Goal: Contribute content

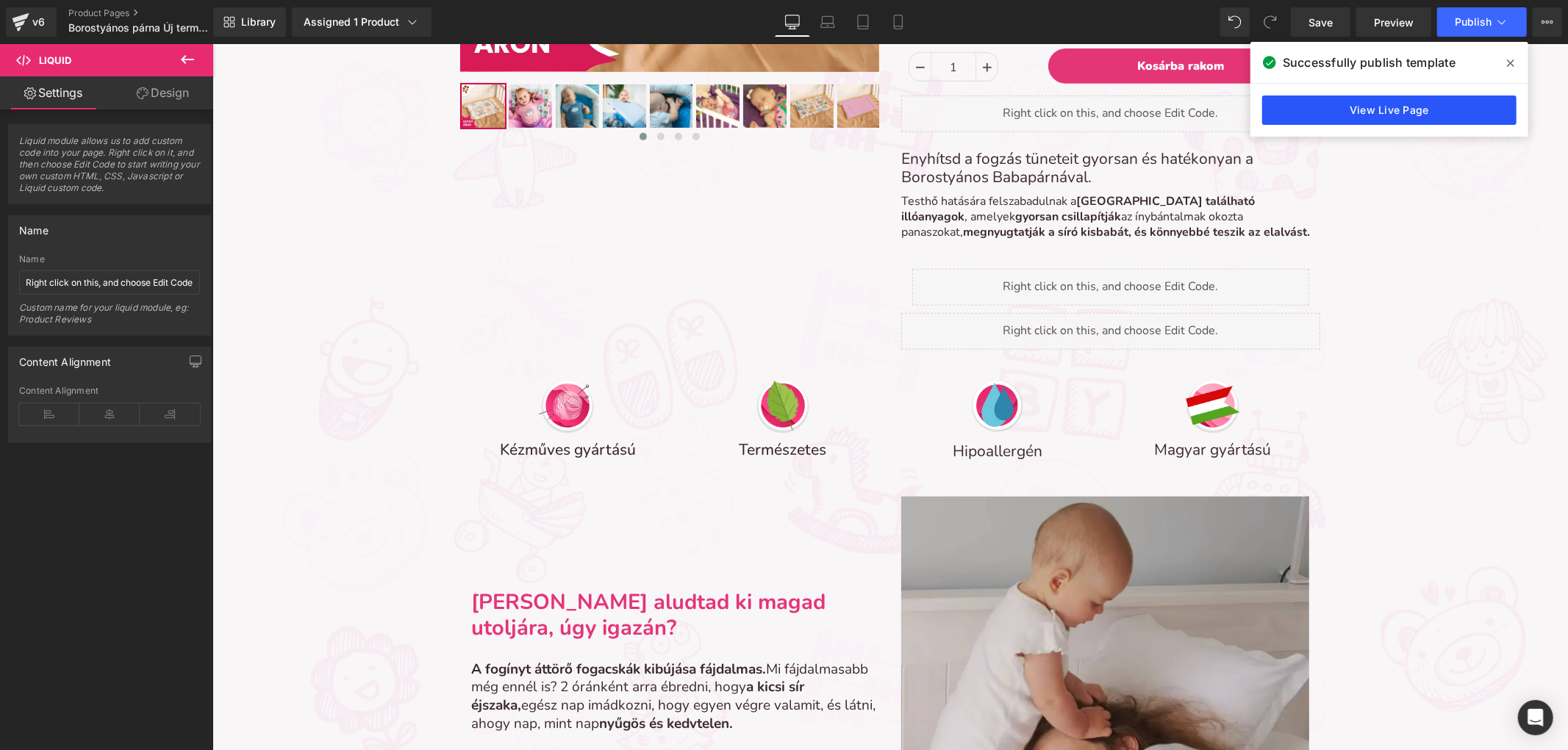
scroll to position [6142, 1343]
click at [1345, 107] on link "View Live Page" at bounding box center [1389, 110] width 254 height 29
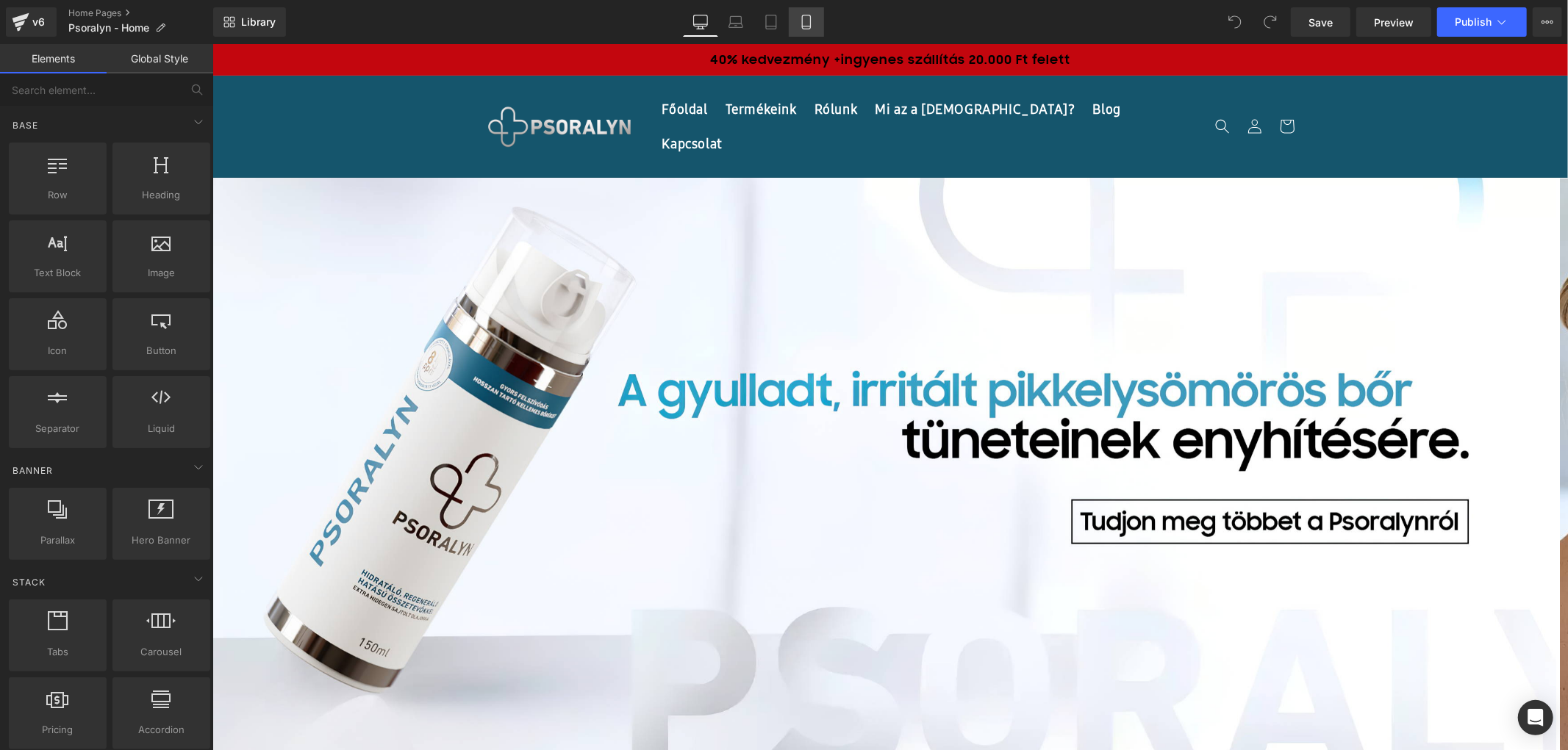
click at [799, 16] on icon at bounding box center [806, 22] width 15 height 15
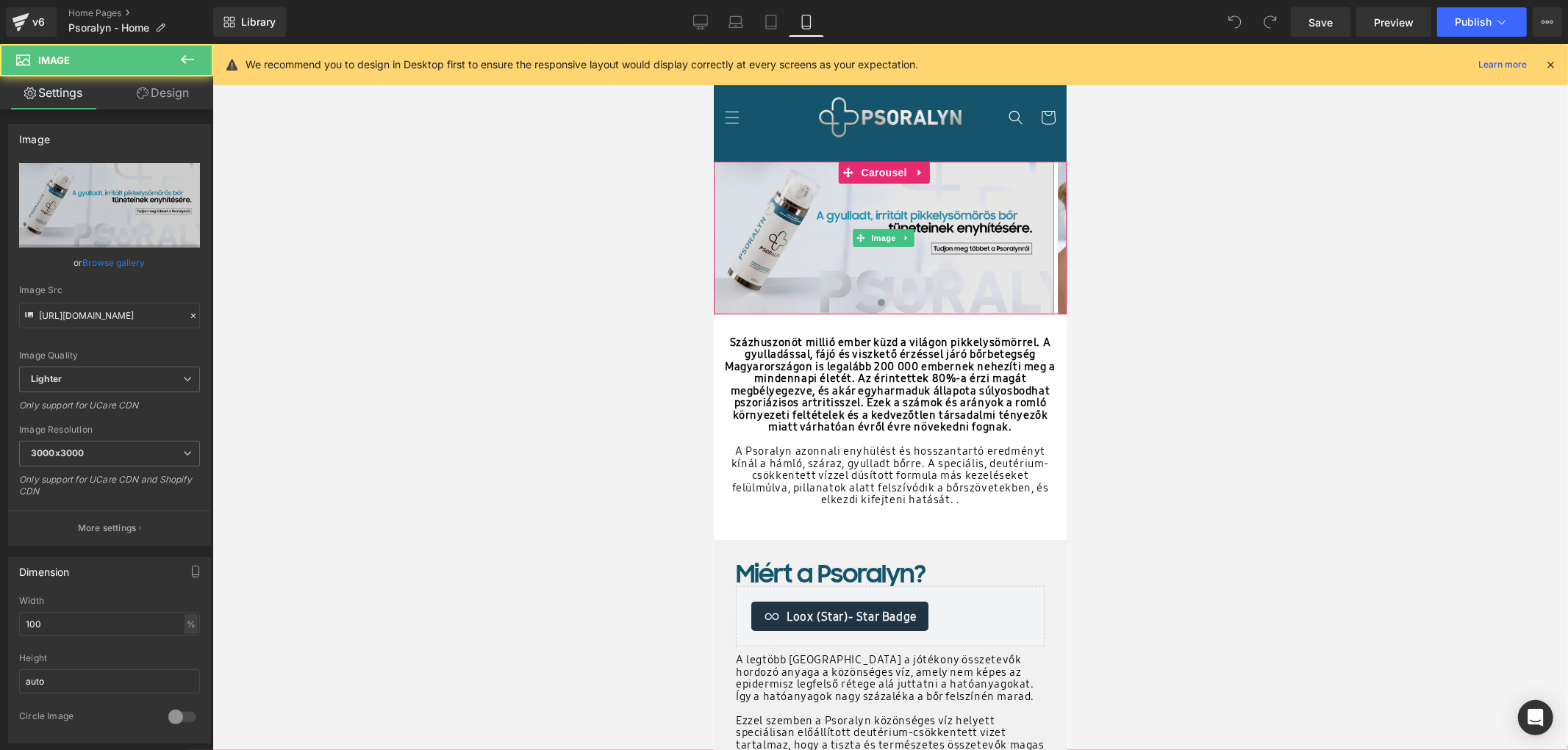
click at [888, 207] on img at bounding box center [883, 237] width 340 height 153
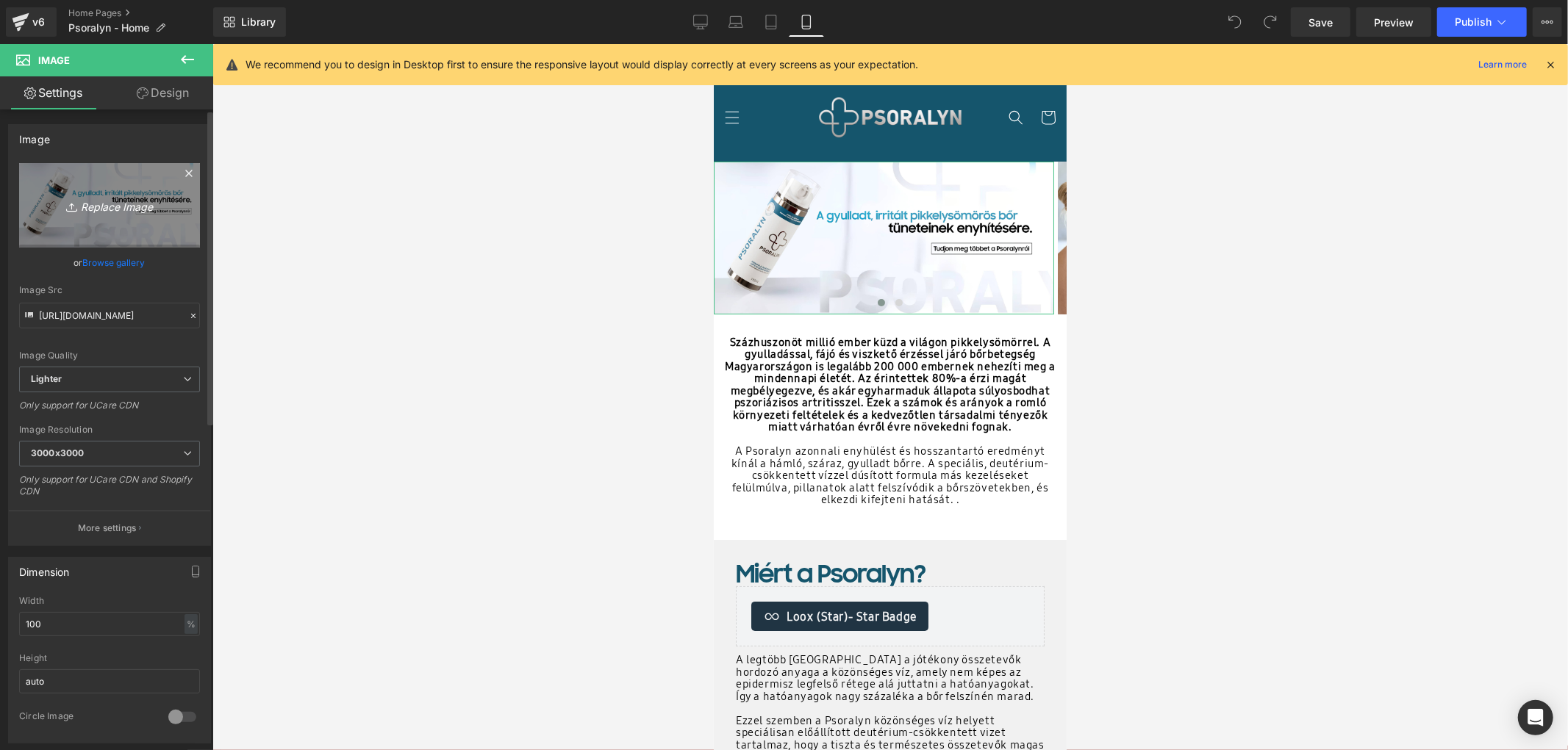
click at [118, 219] on link "Replace Image" at bounding box center [110, 205] width 181 height 84
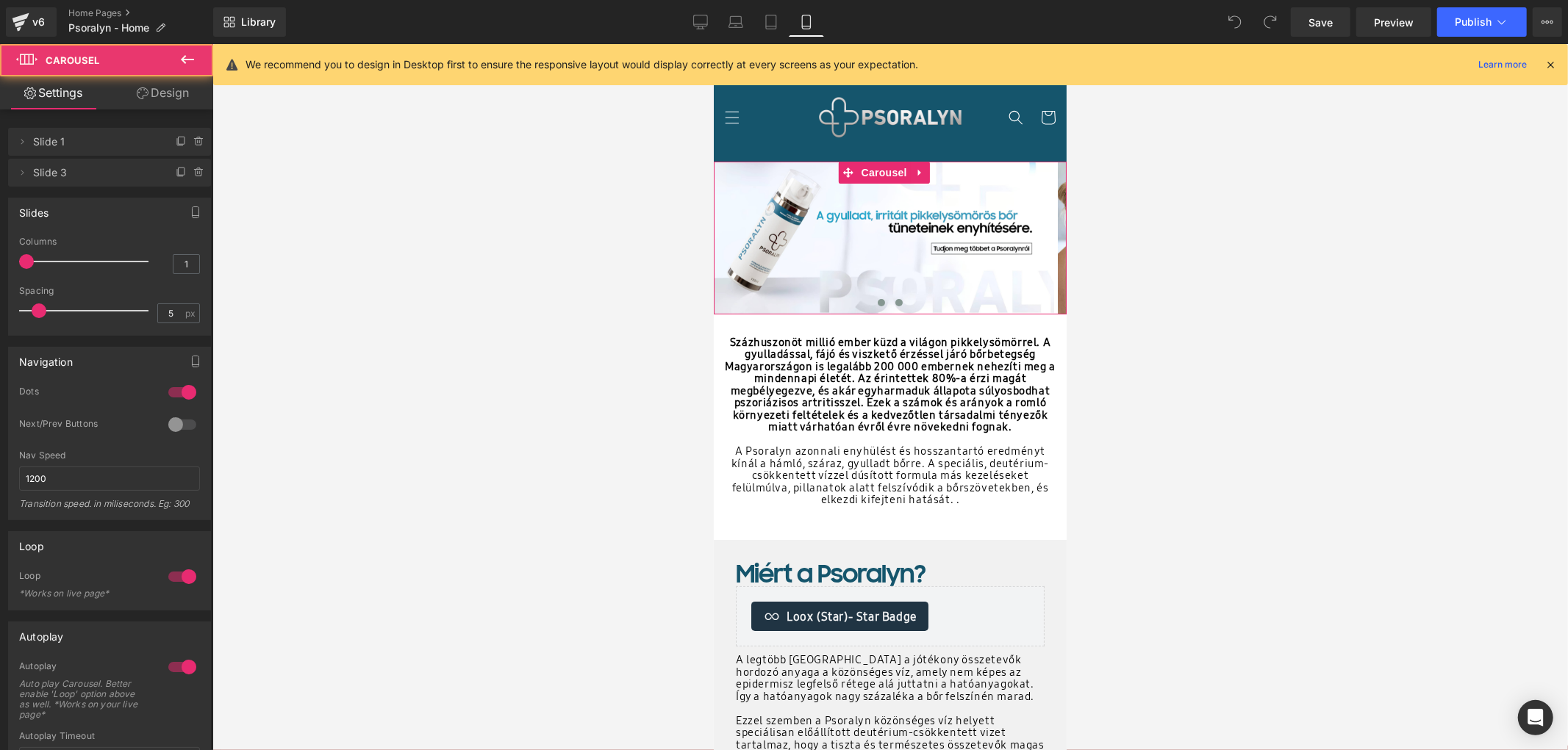
click at [890, 295] on button at bounding box center [898, 302] width 18 height 15
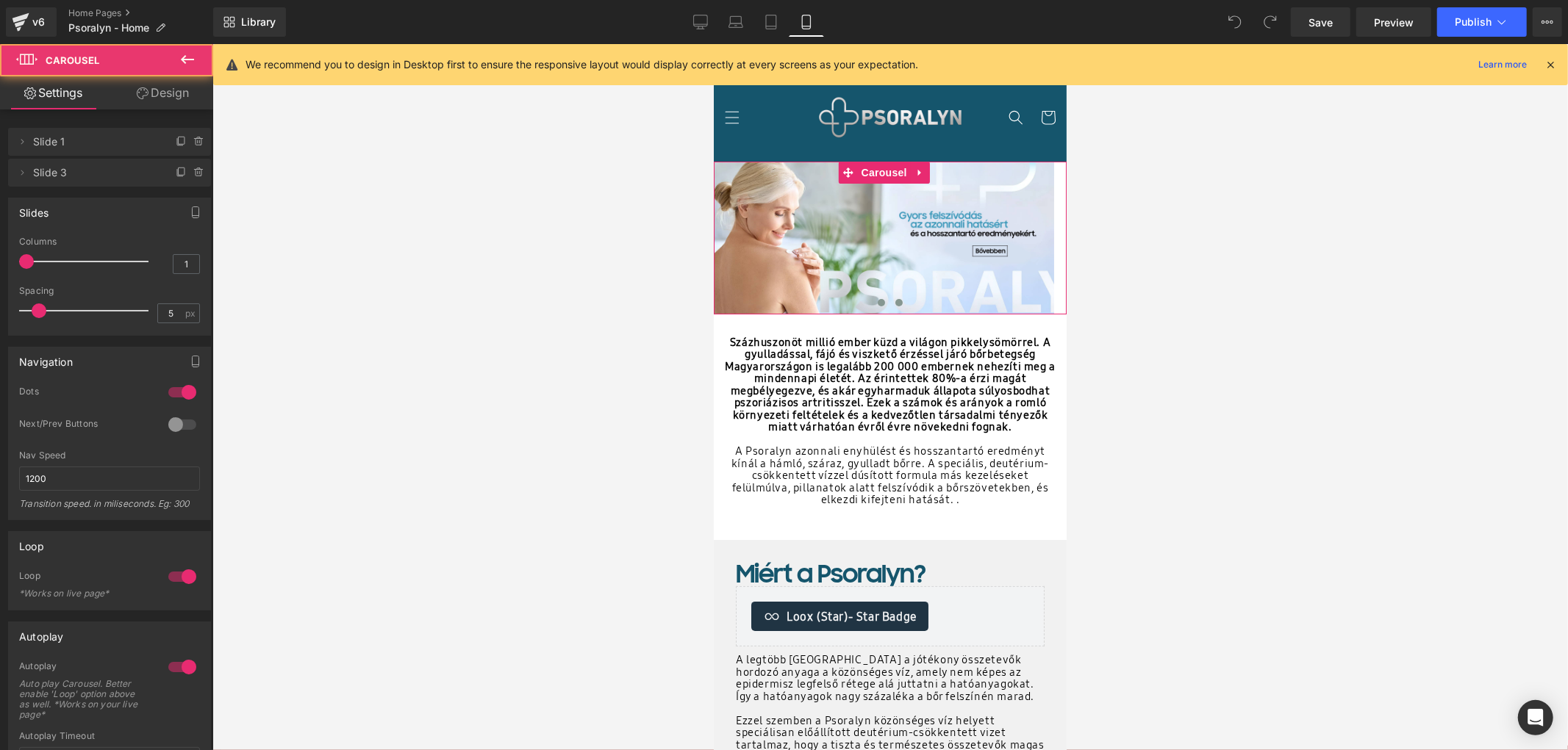
click at [877, 300] on span at bounding box center [881, 302] width 7 height 7
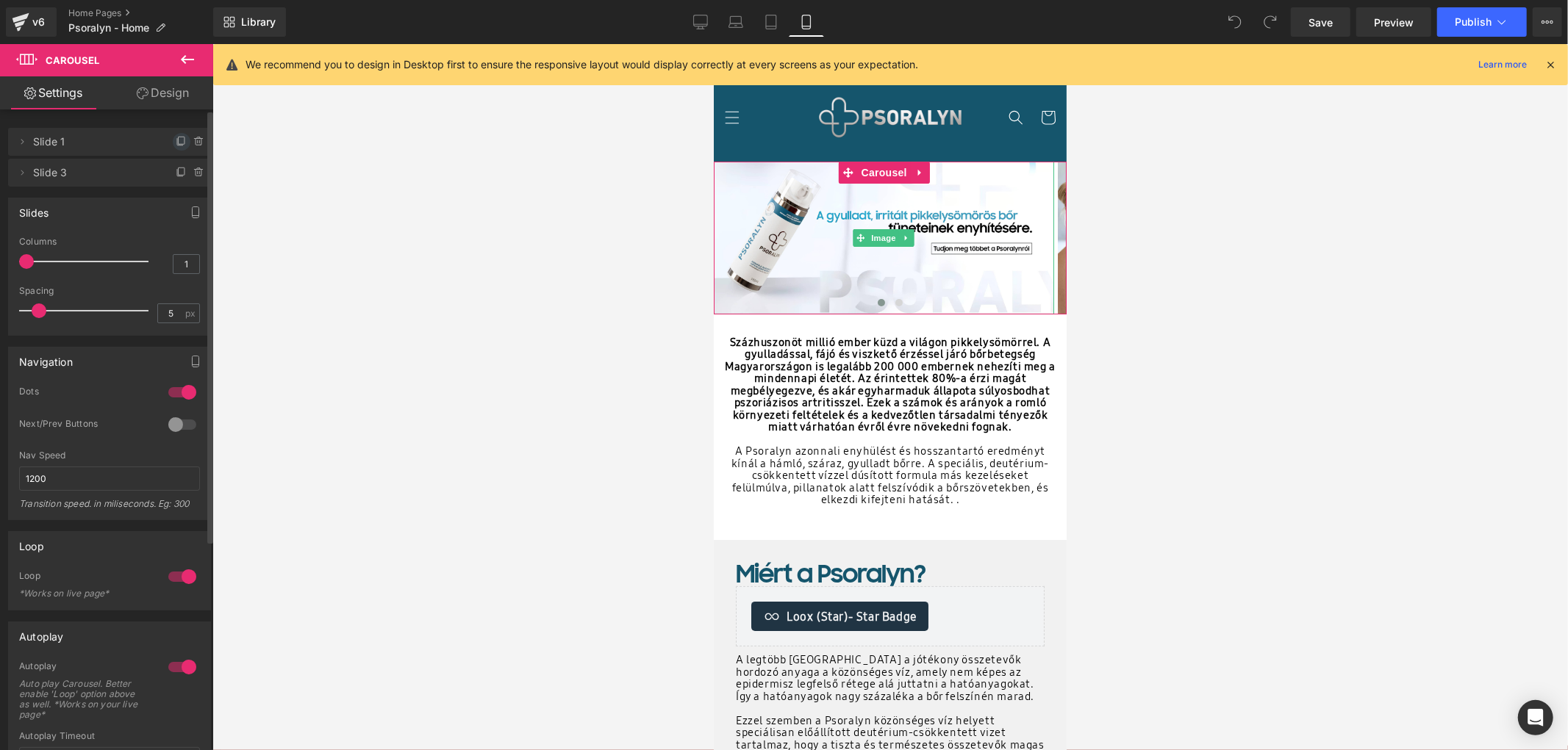
click at [177, 145] on icon at bounding box center [180, 142] width 6 height 7
drag, startPoint x: 51, startPoint y: 173, endPoint x: 57, endPoint y: 135, distance: 38.5
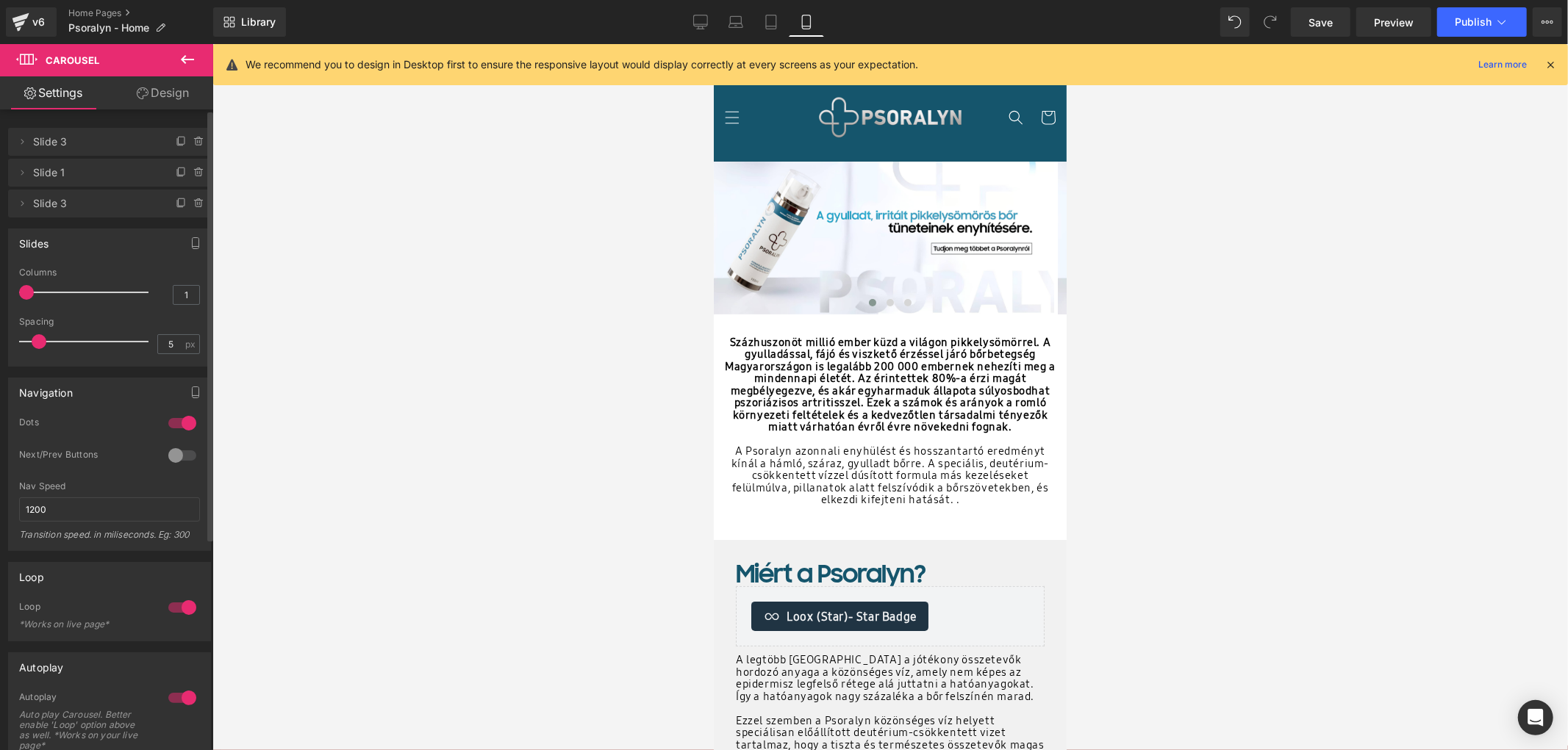
click at [75, 143] on span "Slide 3" at bounding box center [95, 141] width 124 height 28
click at [72, 142] on span "Slide 3" at bounding box center [95, 141] width 124 height 28
click at [54, 142] on span "Slide 3" at bounding box center [95, 141] width 124 height 28
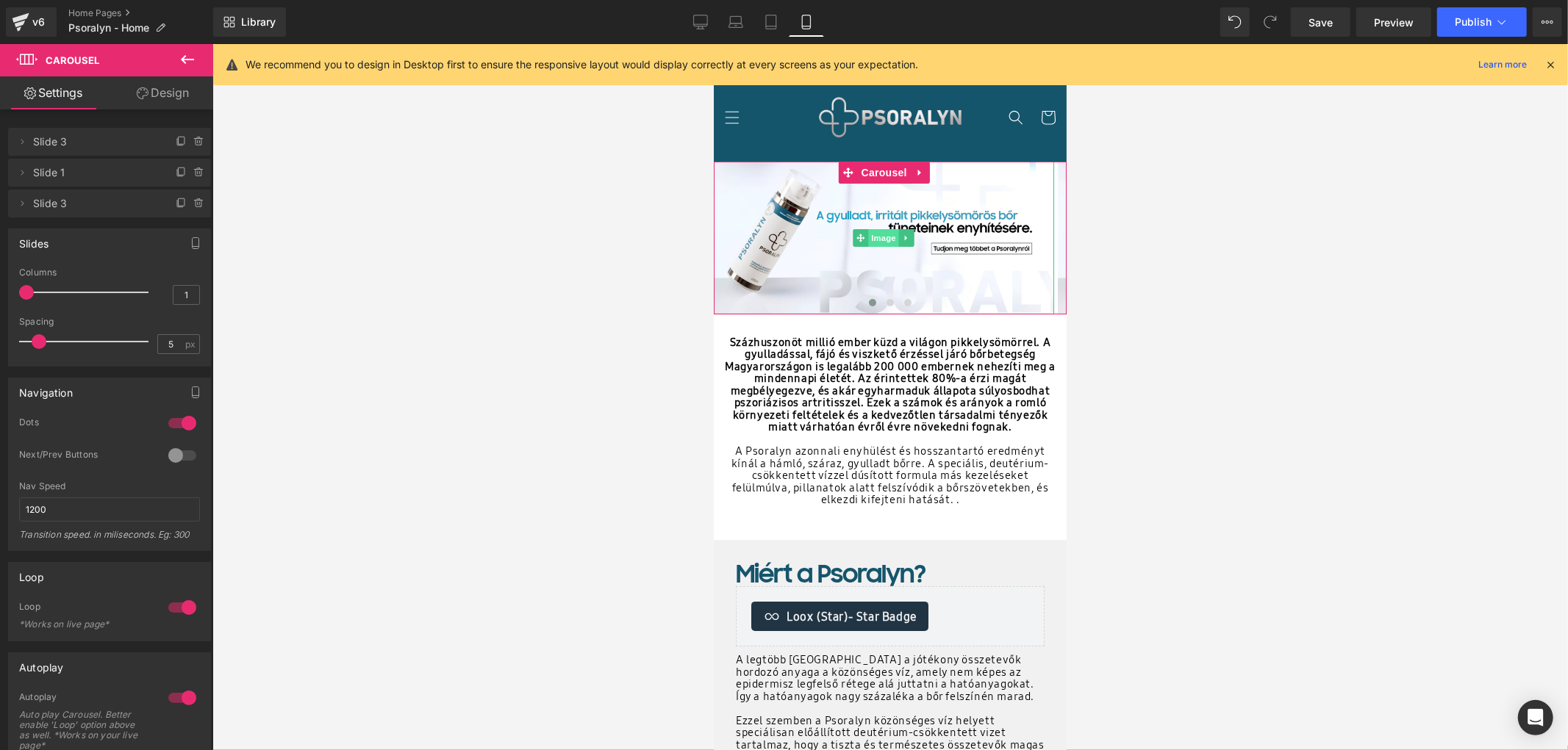
click at [879, 239] on span "Image" at bounding box center [883, 237] width 31 height 18
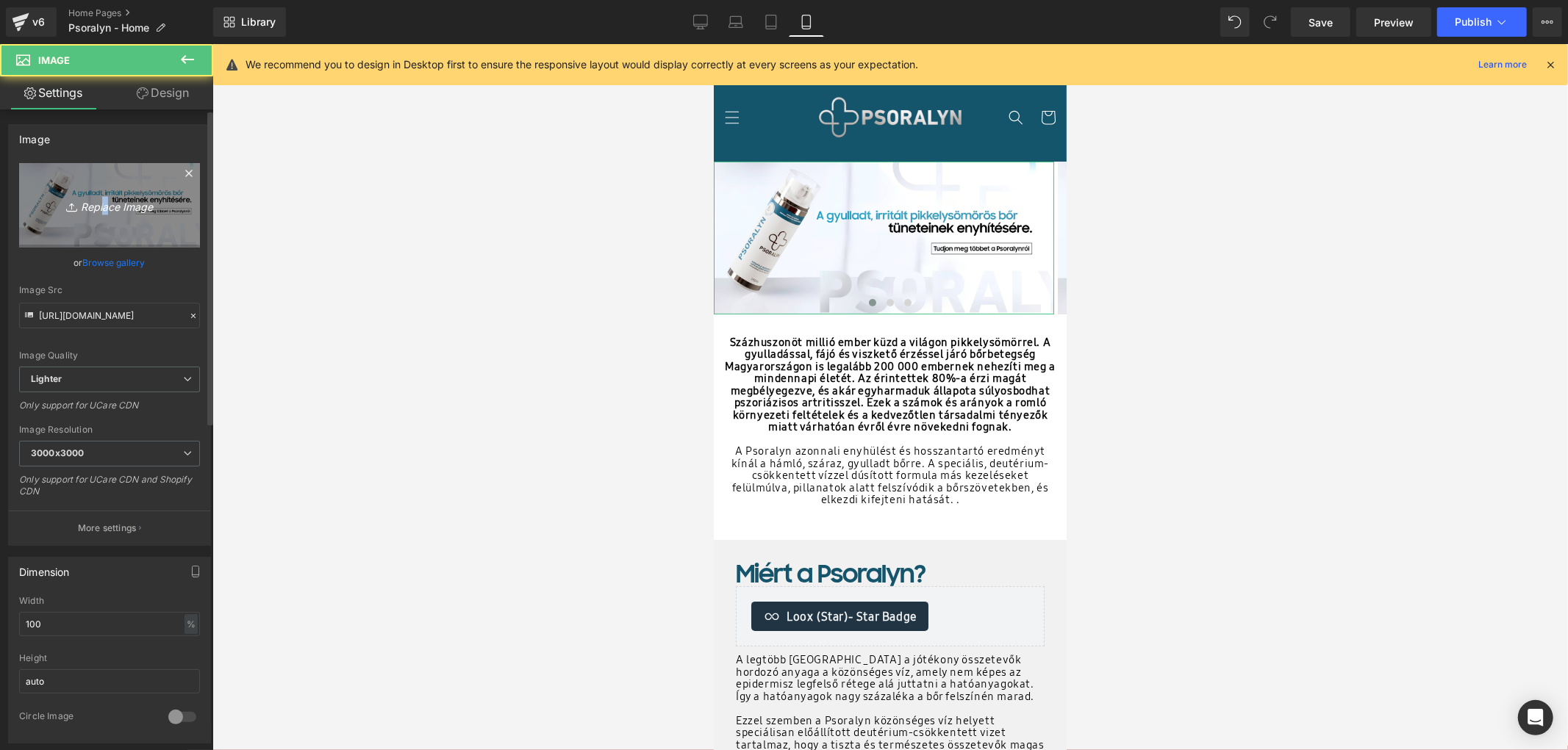
click at [100, 209] on icon "Replace Image" at bounding box center [110, 205] width 118 height 19
type input "C:\fakepath\slider másolat.webp"
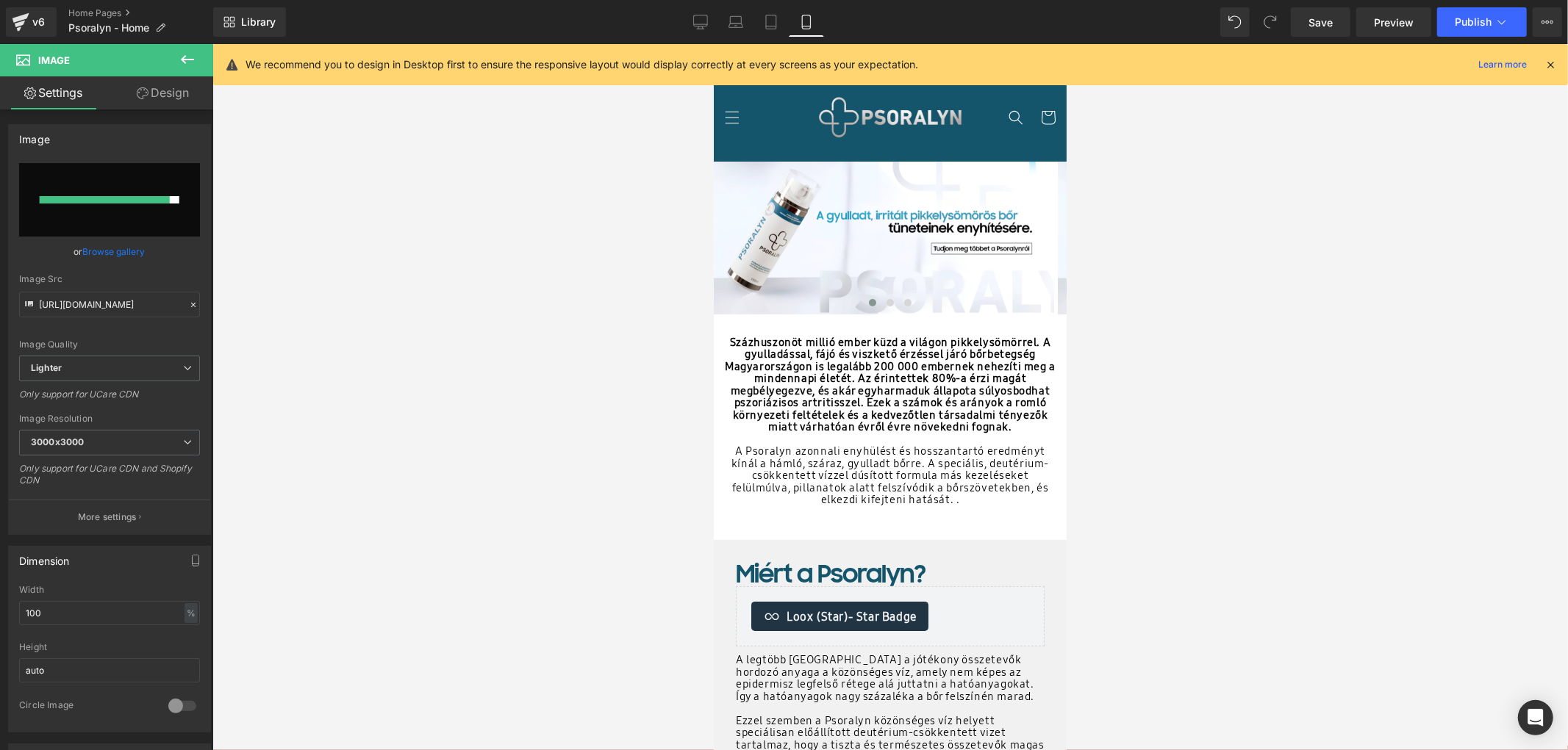
type input "[URL][DOMAIN_NAME]"
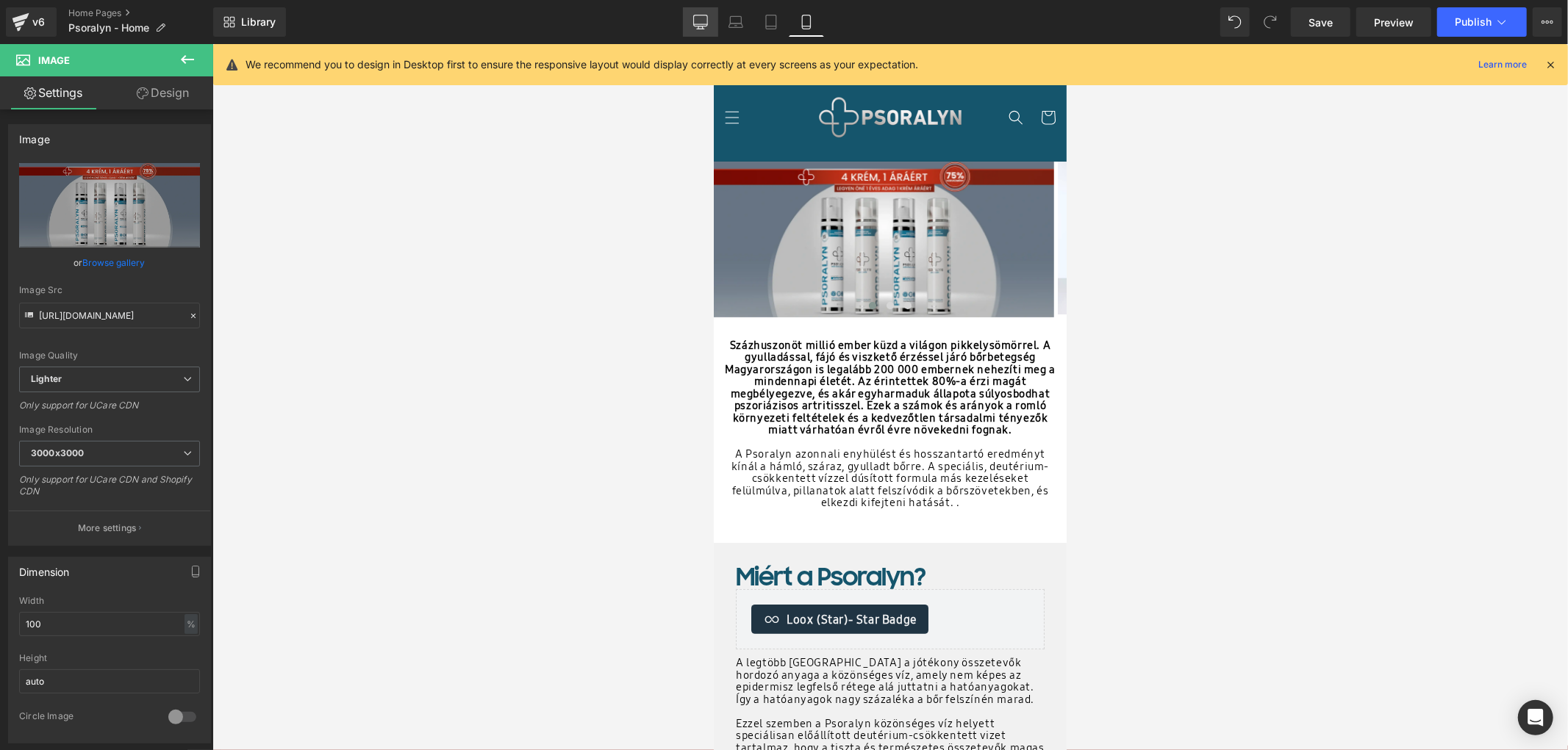
click at [707, 16] on icon at bounding box center [700, 21] width 14 height 11
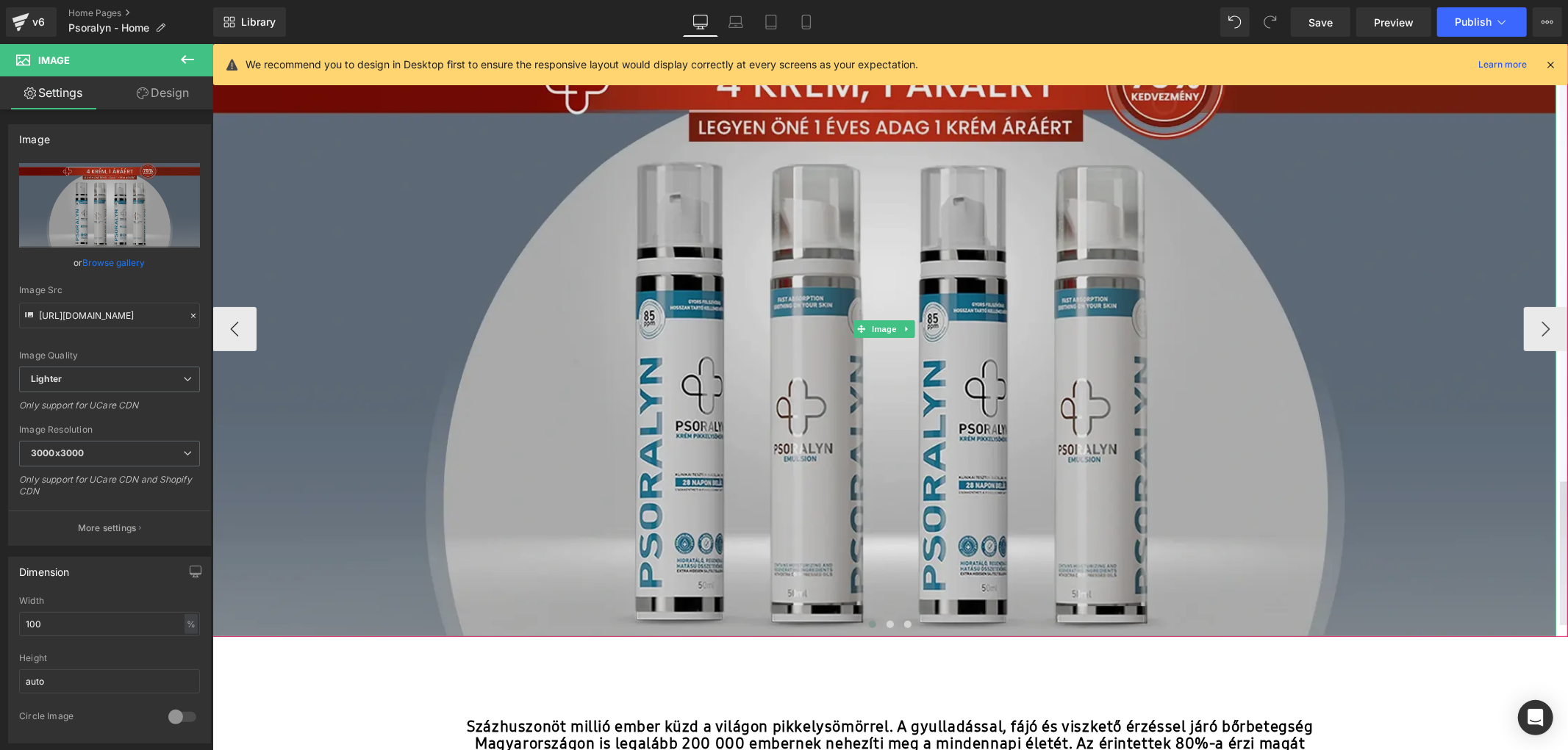
scroll to position [98, 0]
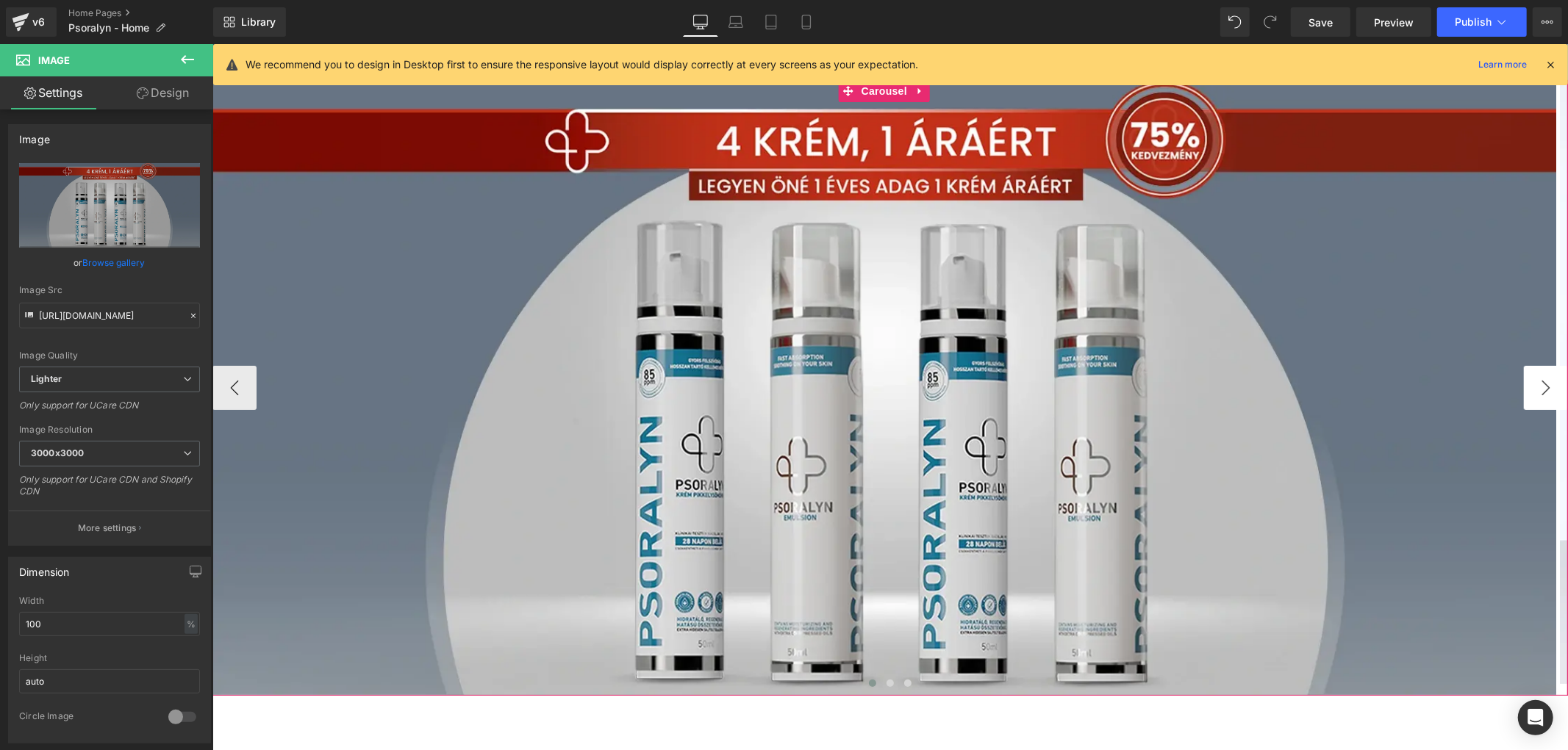
click at [1536, 394] on button "›" at bounding box center [1545, 387] width 44 height 44
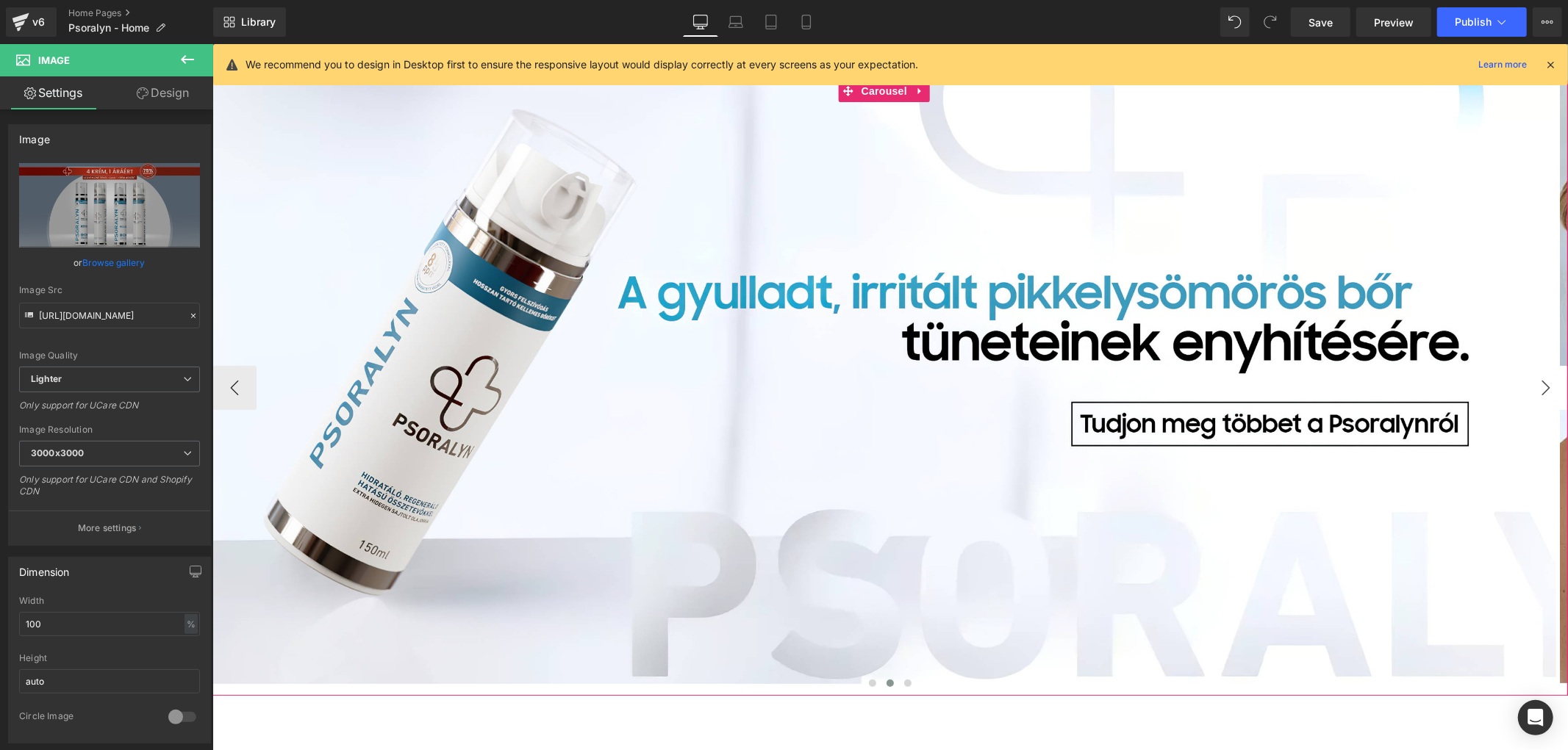
click at [1536, 394] on button "›" at bounding box center [1545, 387] width 44 height 44
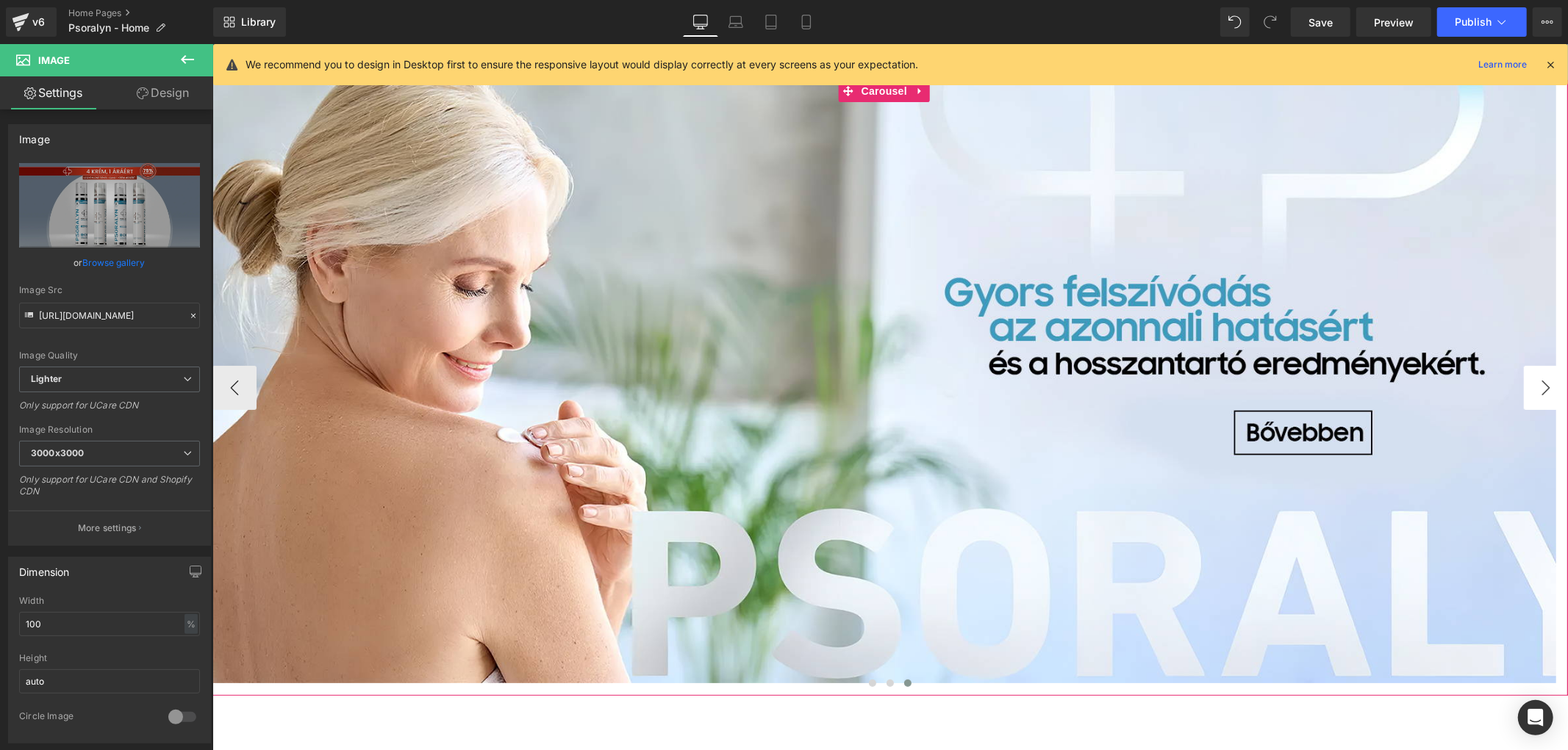
click at [1536, 394] on button "›" at bounding box center [1545, 387] width 44 height 44
click at [1534, 394] on button "›" at bounding box center [1545, 387] width 44 height 44
click at [1534, 394] on button "›" at bounding box center [1545, 387] width 44 height 44
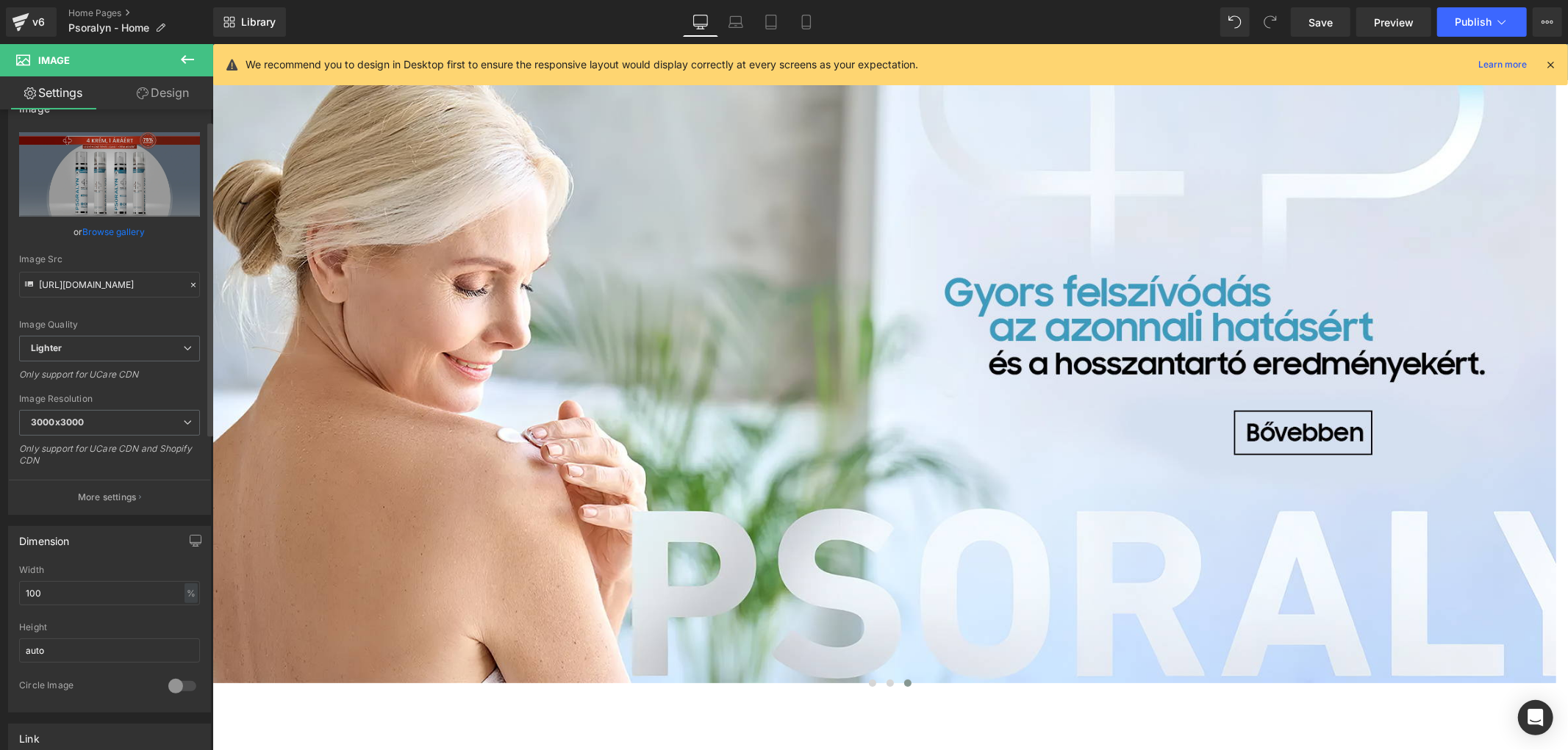
scroll to position [326, 0]
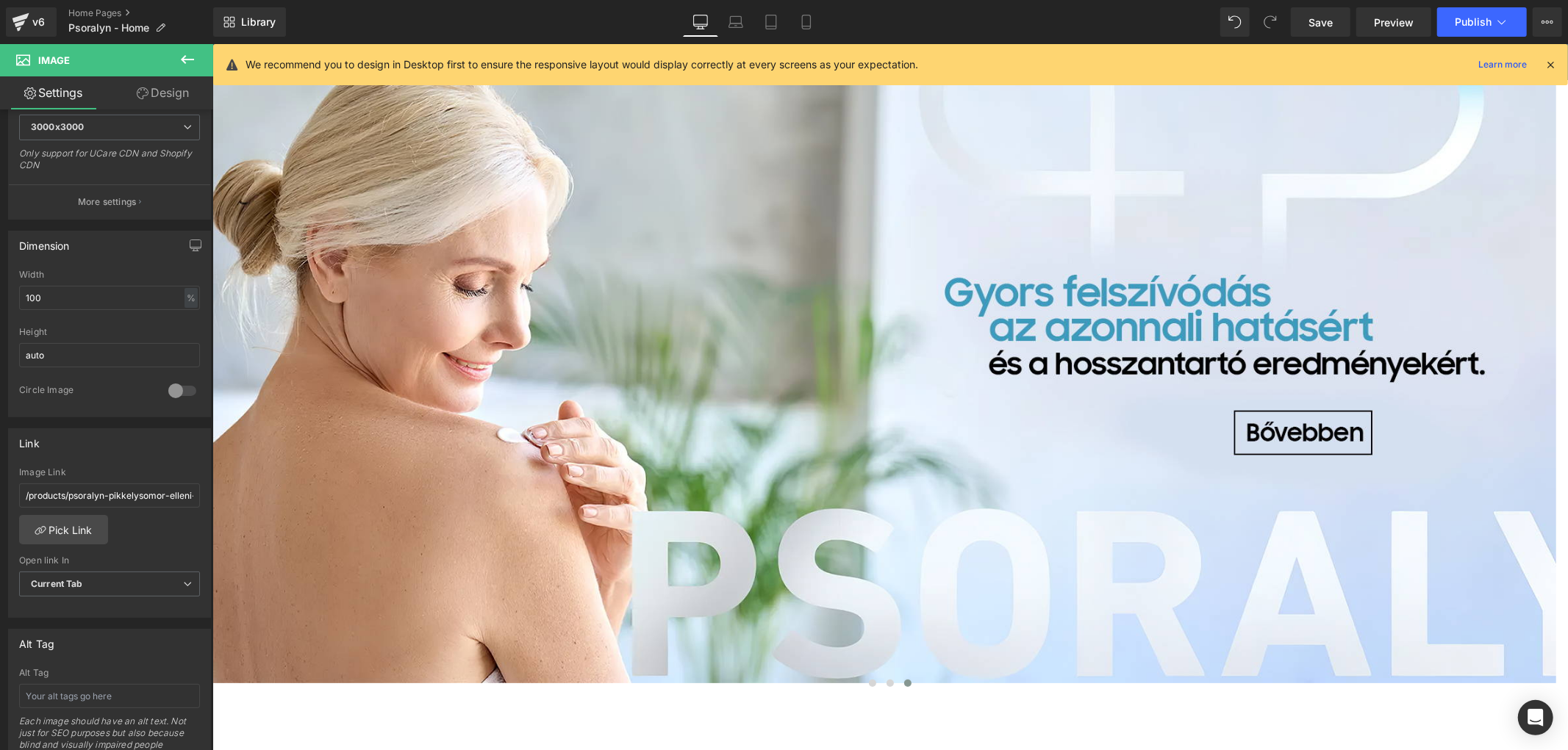
click at [193, 63] on icon at bounding box center [187, 60] width 18 height 18
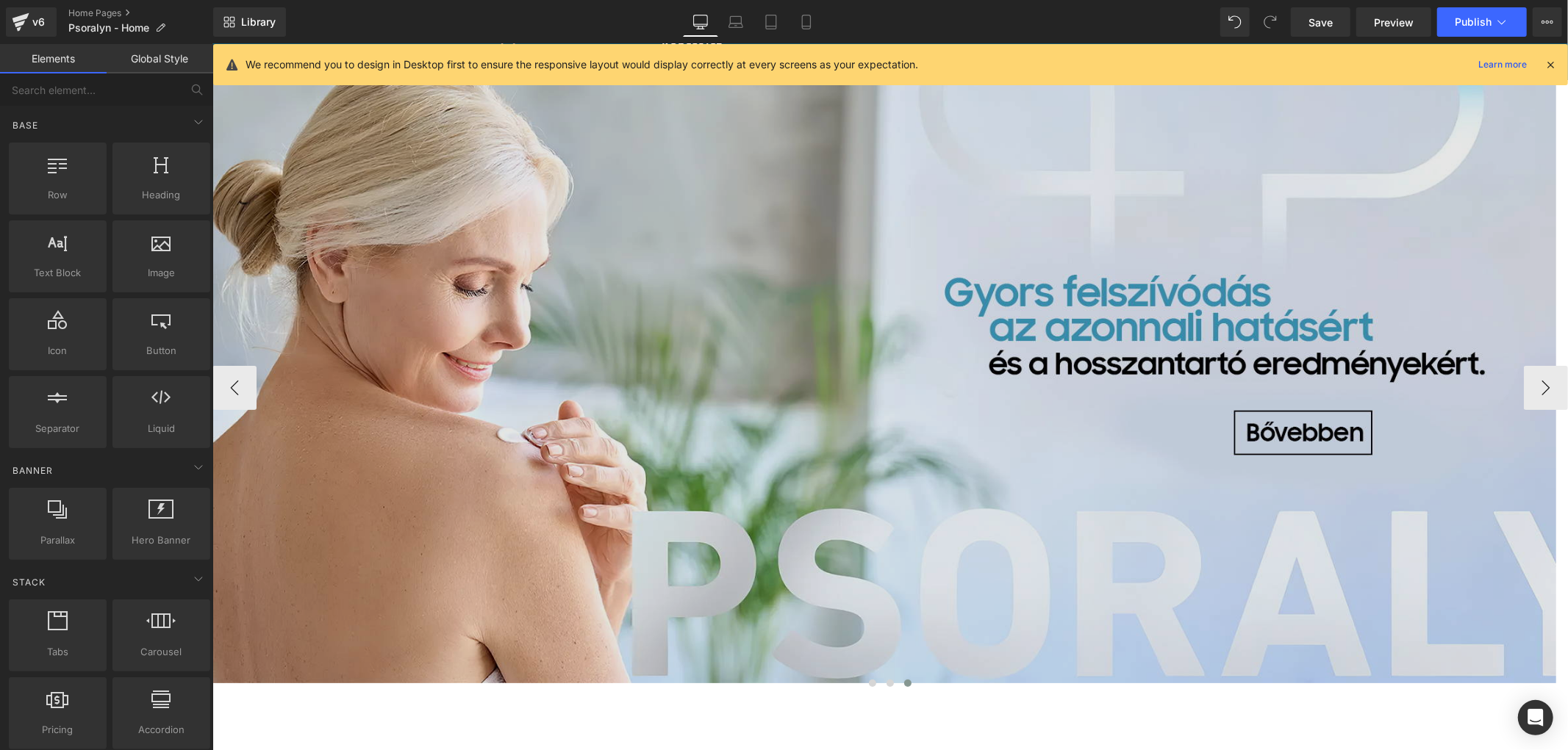
click at [1100, 346] on img at bounding box center [883, 380] width 1343 height 603
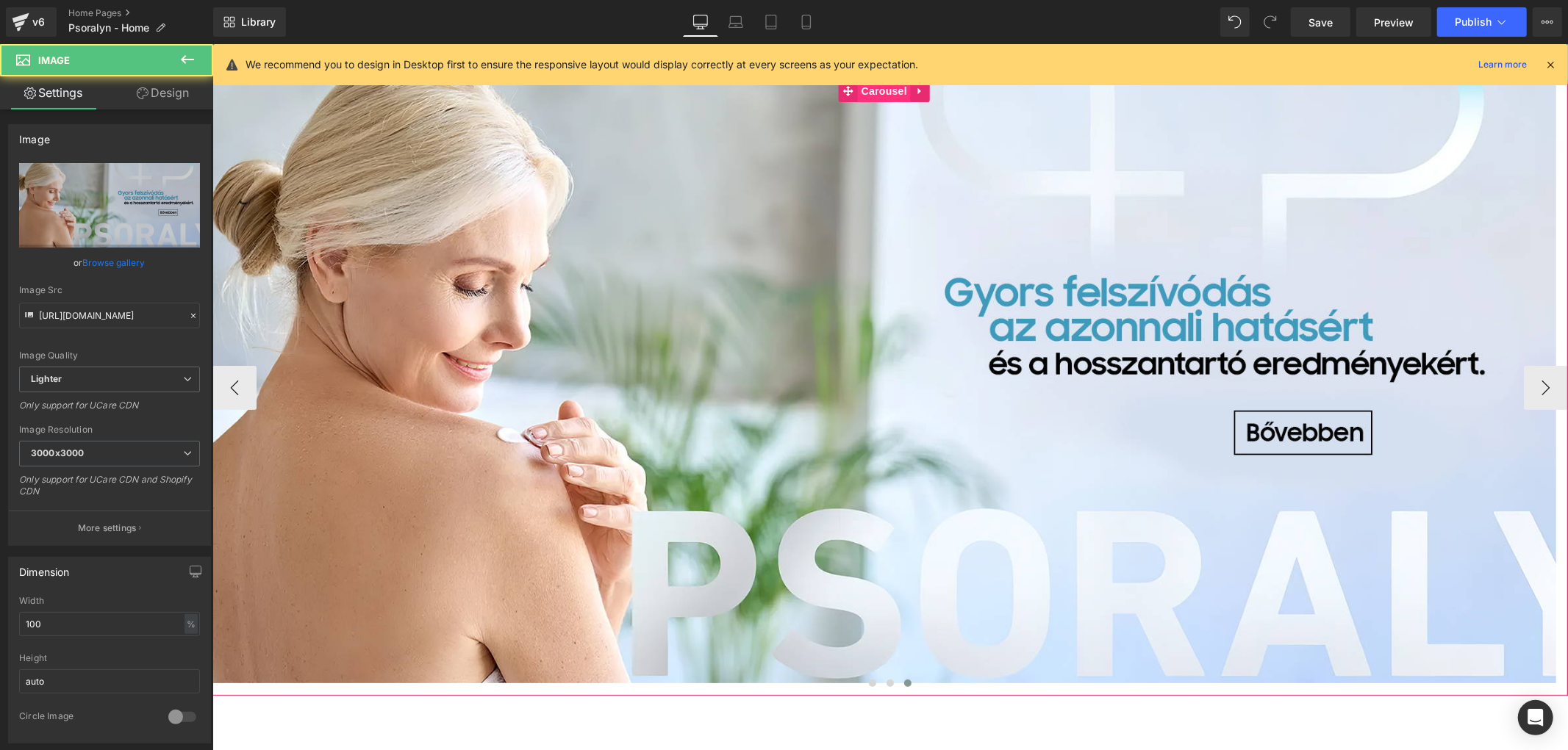
click at [876, 92] on span "Carousel" at bounding box center [883, 90] width 53 height 22
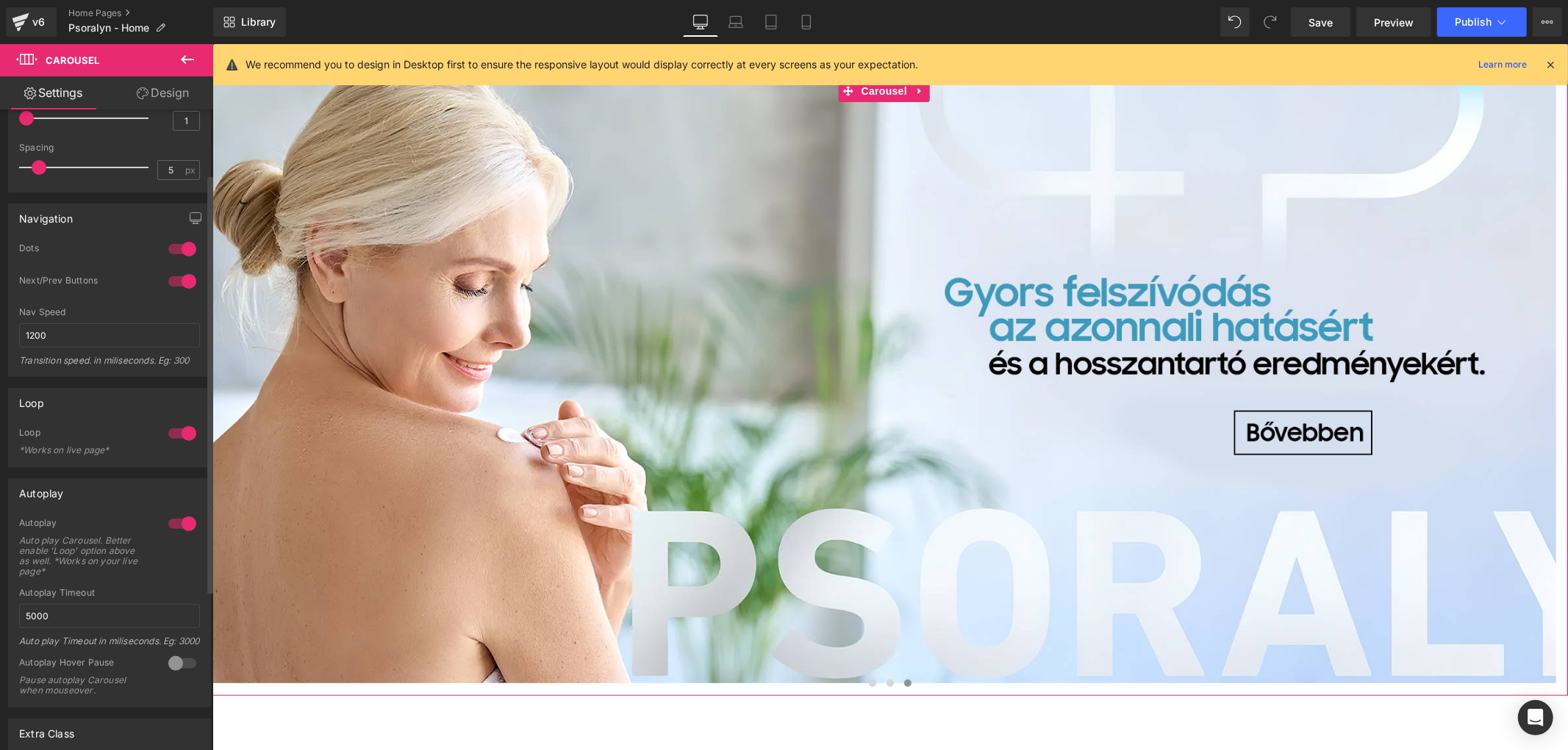
scroll to position [340, 0]
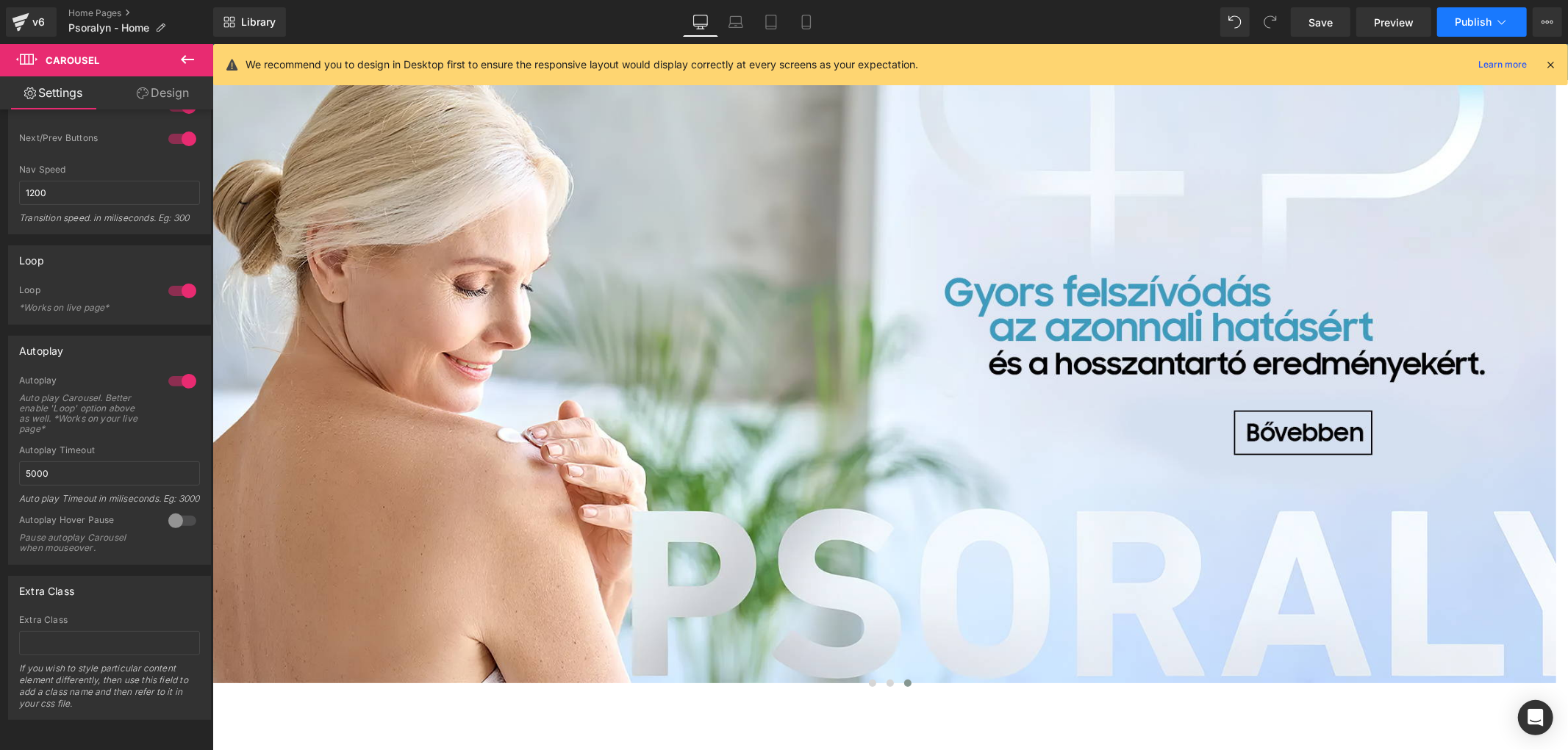
click at [1455, 18] on span "Publish" at bounding box center [1473, 22] width 37 height 12
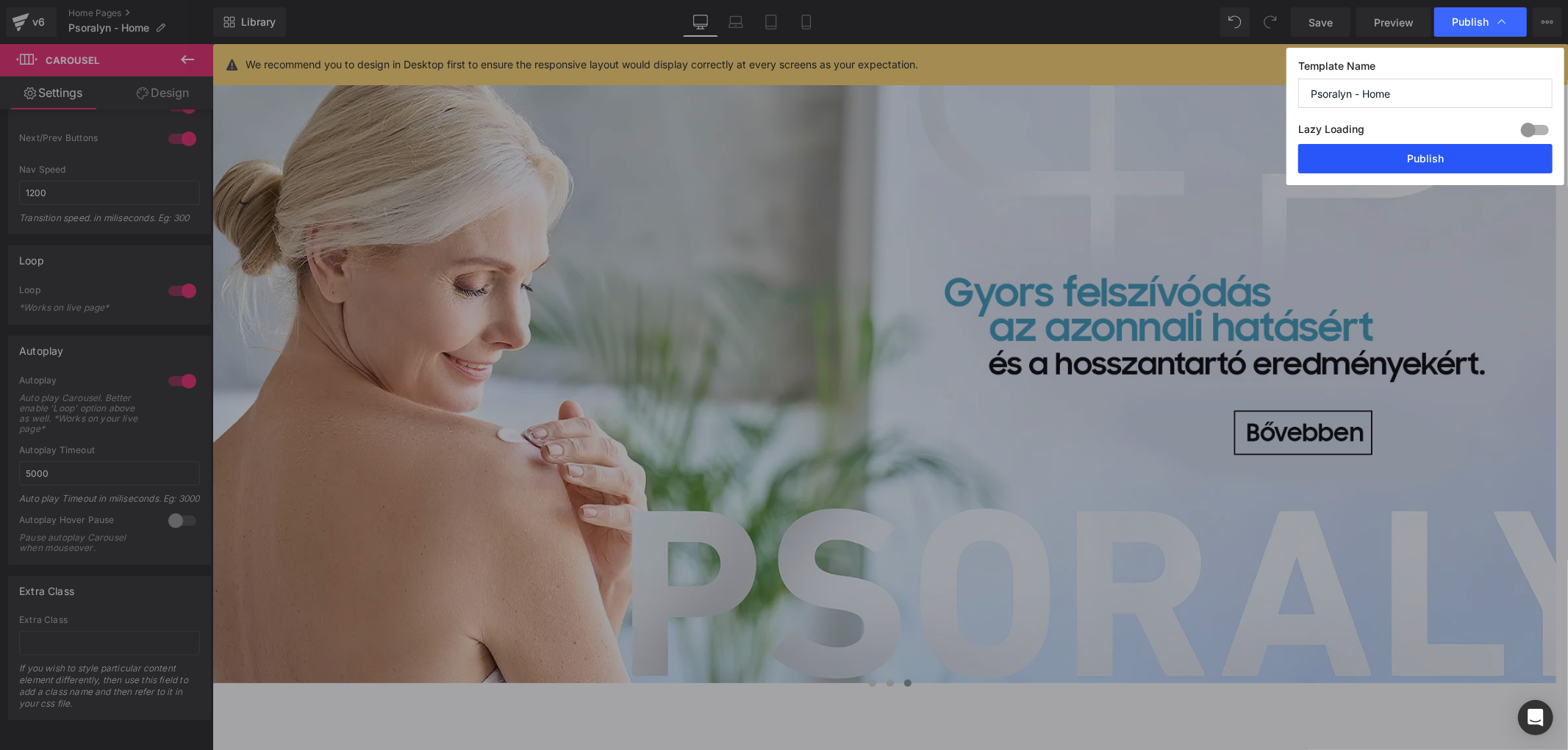
click at [1449, 159] on button "Publish" at bounding box center [1425, 158] width 254 height 29
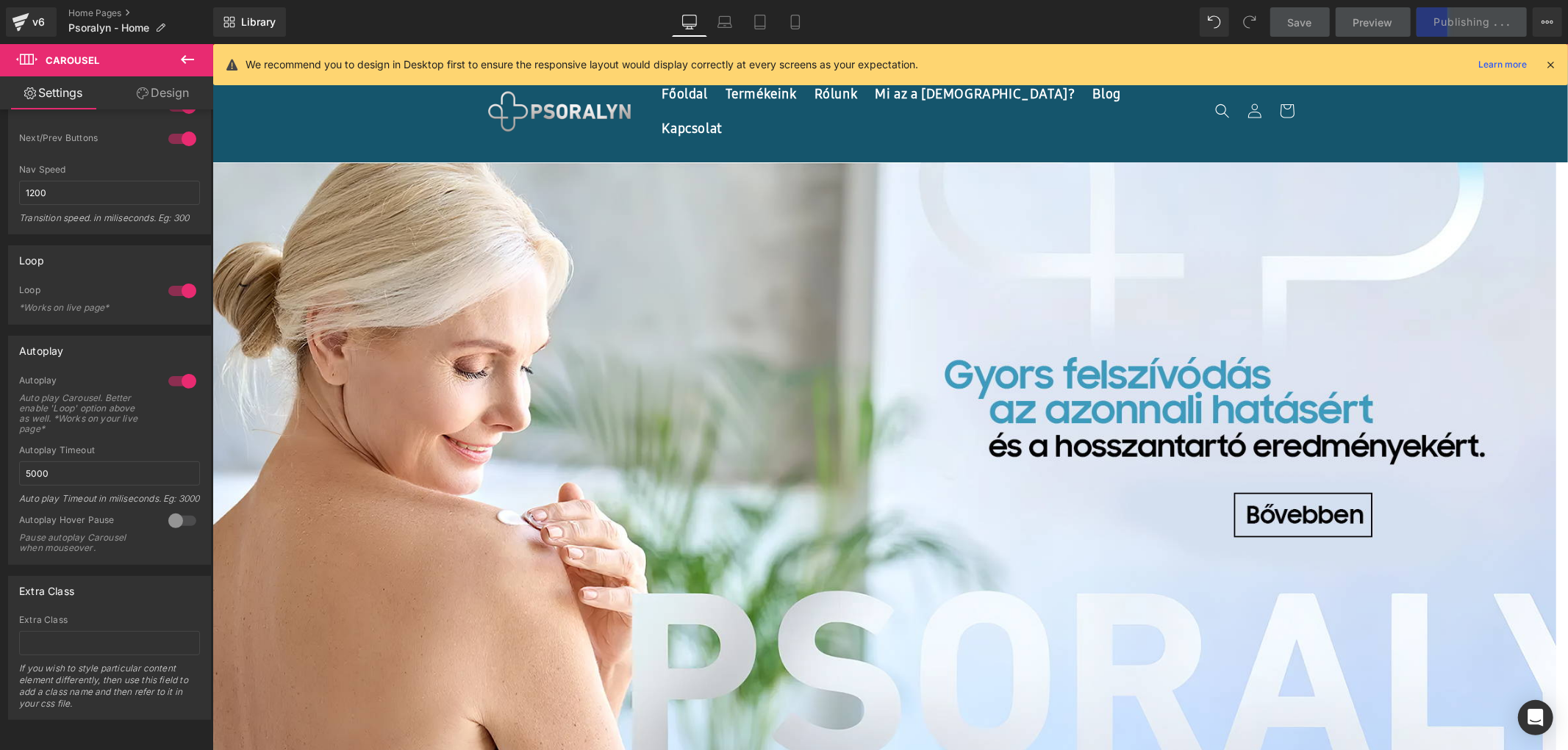
scroll to position [0, 0]
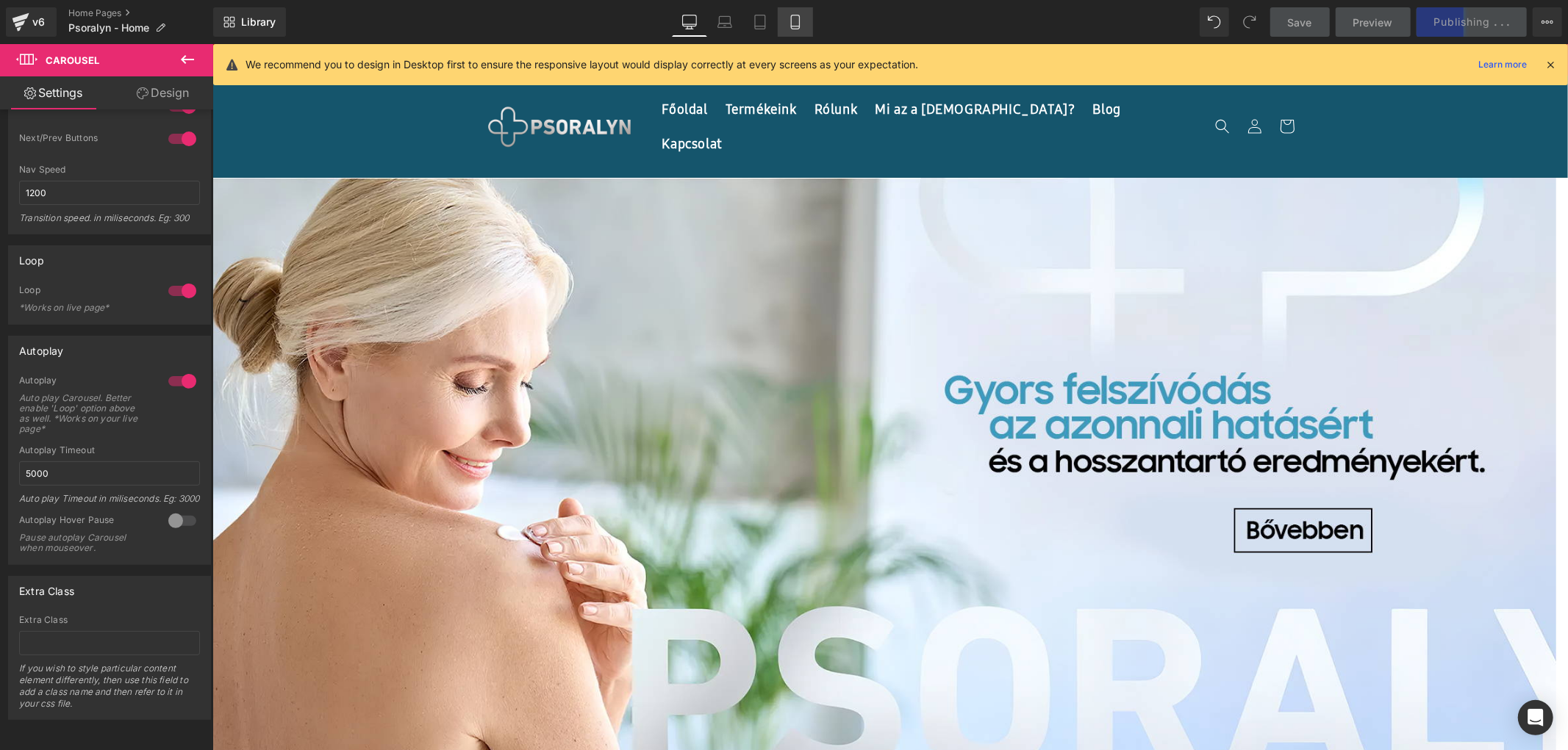
click at [806, 25] on link "Mobile" at bounding box center [794, 22] width 35 height 29
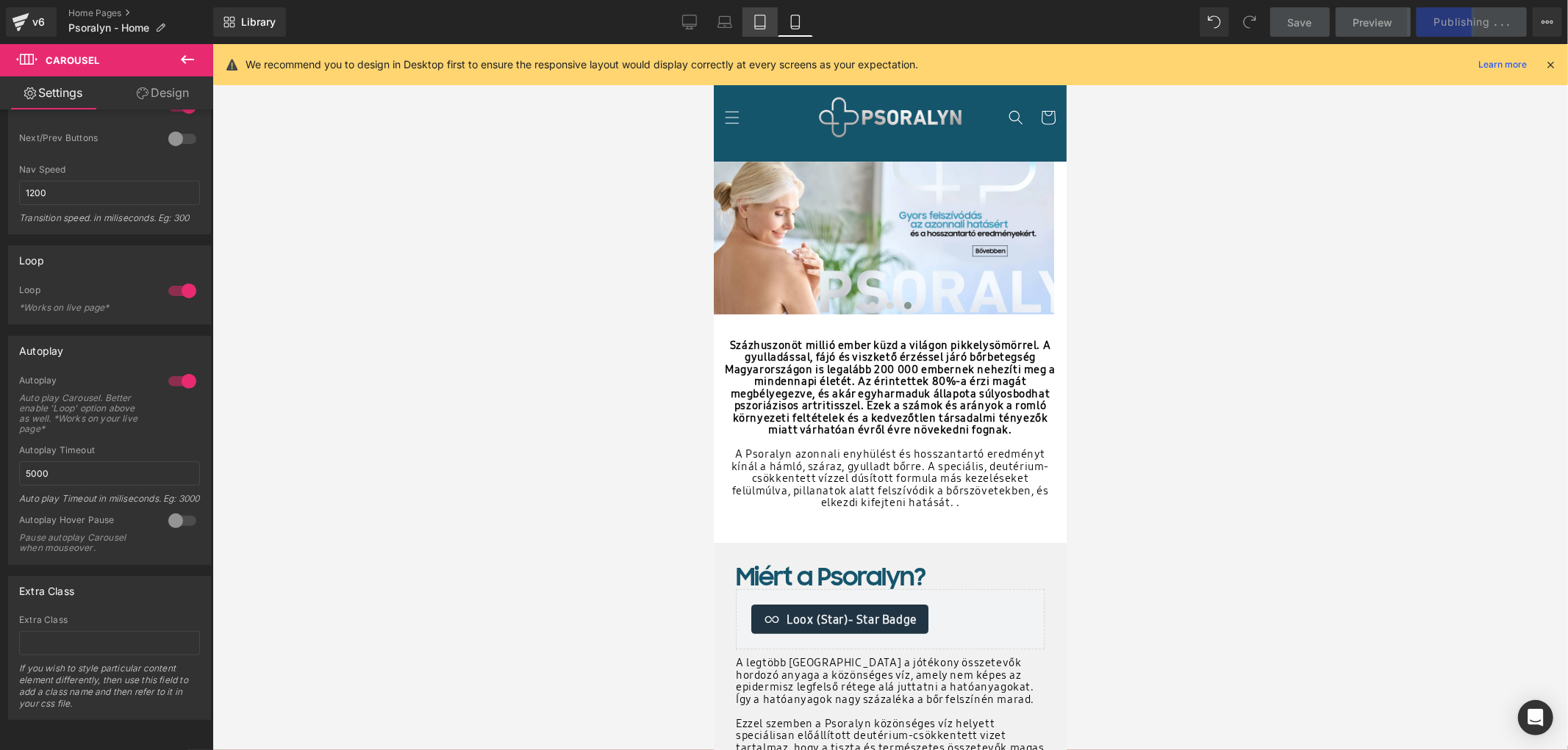
click at [763, 26] on icon at bounding box center [760, 22] width 15 height 15
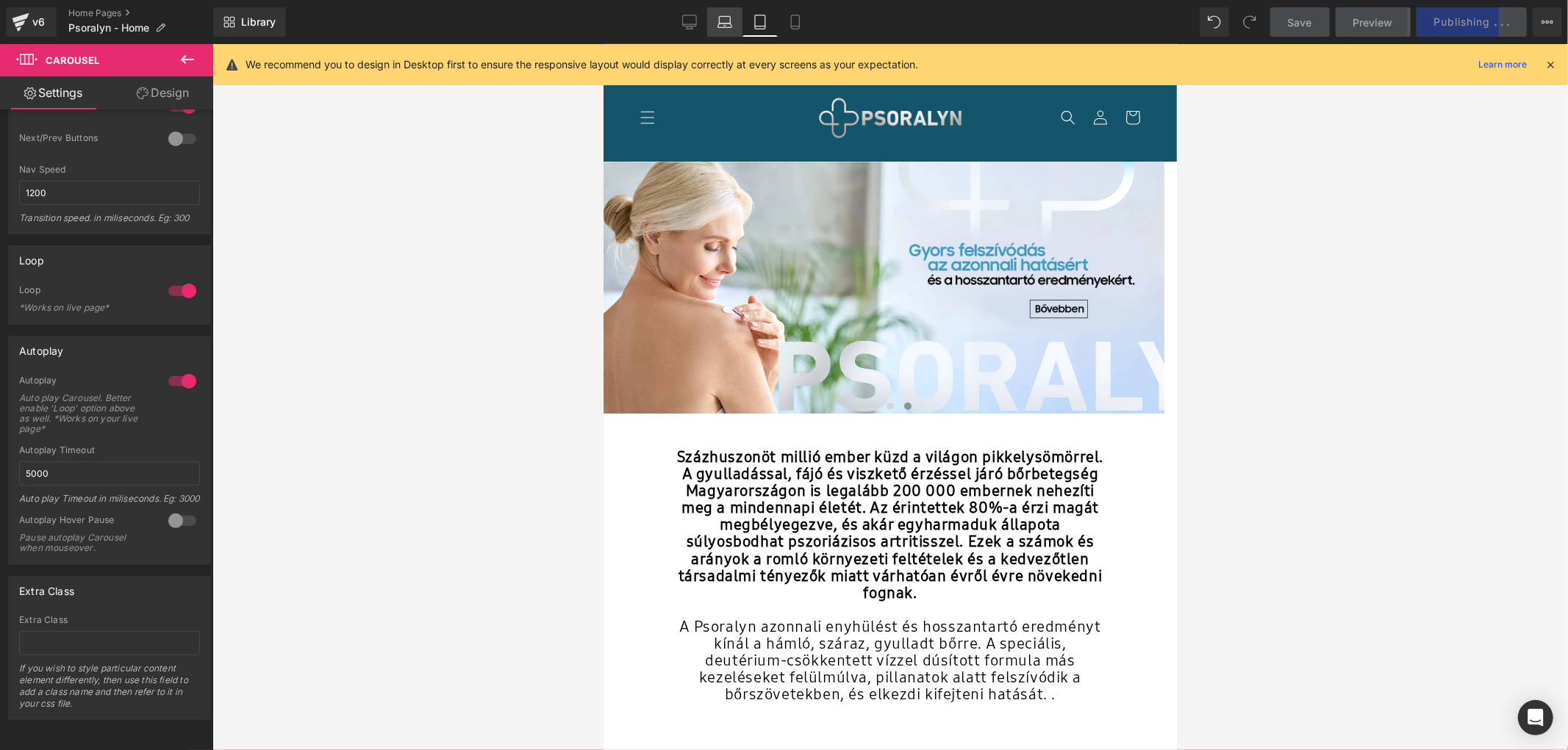
click at [741, 25] on link "Laptop" at bounding box center [724, 22] width 35 height 29
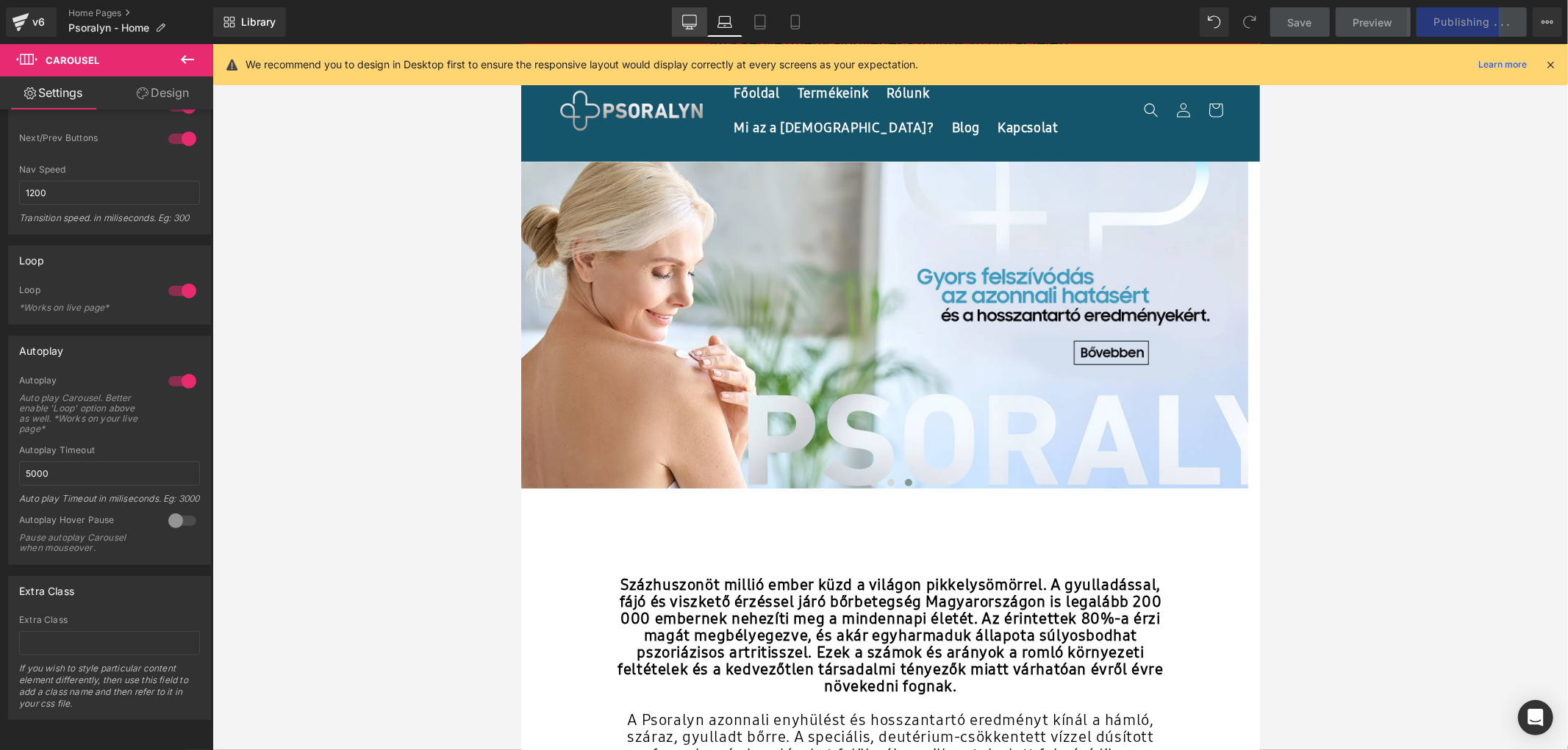
click at [686, 16] on icon at bounding box center [689, 21] width 14 height 11
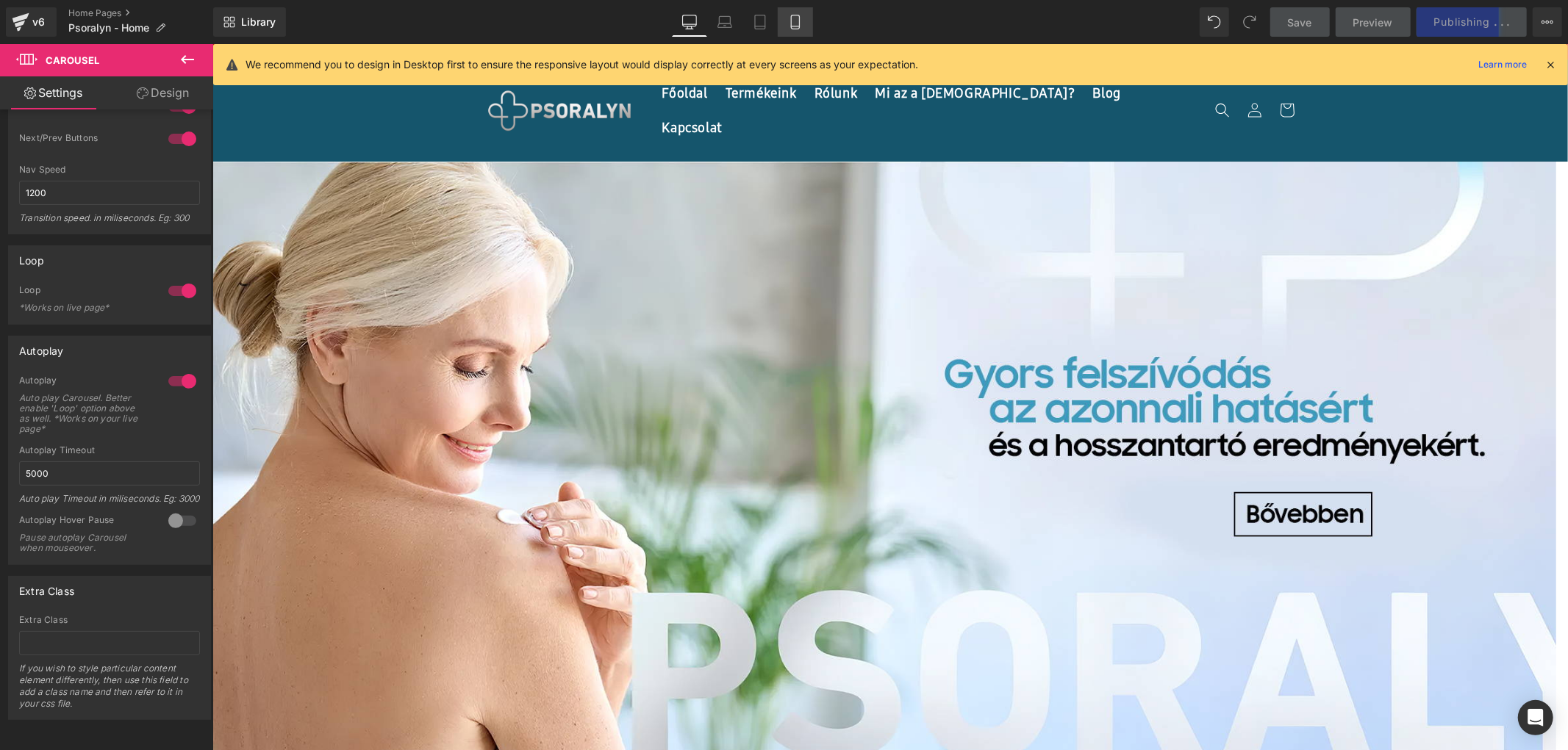
click at [792, 18] on icon at bounding box center [795, 22] width 15 height 15
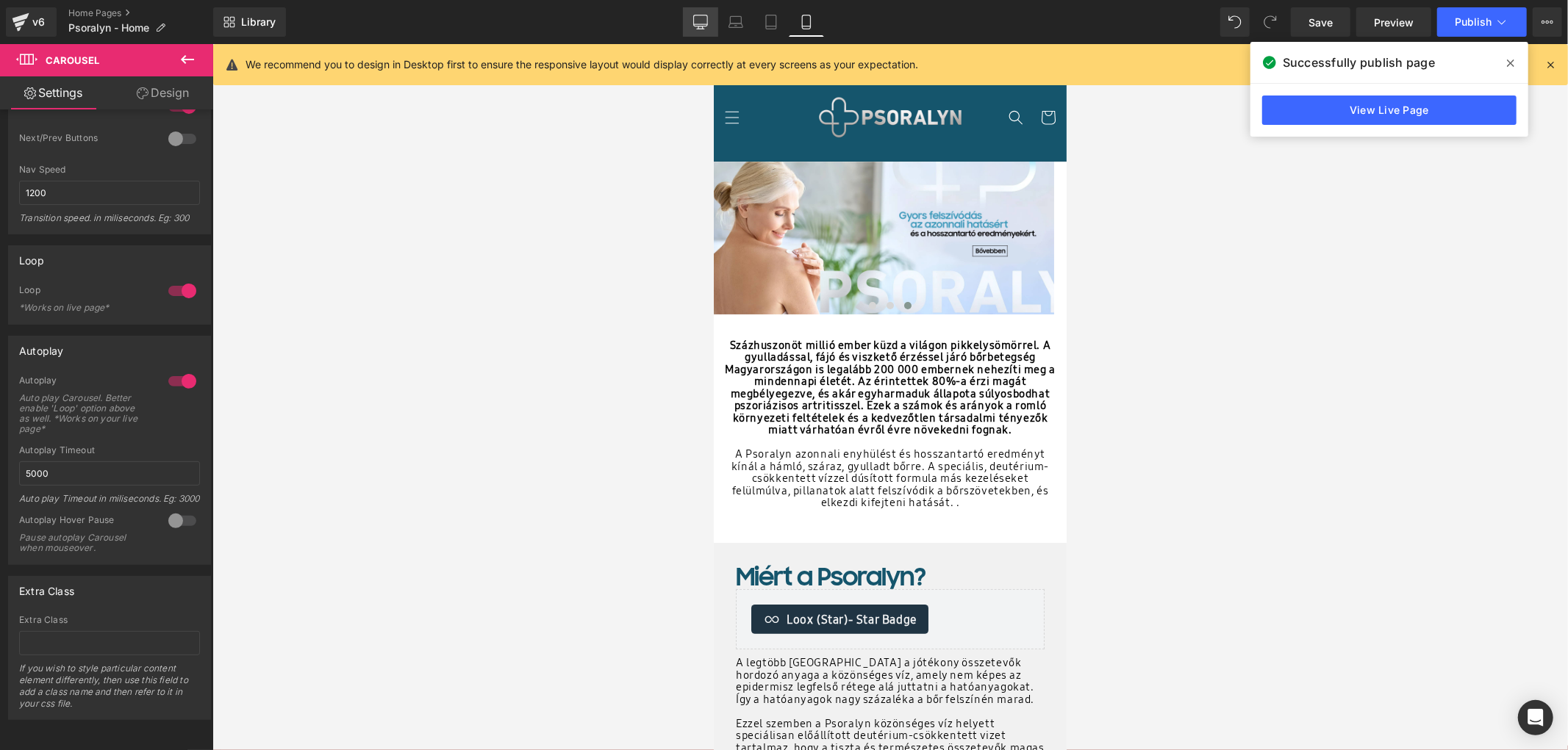
click at [698, 29] on link "Desktop" at bounding box center [700, 22] width 35 height 29
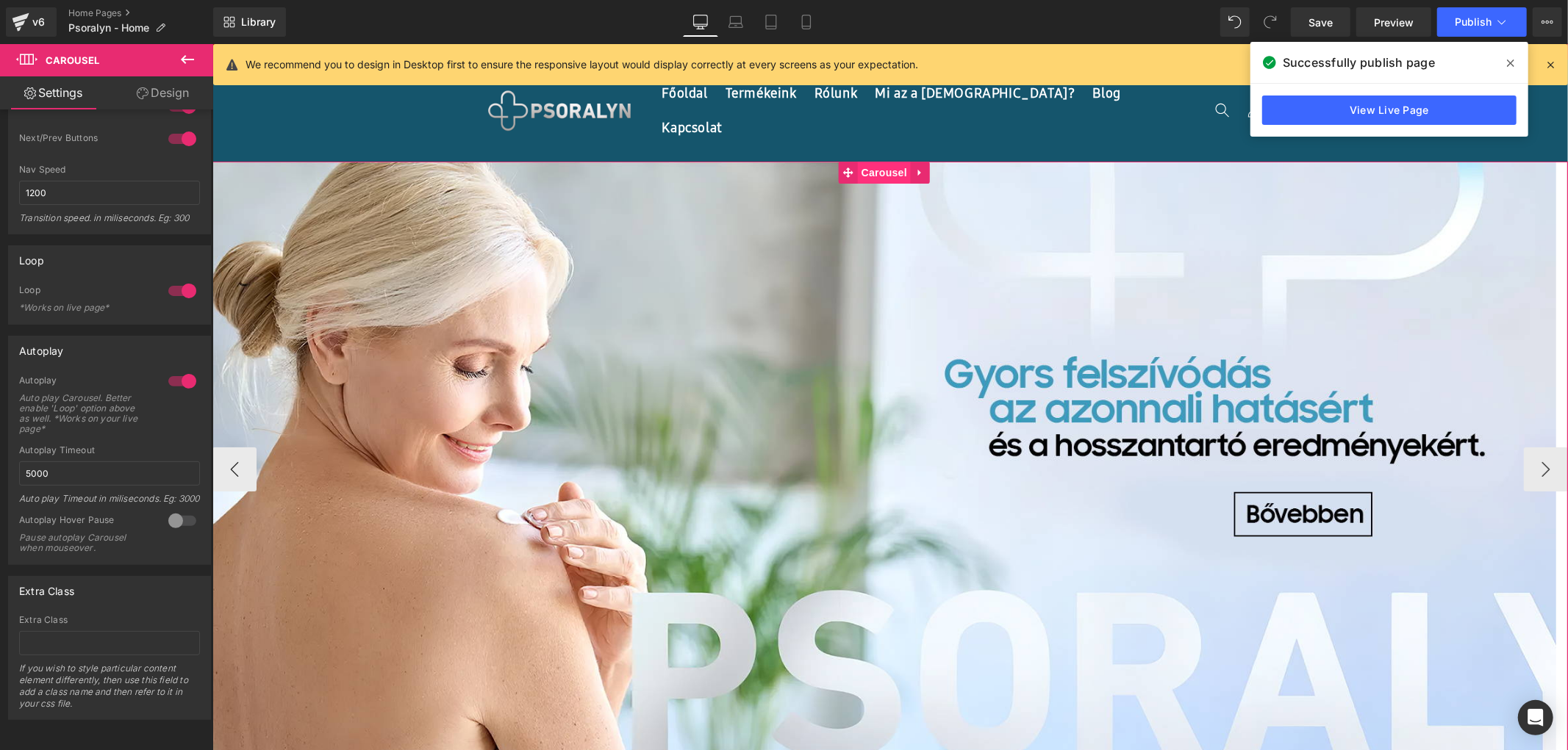
click at [868, 173] on span "Carousel" at bounding box center [883, 172] width 53 height 22
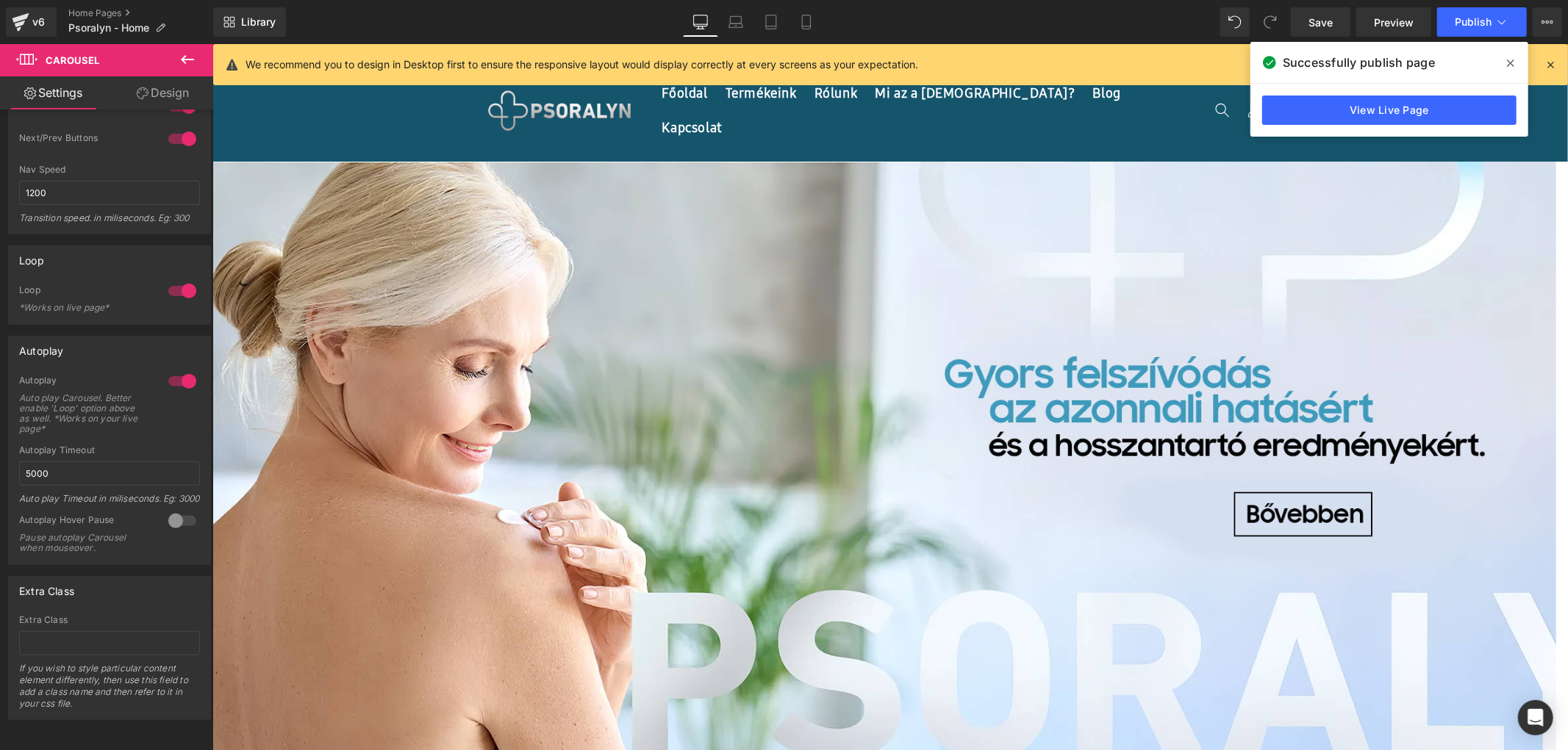
click at [184, 52] on icon at bounding box center [187, 60] width 18 height 18
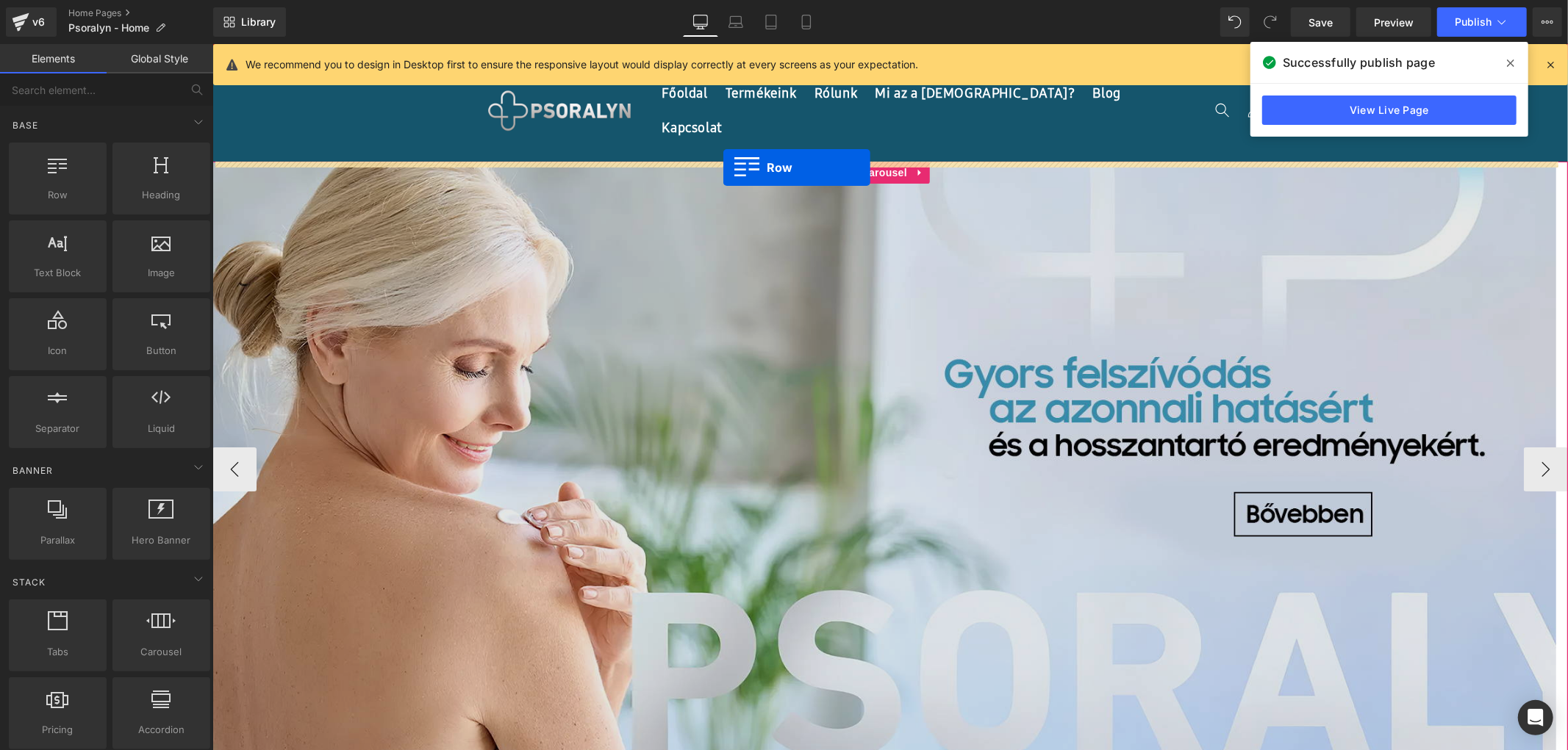
drag, startPoint x: 275, startPoint y: 215, endPoint x: 723, endPoint y: 166, distance: 450.7
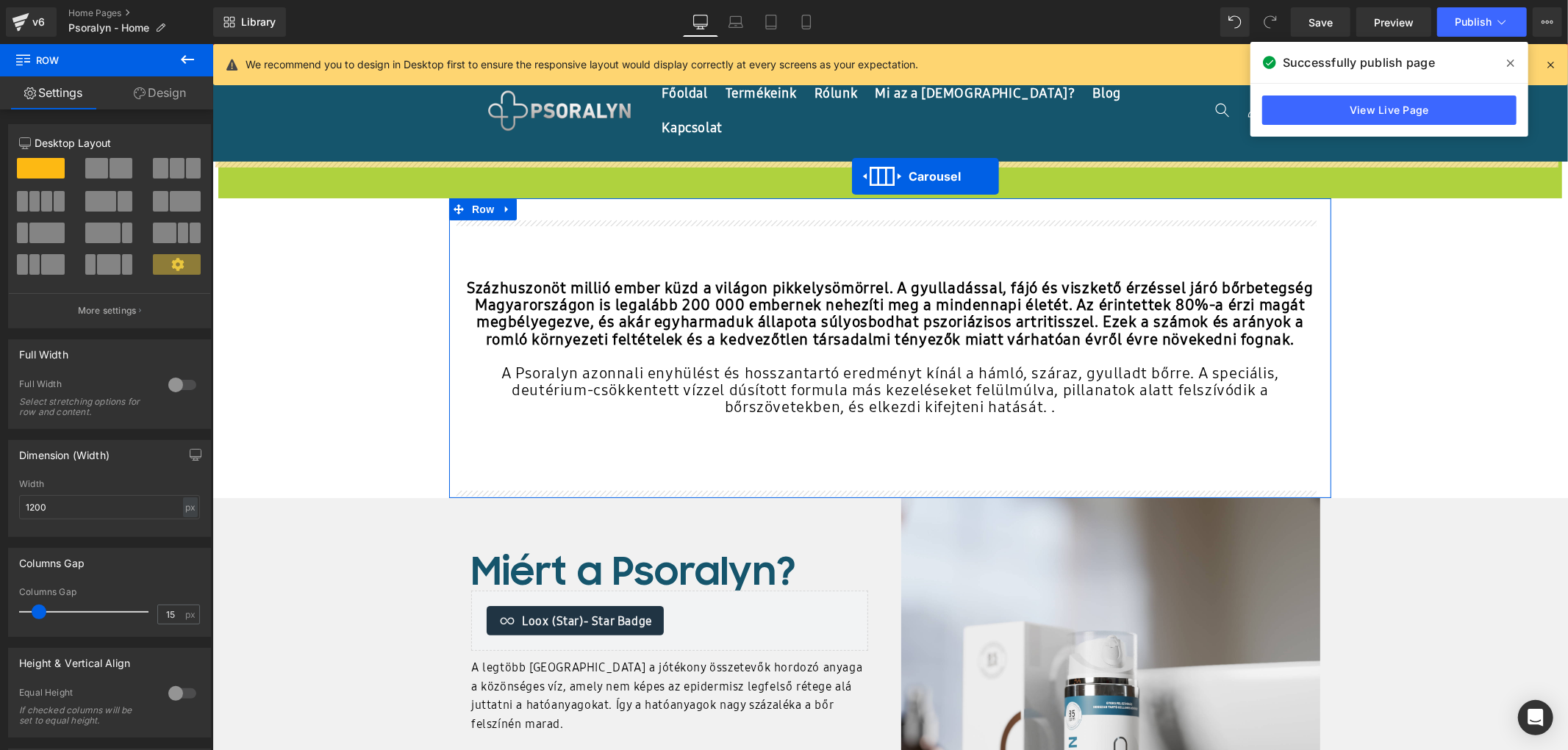
drag, startPoint x: 842, startPoint y: 171, endPoint x: 851, endPoint y: 175, distance: 9.8
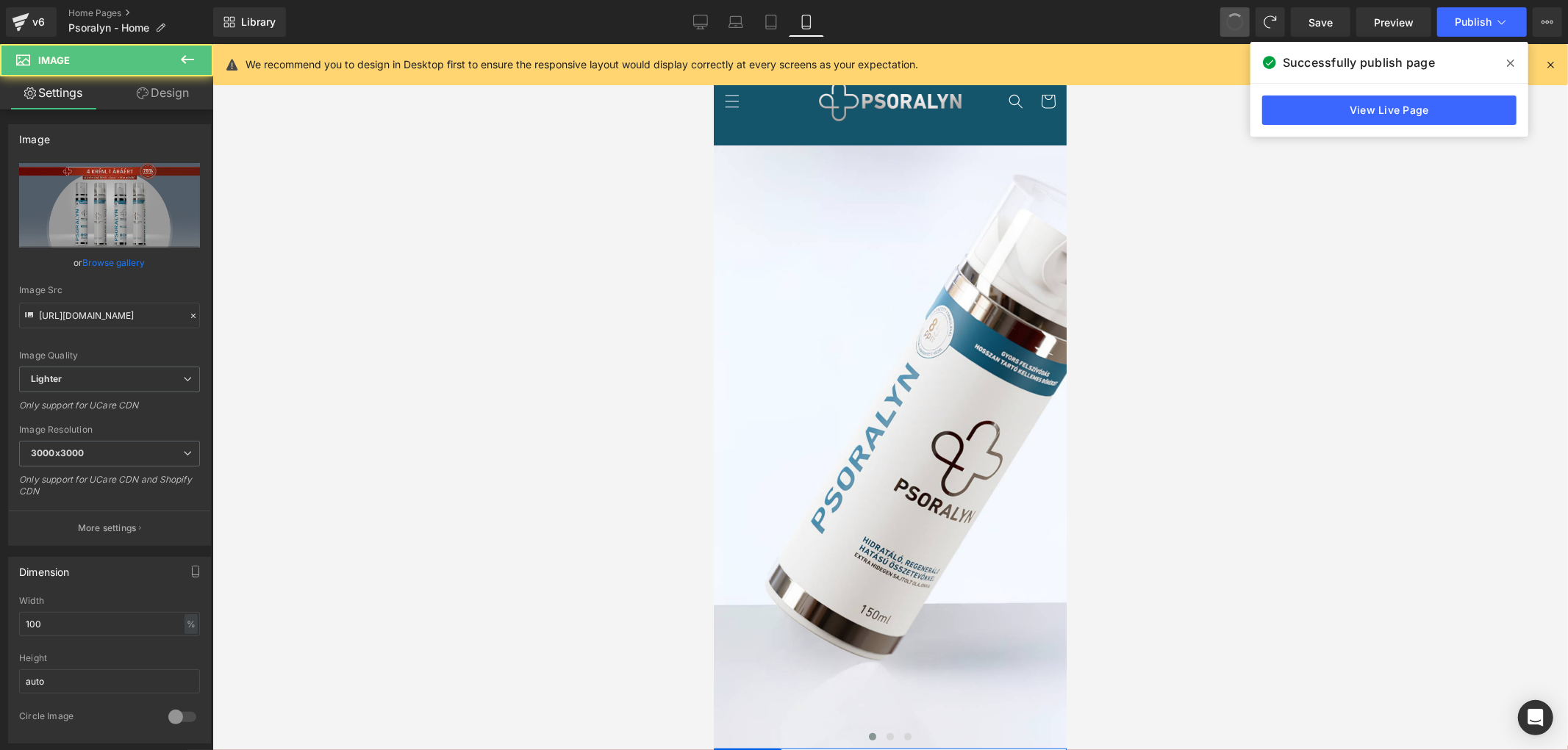
type input "[URL][DOMAIN_NAME]"
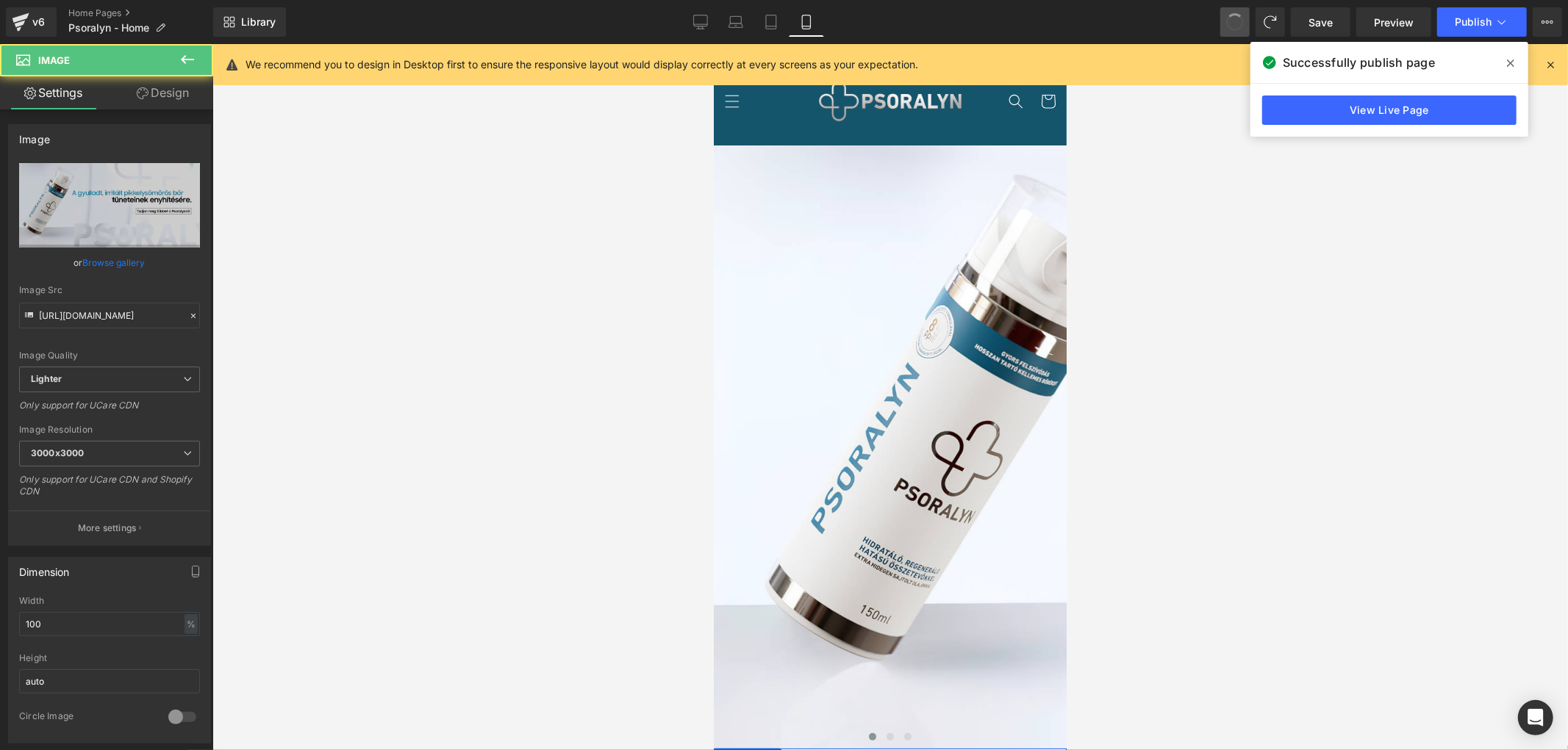
scroll to position [0, 0]
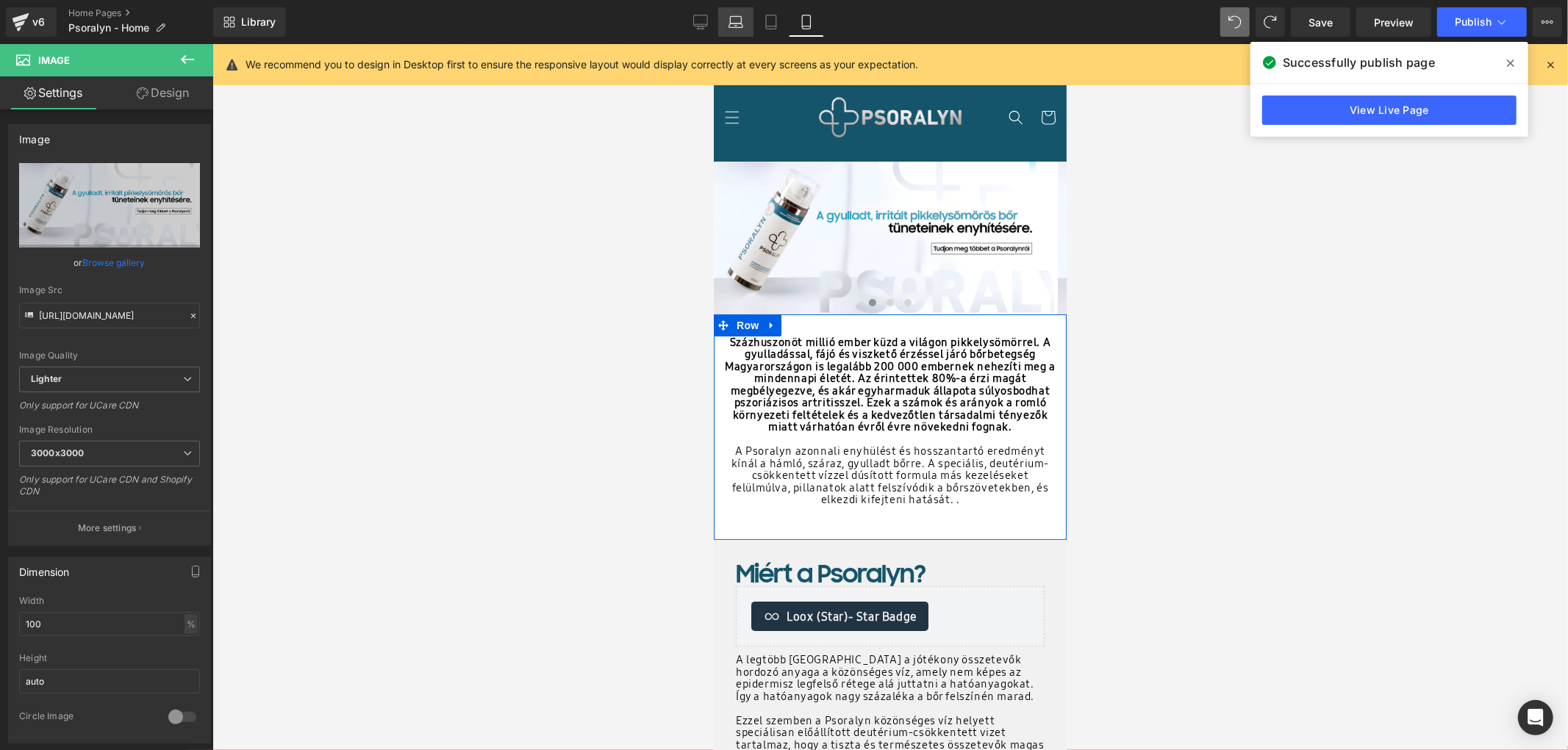
click at [723, 20] on link "Laptop" at bounding box center [736, 22] width 35 height 29
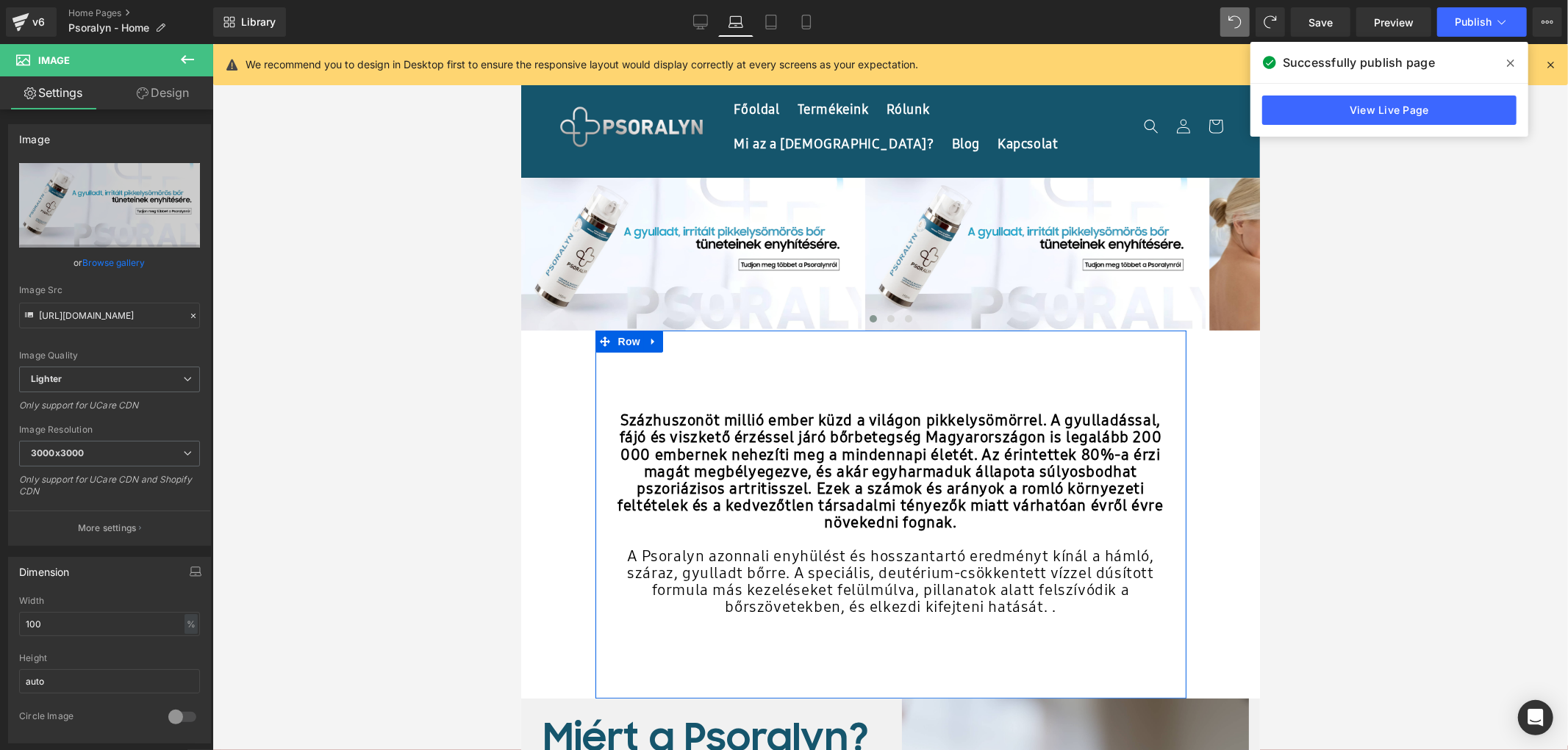
scroll to position [16, 0]
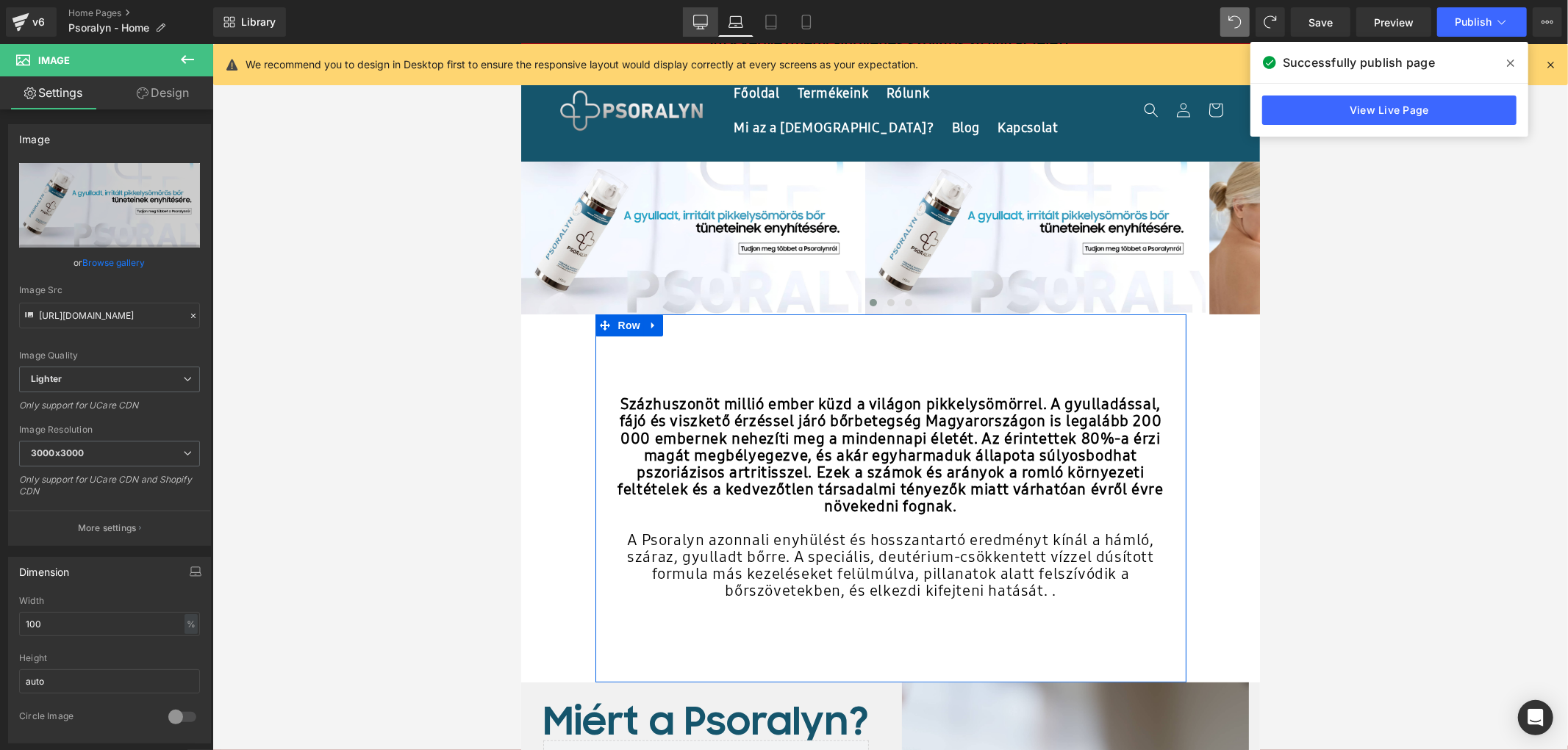
click at [706, 24] on icon at bounding box center [700, 22] width 15 height 15
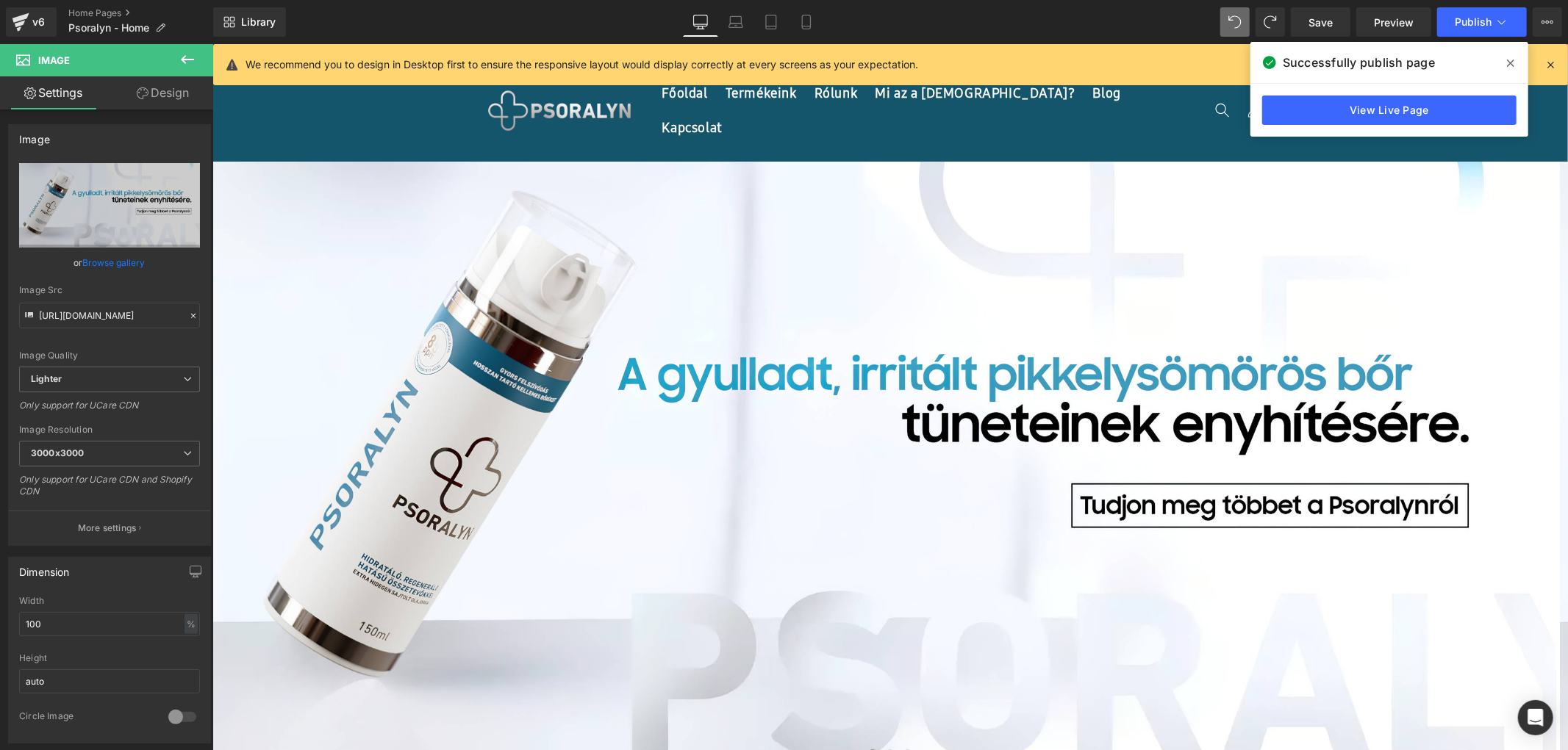
click at [175, 55] on button at bounding box center [187, 60] width 51 height 32
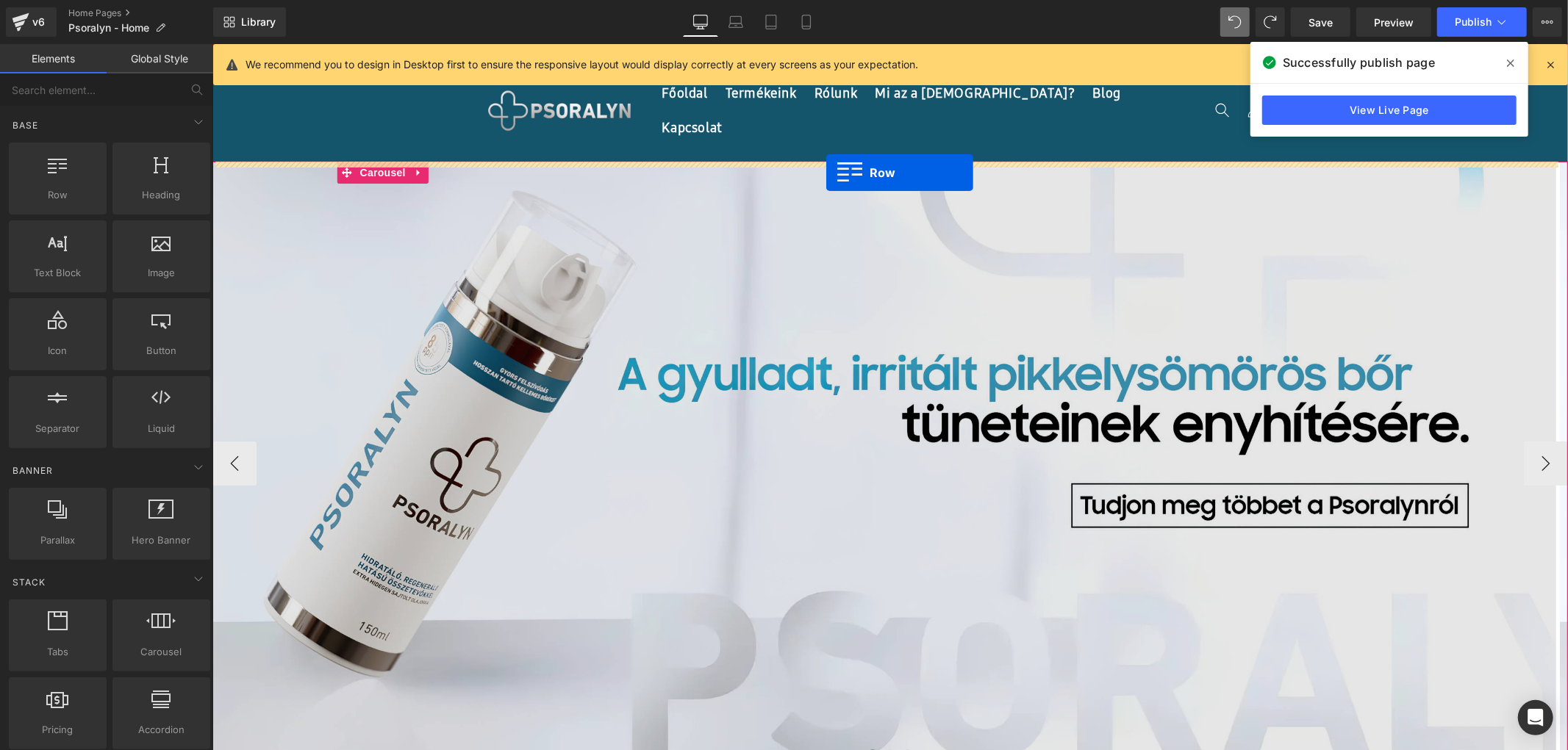
drag, startPoint x: 279, startPoint y: 218, endPoint x: 826, endPoint y: 172, distance: 548.9
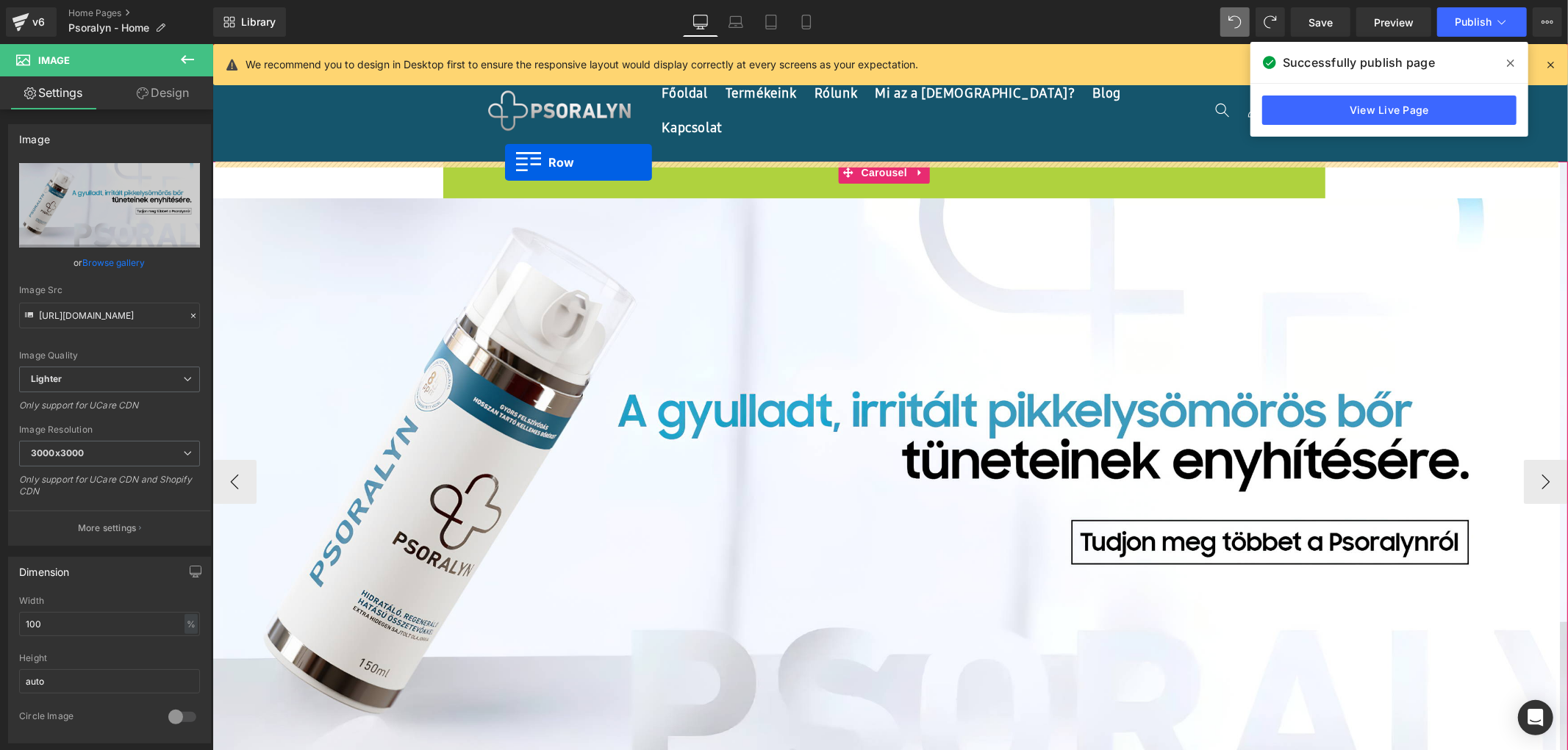
drag, startPoint x: 454, startPoint y: 172, endPoint x: 508, endPoint y: 164, distance: 54.6
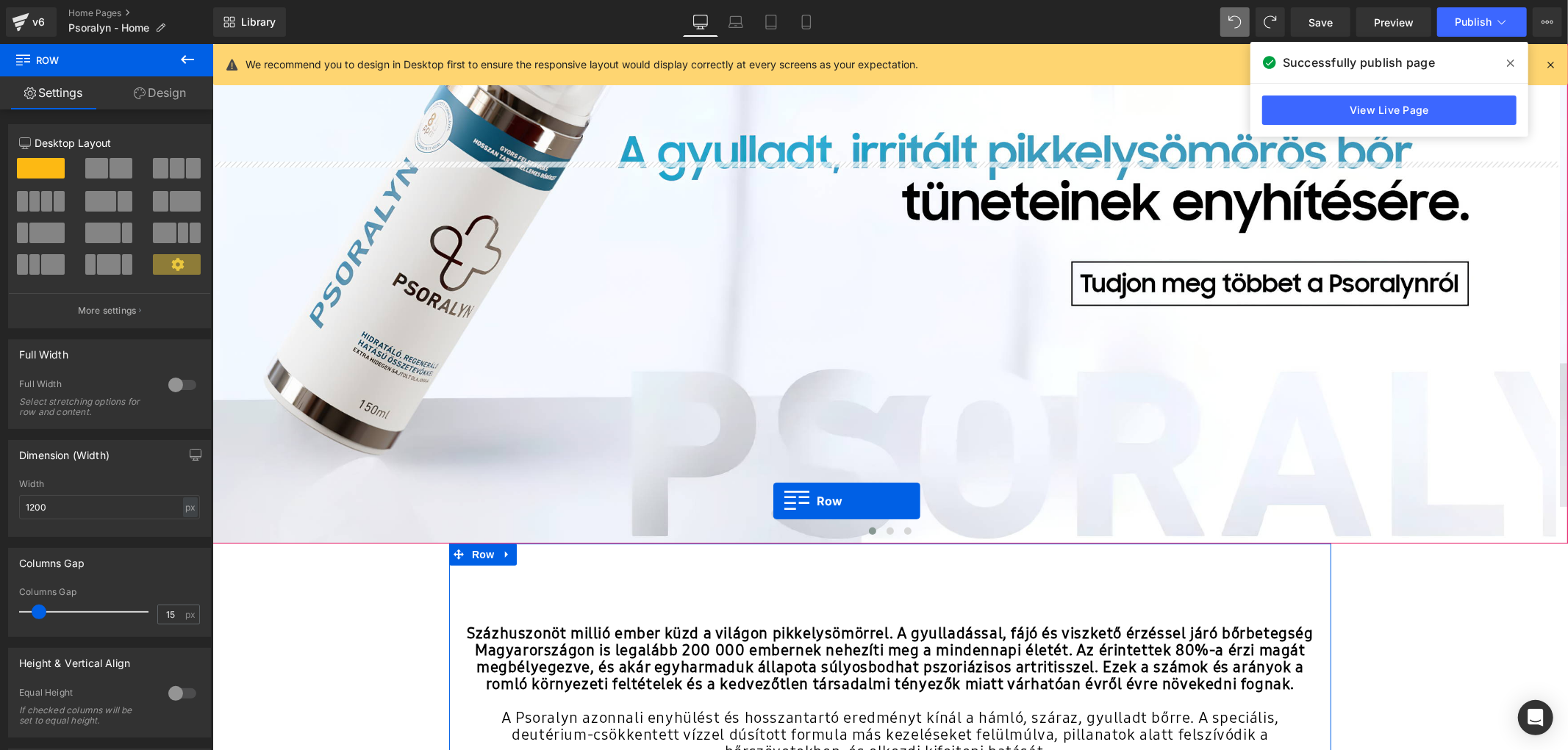
scroll to position [424, 0]
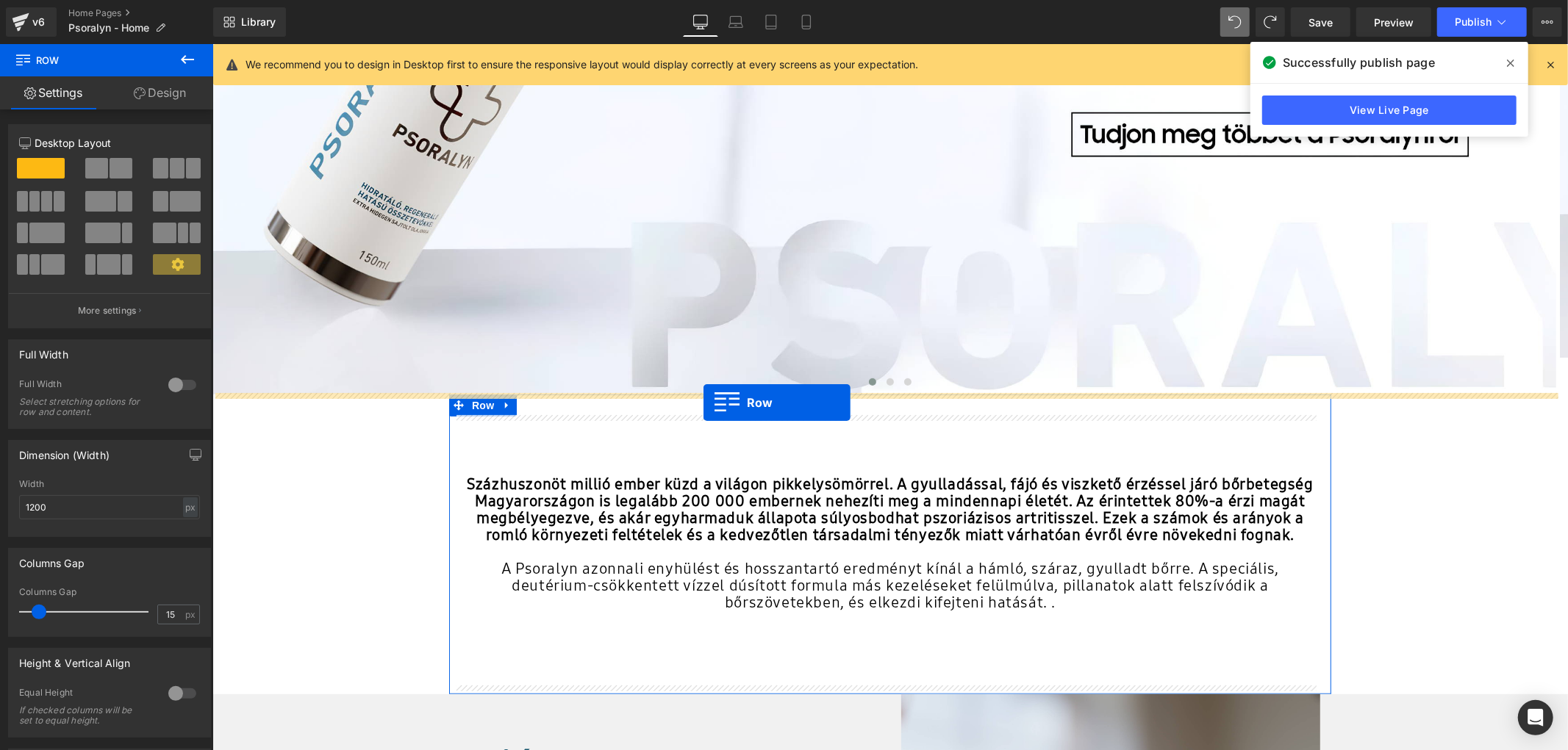
drag, startPoint x: 455, startPoint y: 171, endPoint x: 703, endPoint y: 402, distance: 338.9
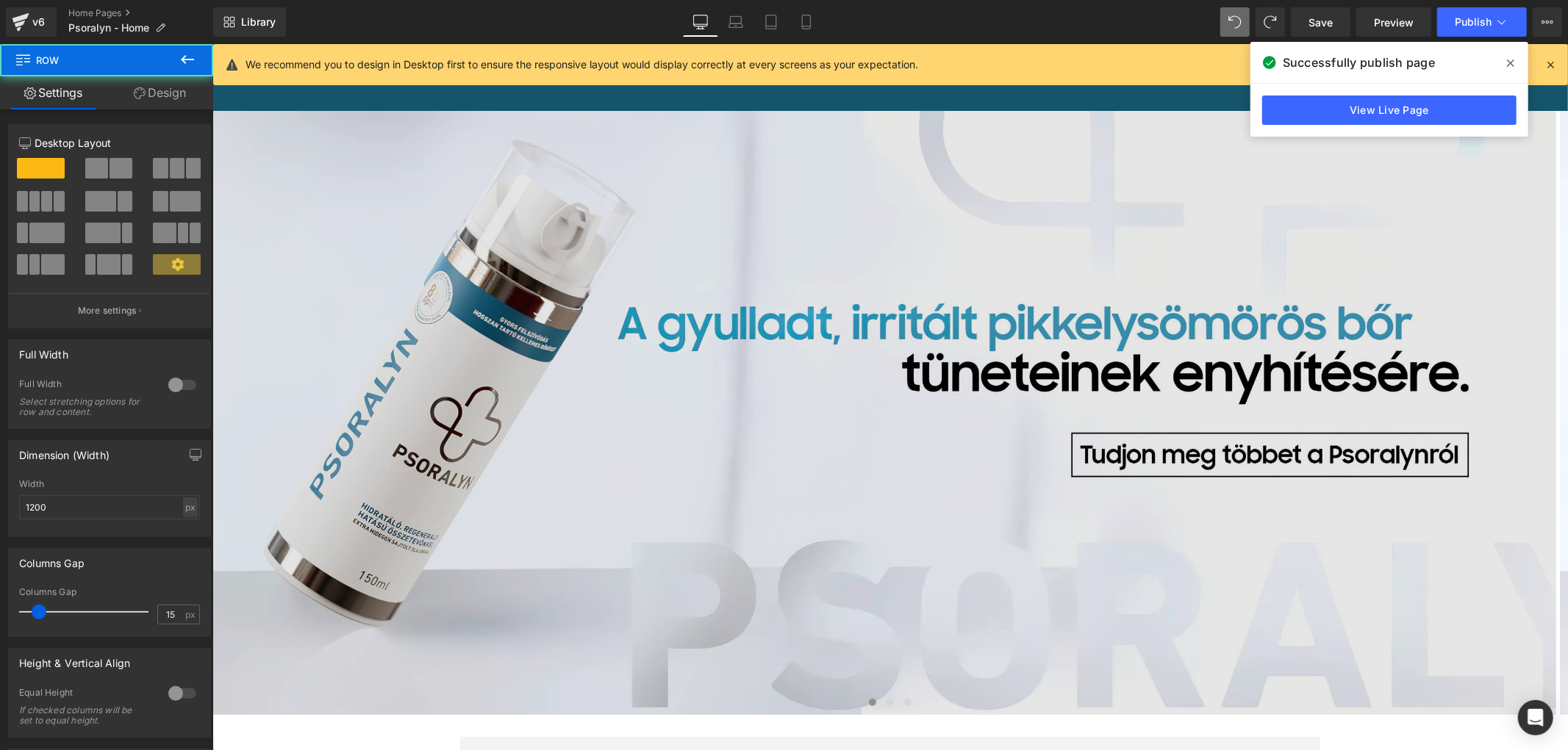
scroll to position [61, 0]
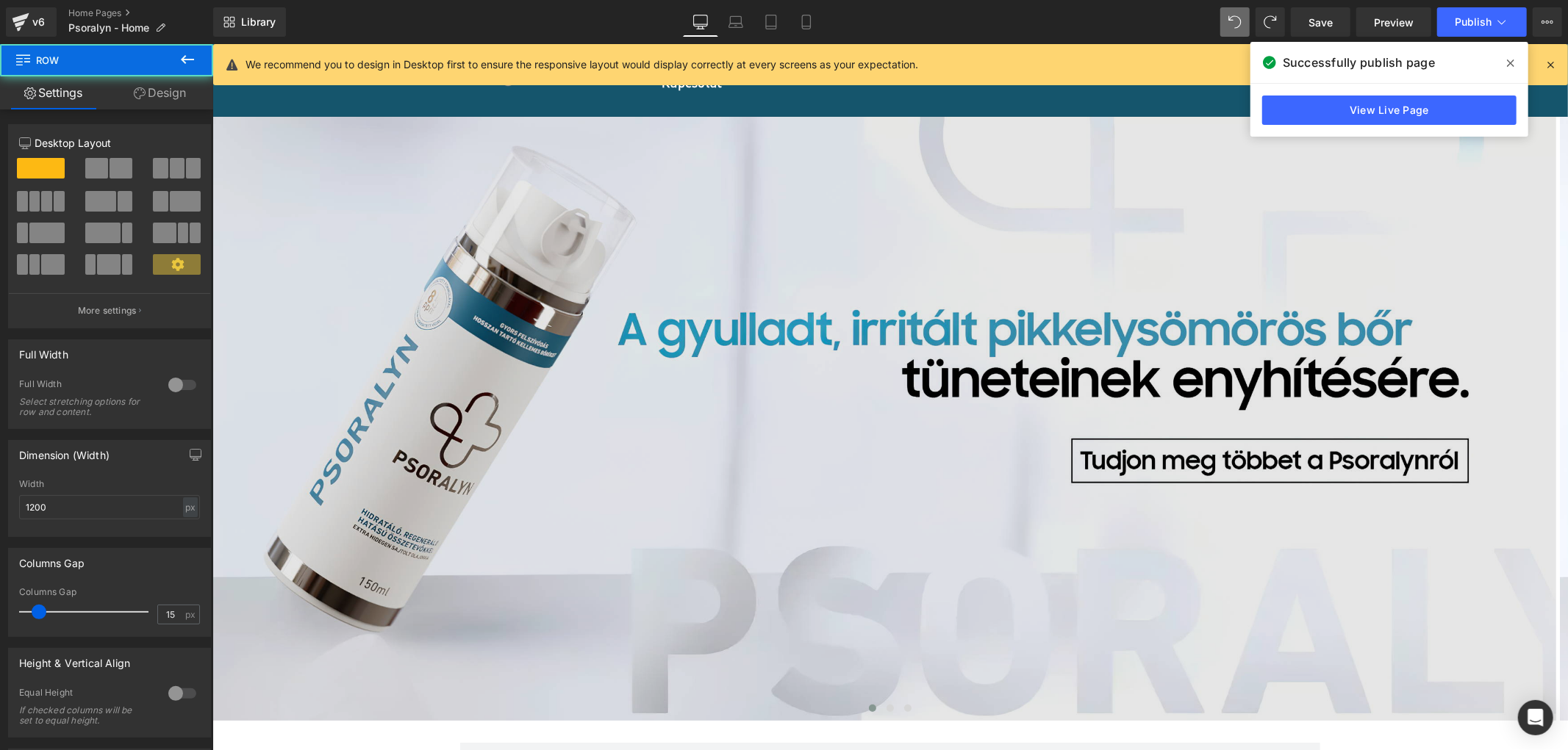
click at [838, 247] on img at bounding box center [883, 417] width 1343 height 603
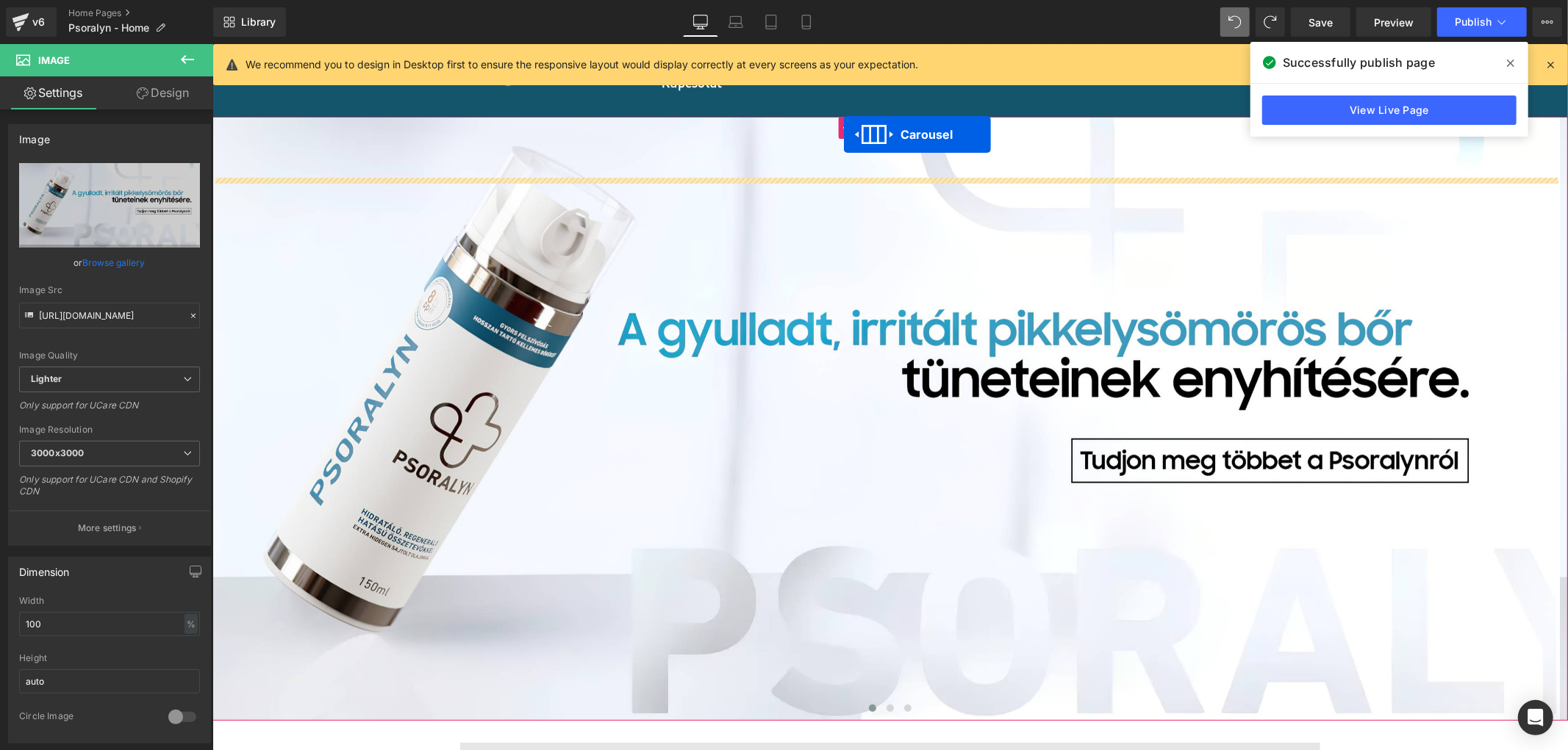
scroll to position [0, 0]
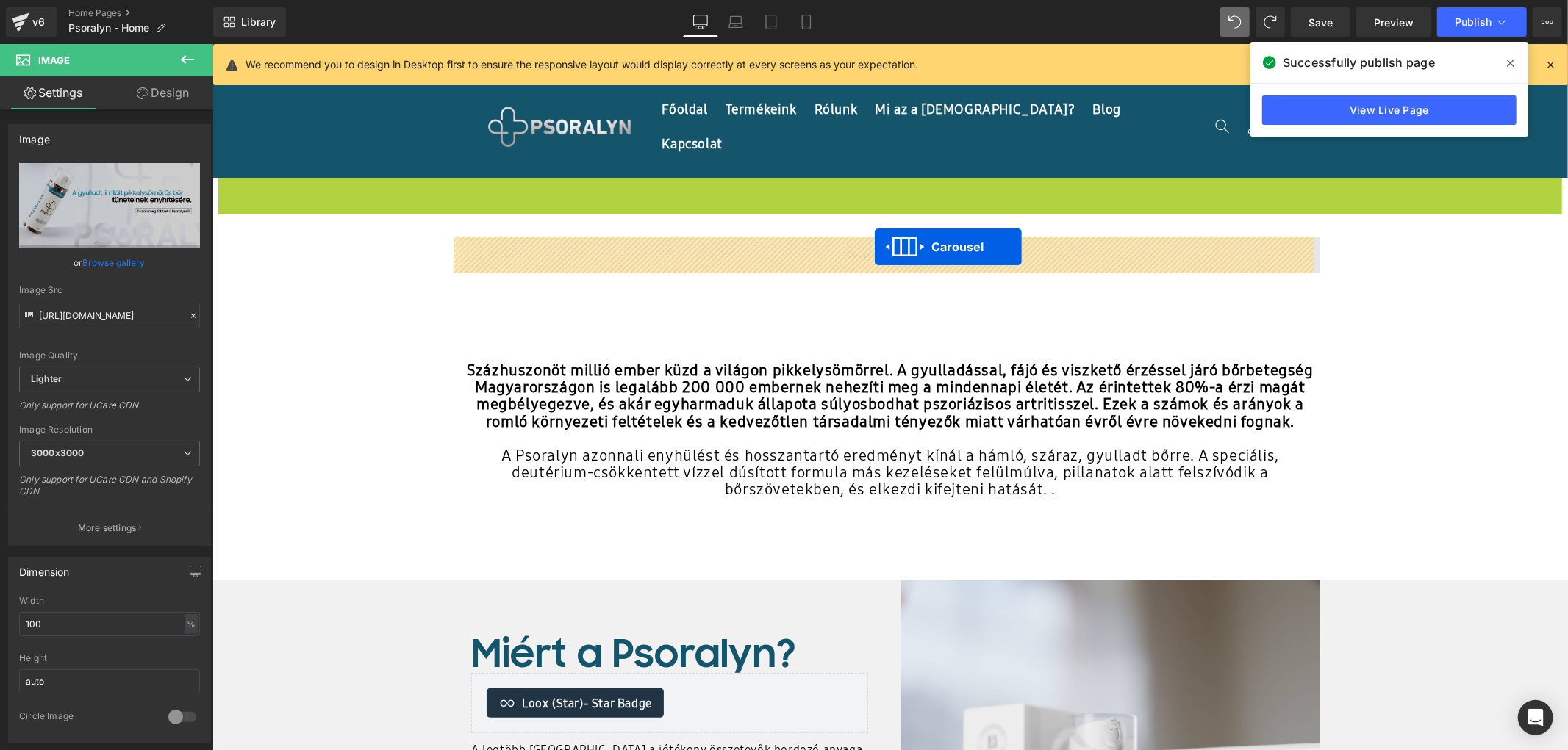
drag, startPoint x: 845, startPoint y: 128, endPoint x: 874, endPoint y: 246, distance: 121.5
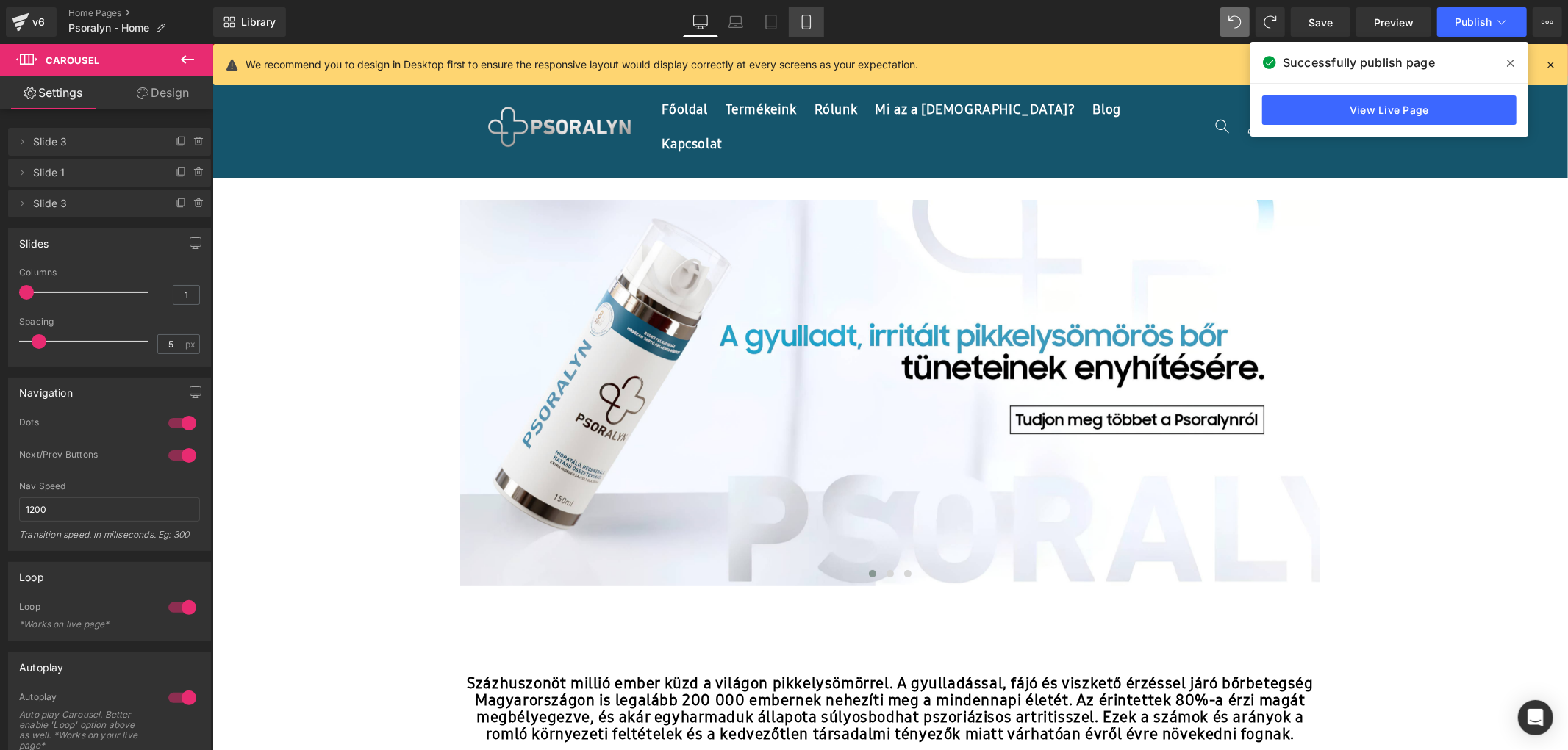
click at [800, 16] on icon at bounding box center [806, 22] width 15 height 15
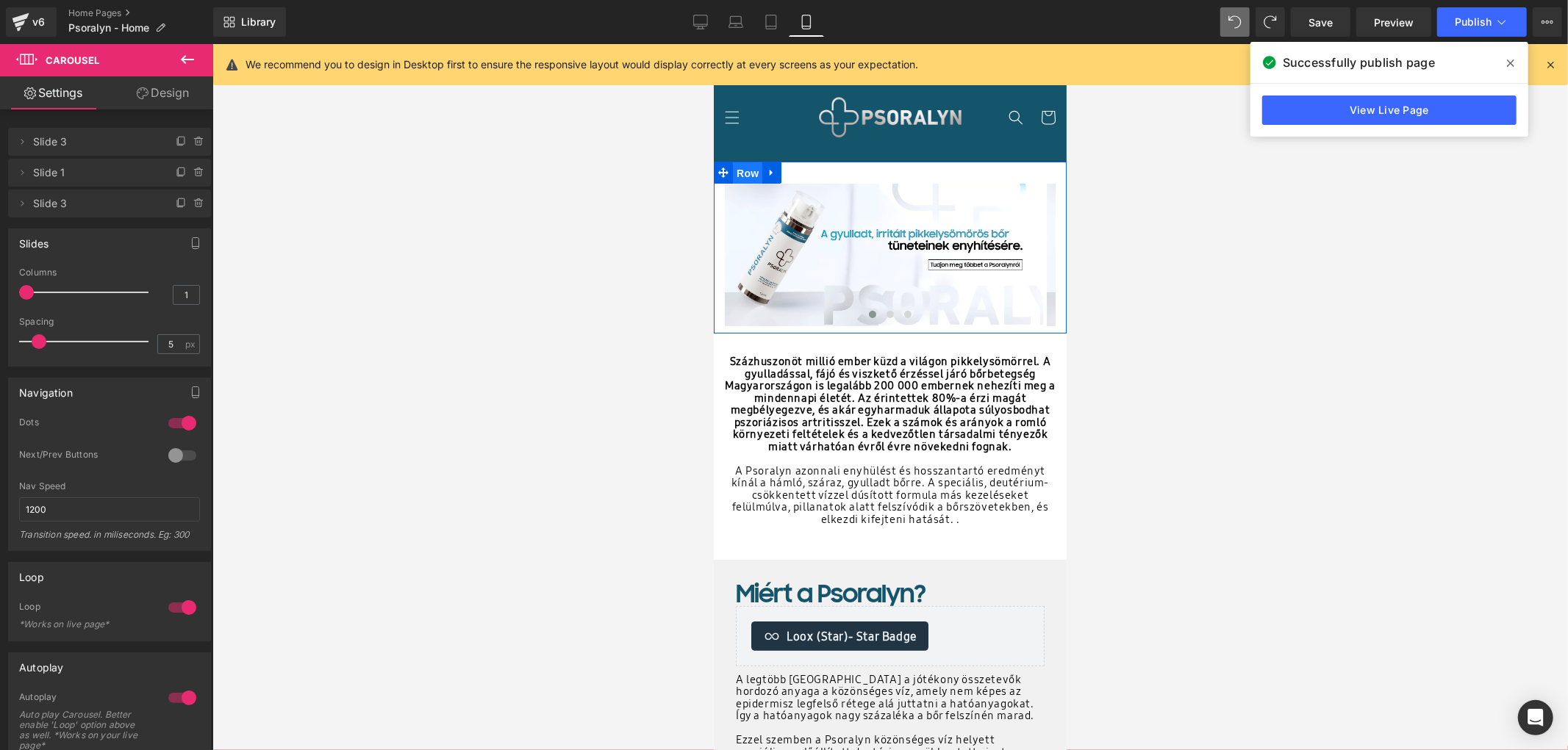
click at [745, 171] on span "Row" at bounding box center [746, 173] width 29 height 22
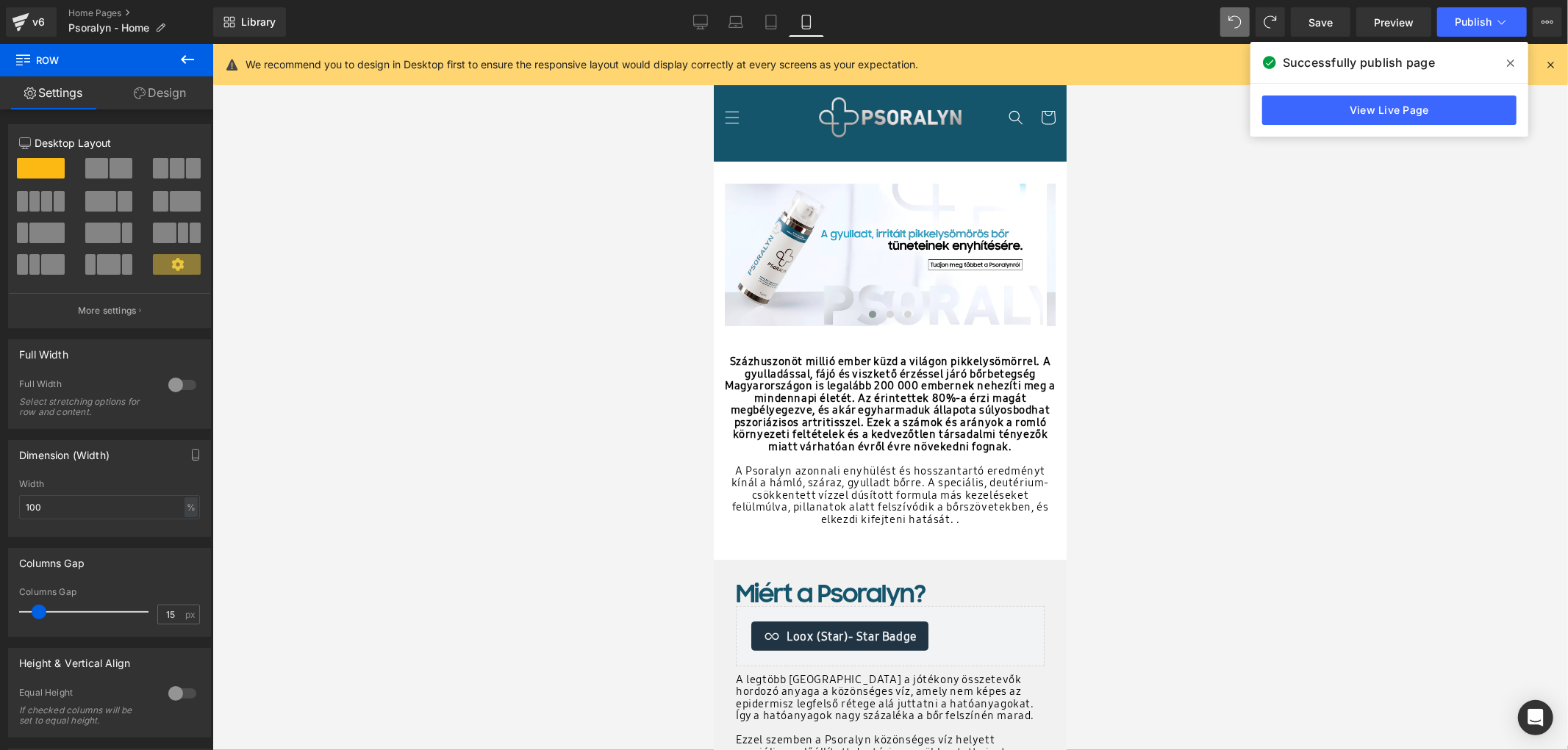
click at [193, 60] on icon at bounding box center [187, 60] width 18 height 18
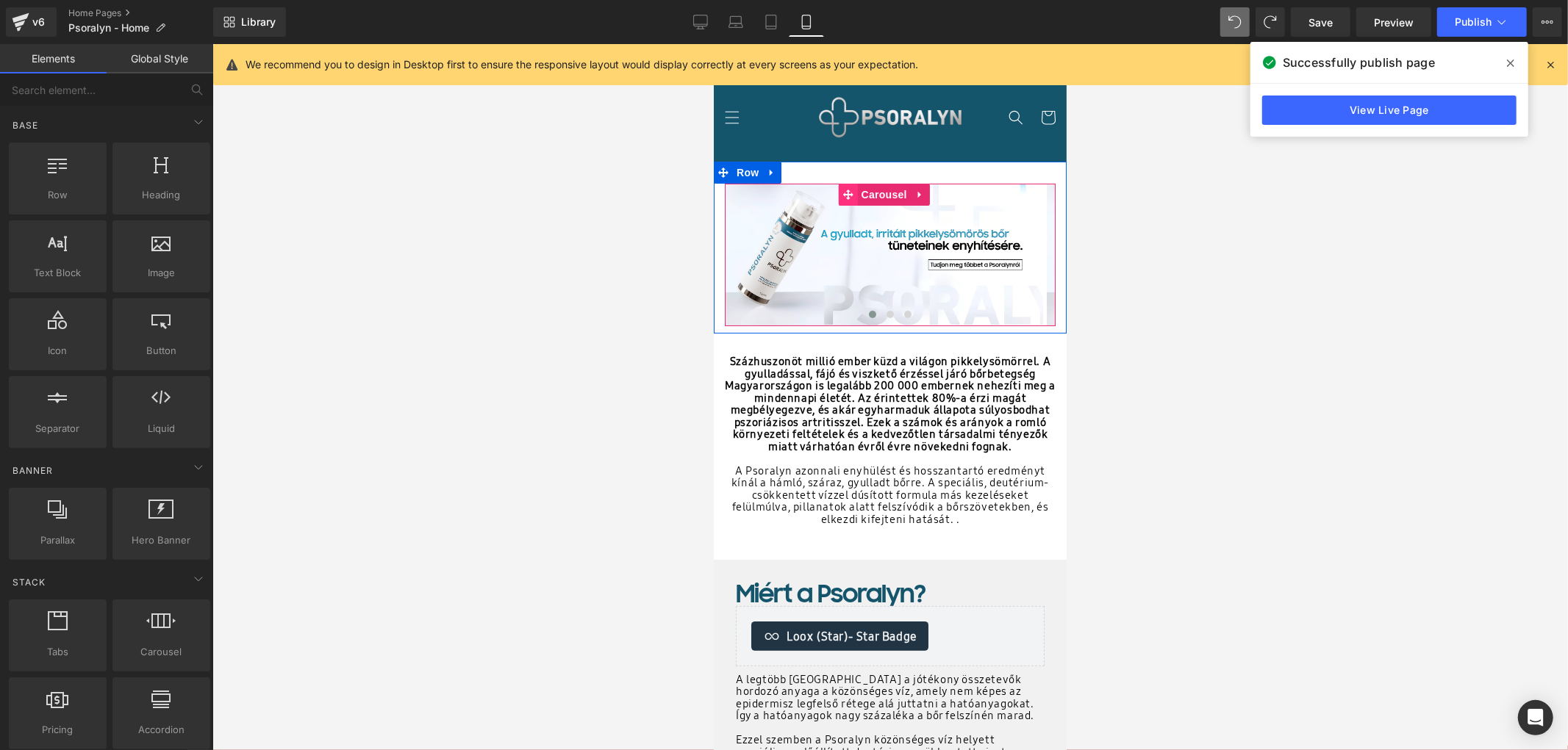
click at [847, 192] on icon at bounding box center [847, 194] width 10 height 10
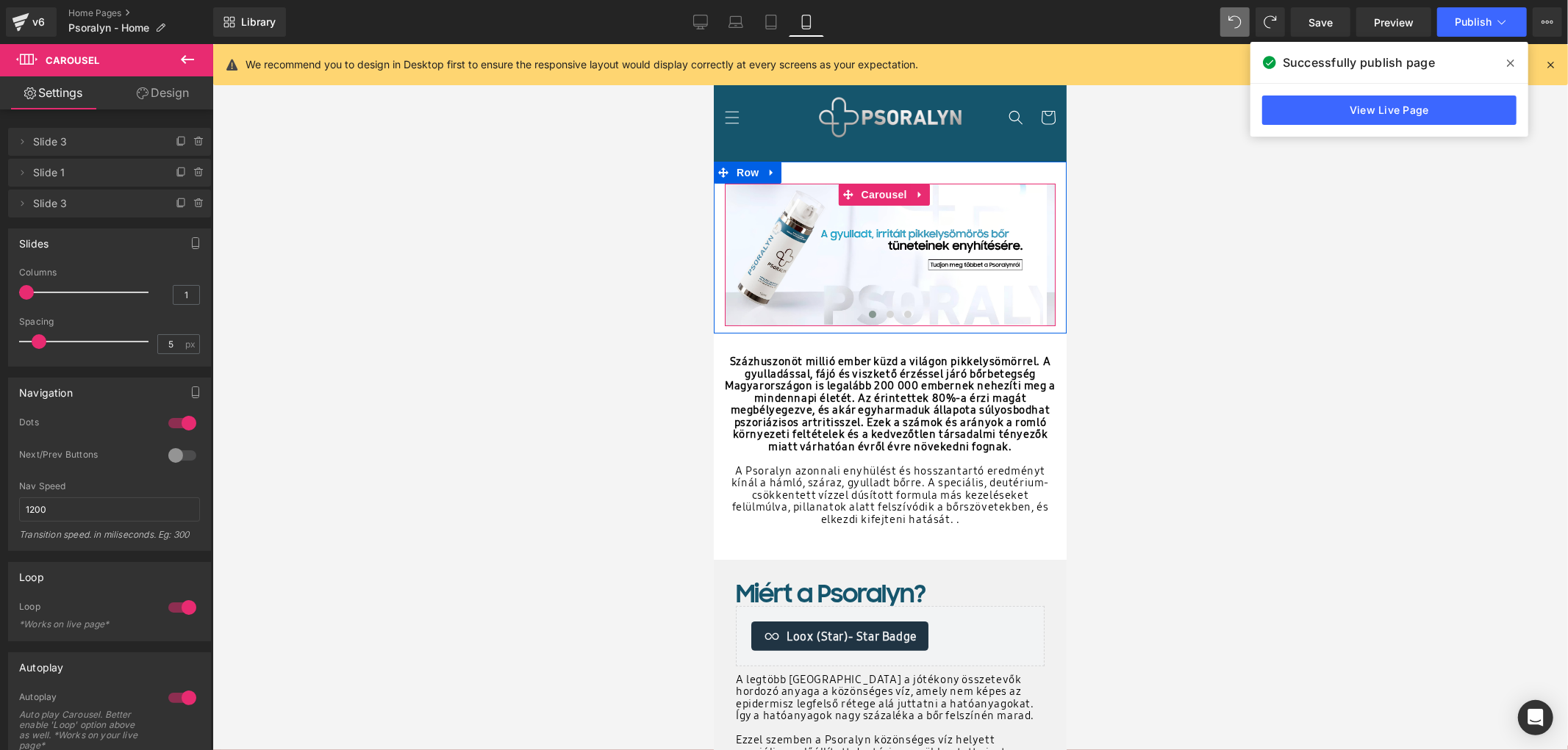
click at [918, 190] on icon at bounding box center [920, 193] width 10 height 11
click at [915, 195] on link at bounding box center [910, 194] width 19 height 22
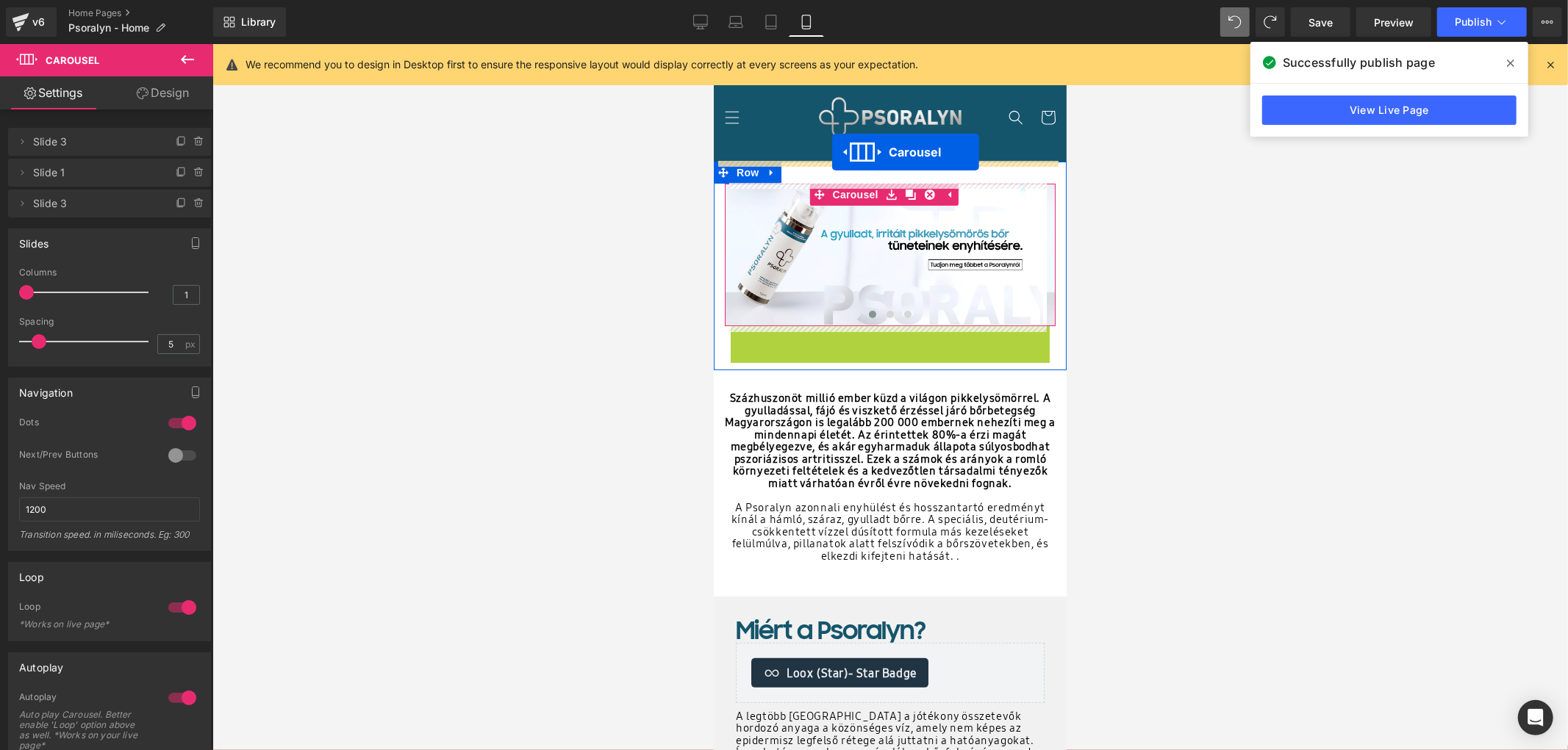
drag, startPoint x: 846, startPoint y: 331, endPoint x: 833, endPoint y: 150, distance: 181.5
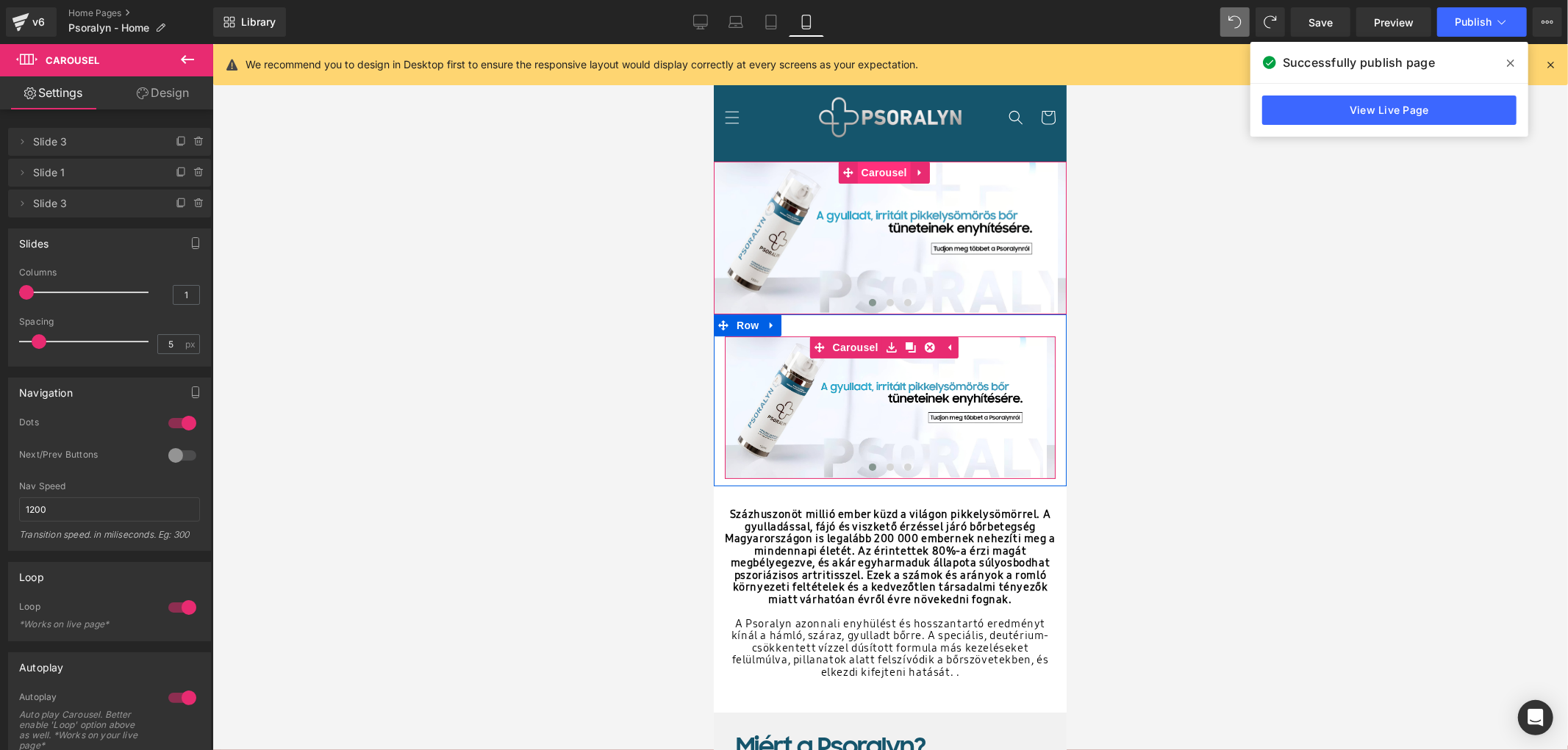
click at [874, 172] on span "Carousel" at bounding box center [883, 172] width 53 height 22
click at [162, 104] on link "Design" at bounding box center [163, 92] width 107 height 33
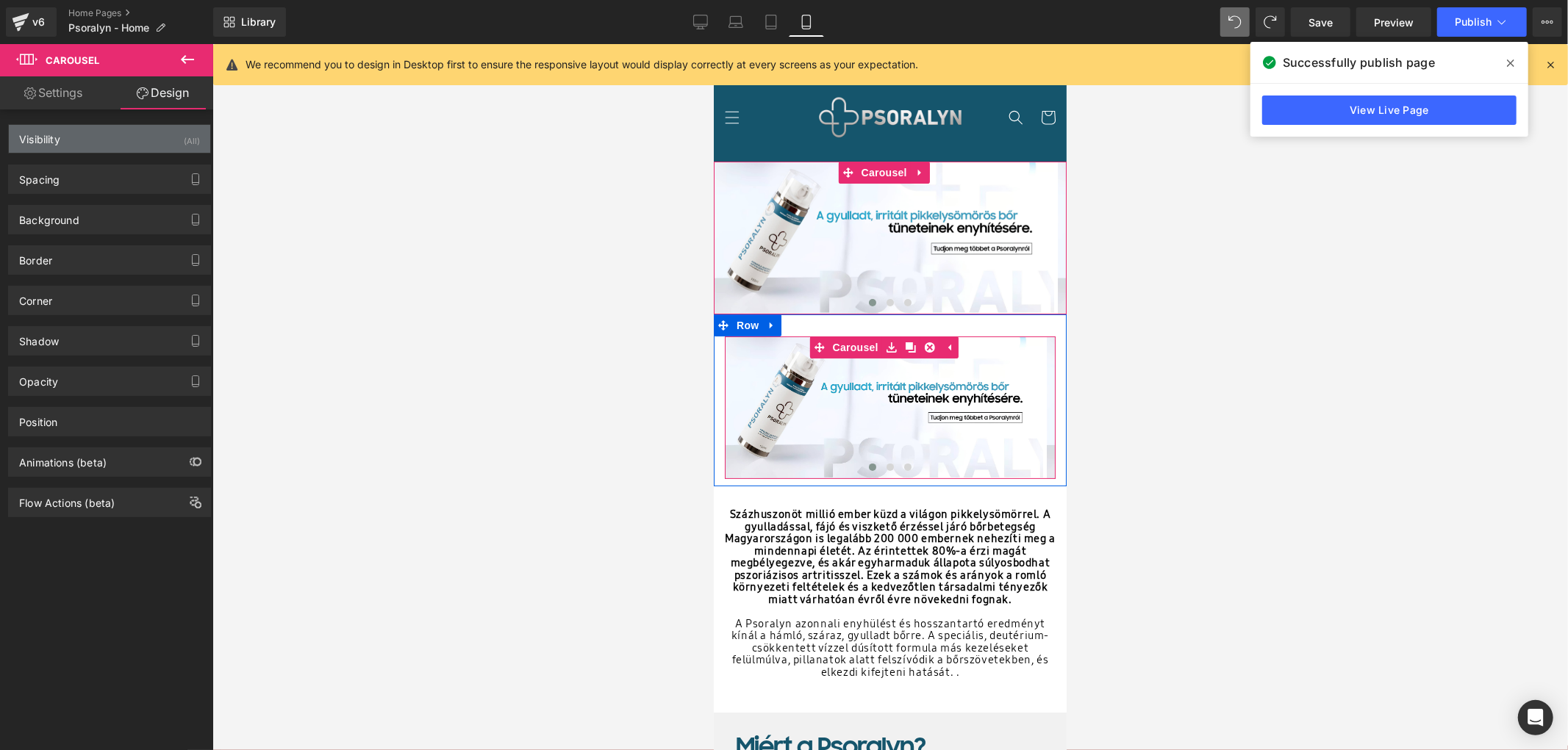
click at [138, 125] on div "Visibility (All)" at bounding box center [110, 139] width 201 height 28
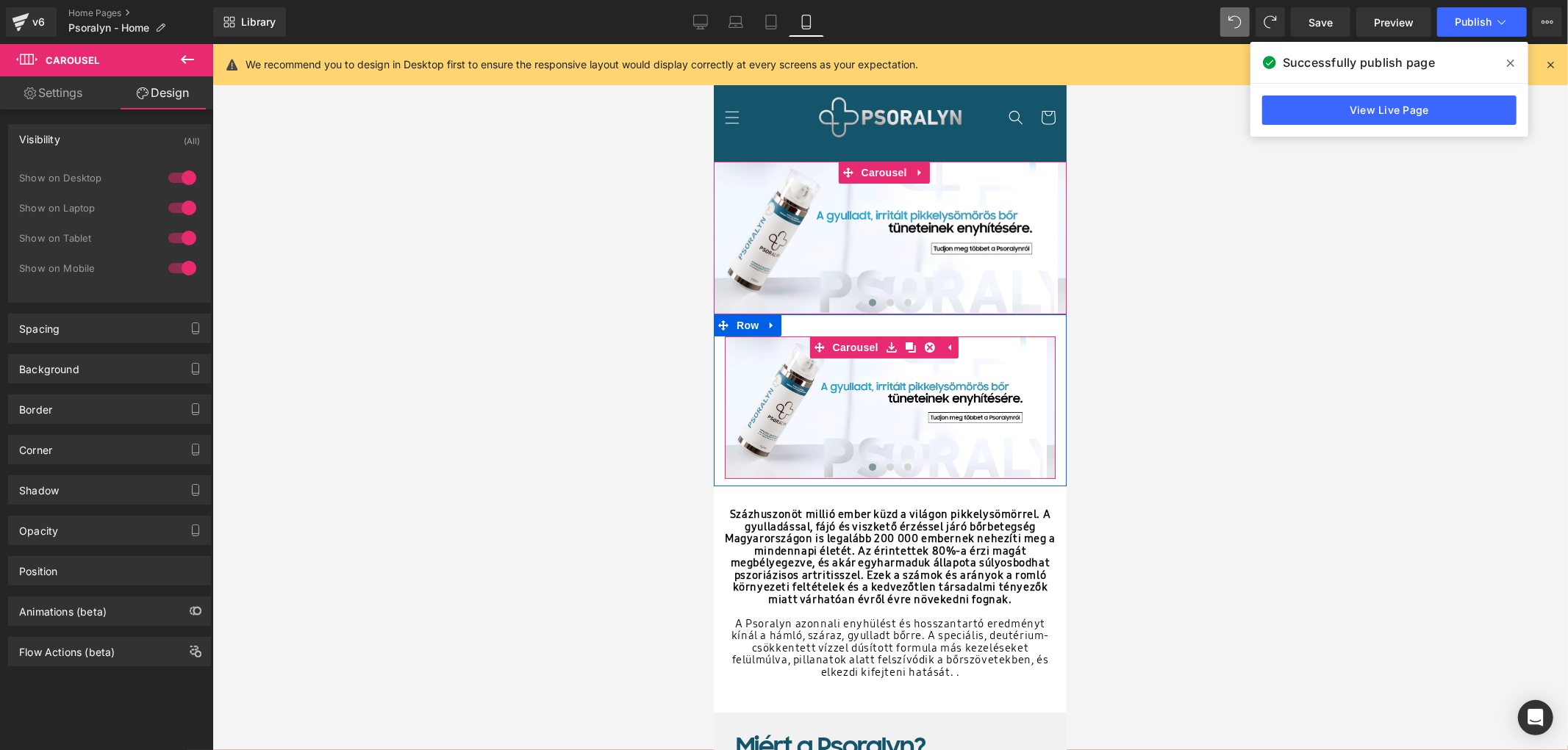
click at [185, 175] on div at bounding box center [182, 178] width 35 height 24
click at [180, 203] on div at bounding box center [182, 208] width 35 height 24
click at [182, 228] on div at bounding box center [182, 238] width 35 height 24
click at [699, 28] on link "Desktop" at bounding box center [700, 22] width 35 height 29
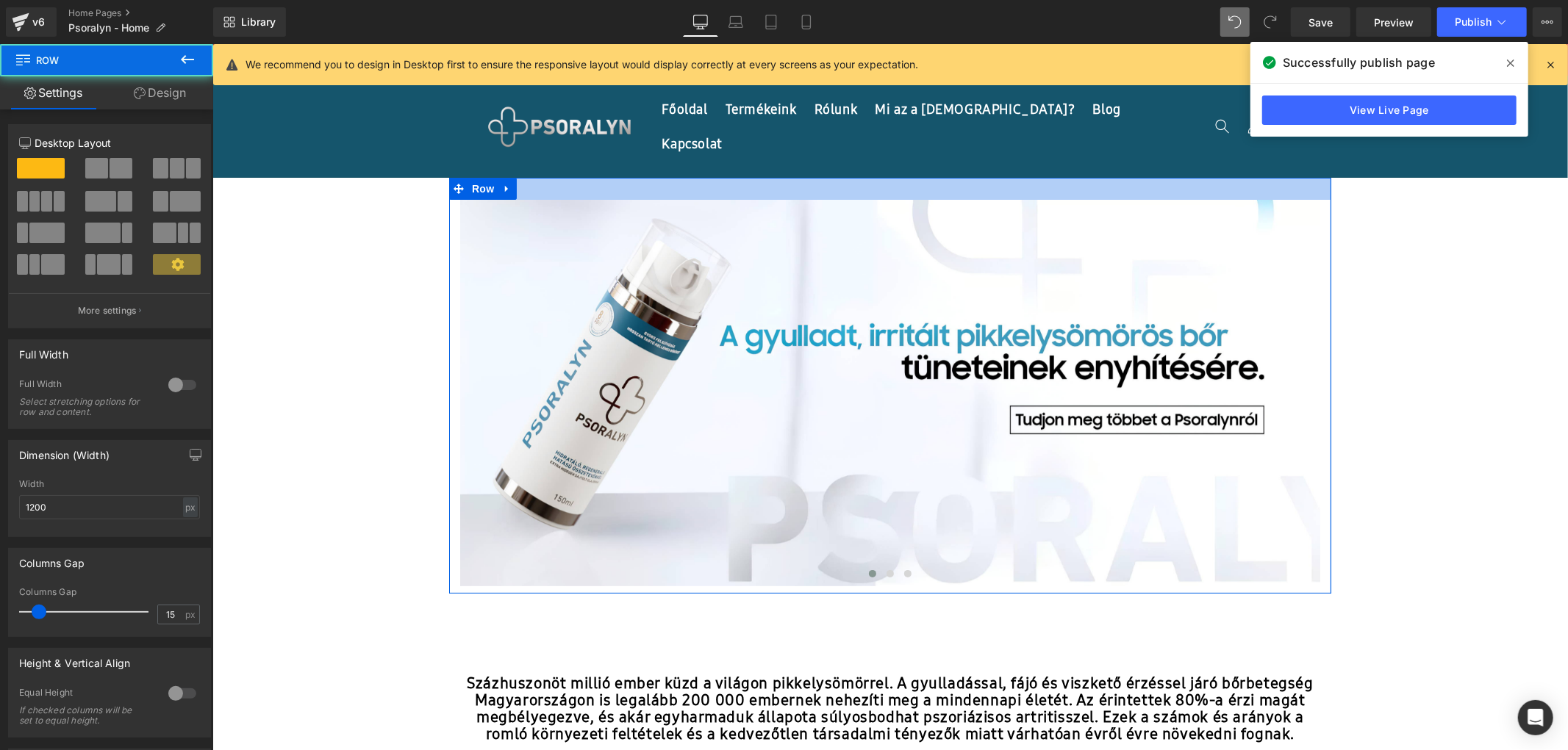
click at [676, 191] on div at bounding box center [889, 188] width 882 height 22
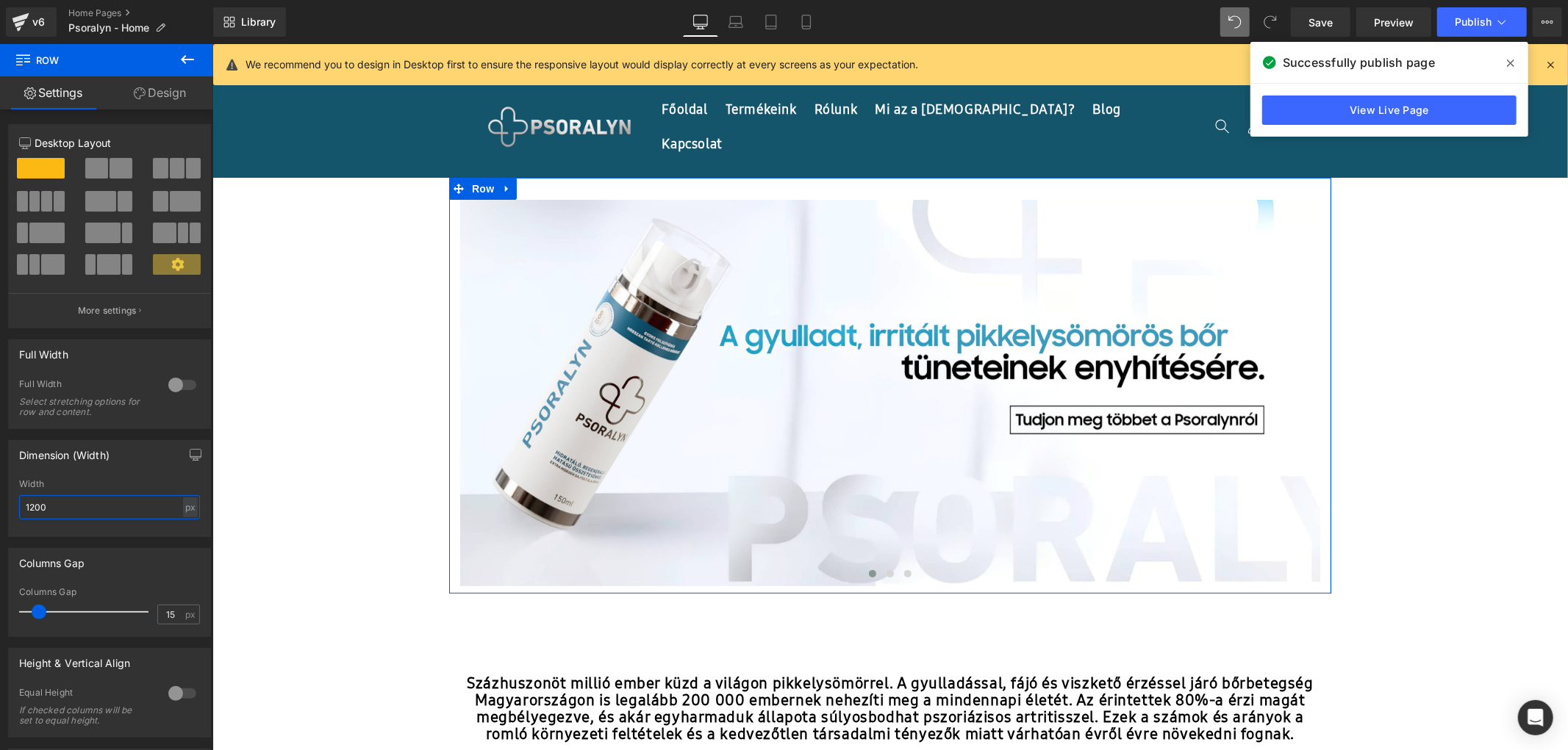
click at [125, 505] on input "1200" at bounding box center [110, 507] width 181 height 25
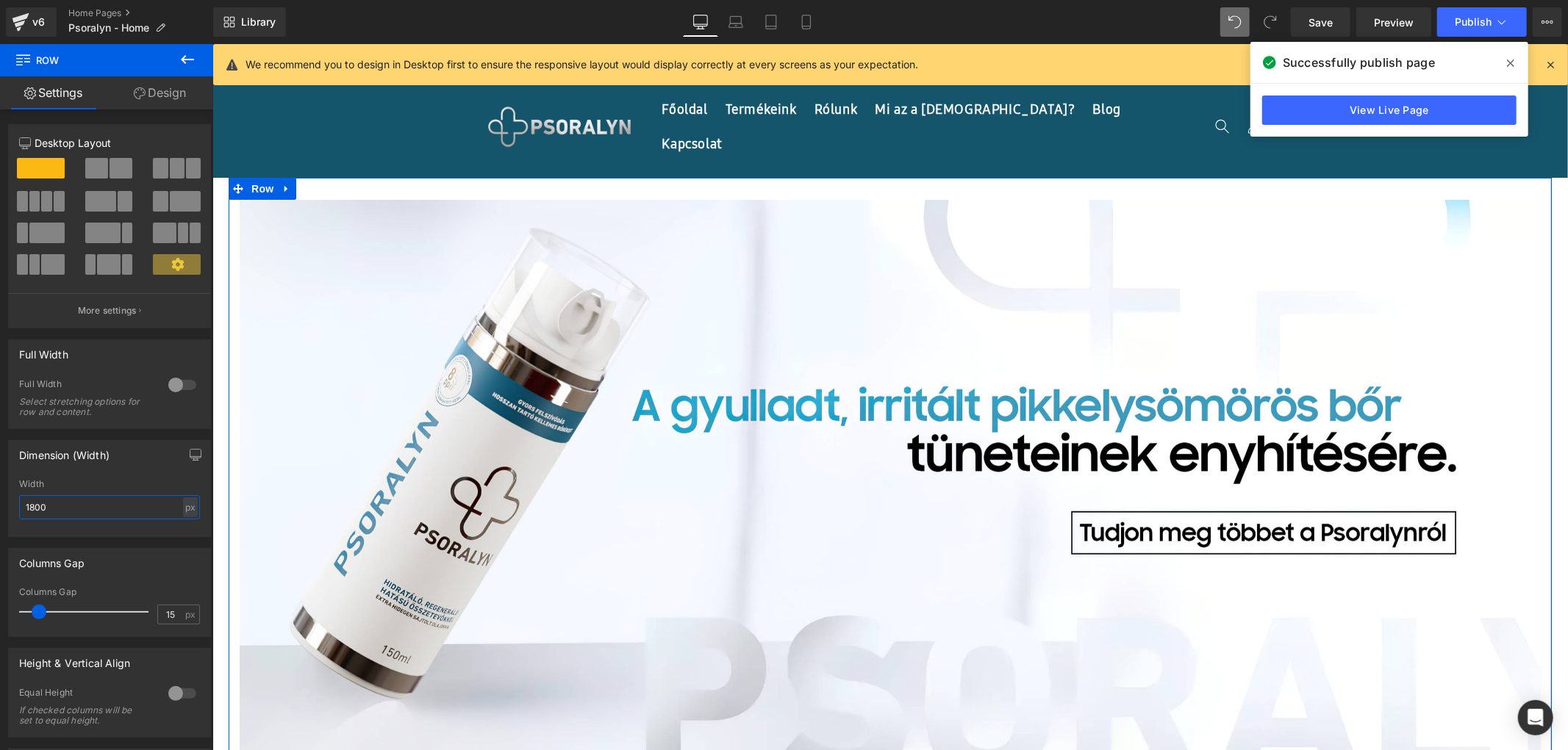
drag, startPoint x: 107, startPoint y: 513, endPoint x: 32, endPoint y: 522, distance: 75.5
click at [32, 522] on div "Width 1800 px % px" at bounding box center [110, 507] width 181 height 57
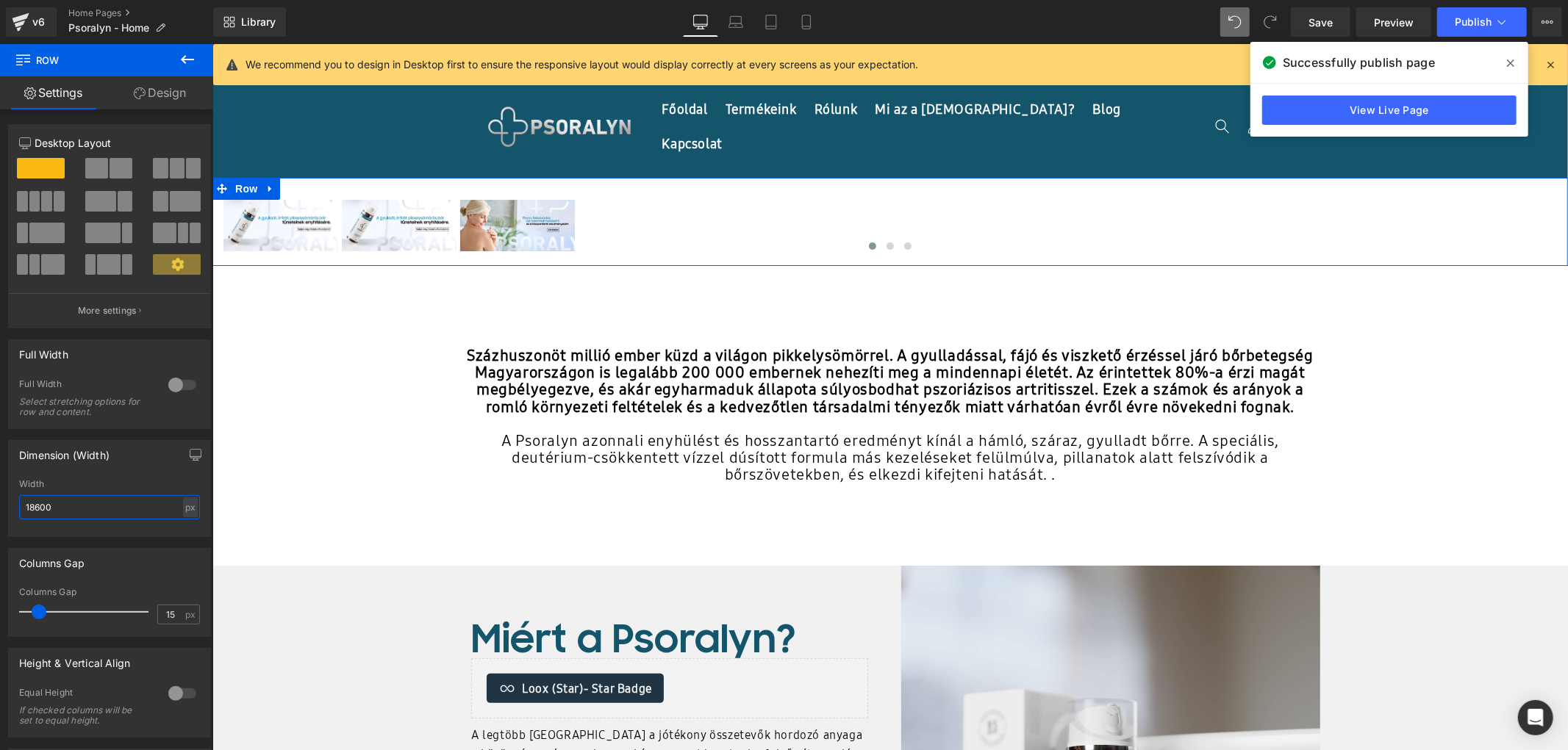
click at [35, 509] on input "18600" at bounding box center [110, 507] width 181 height 25
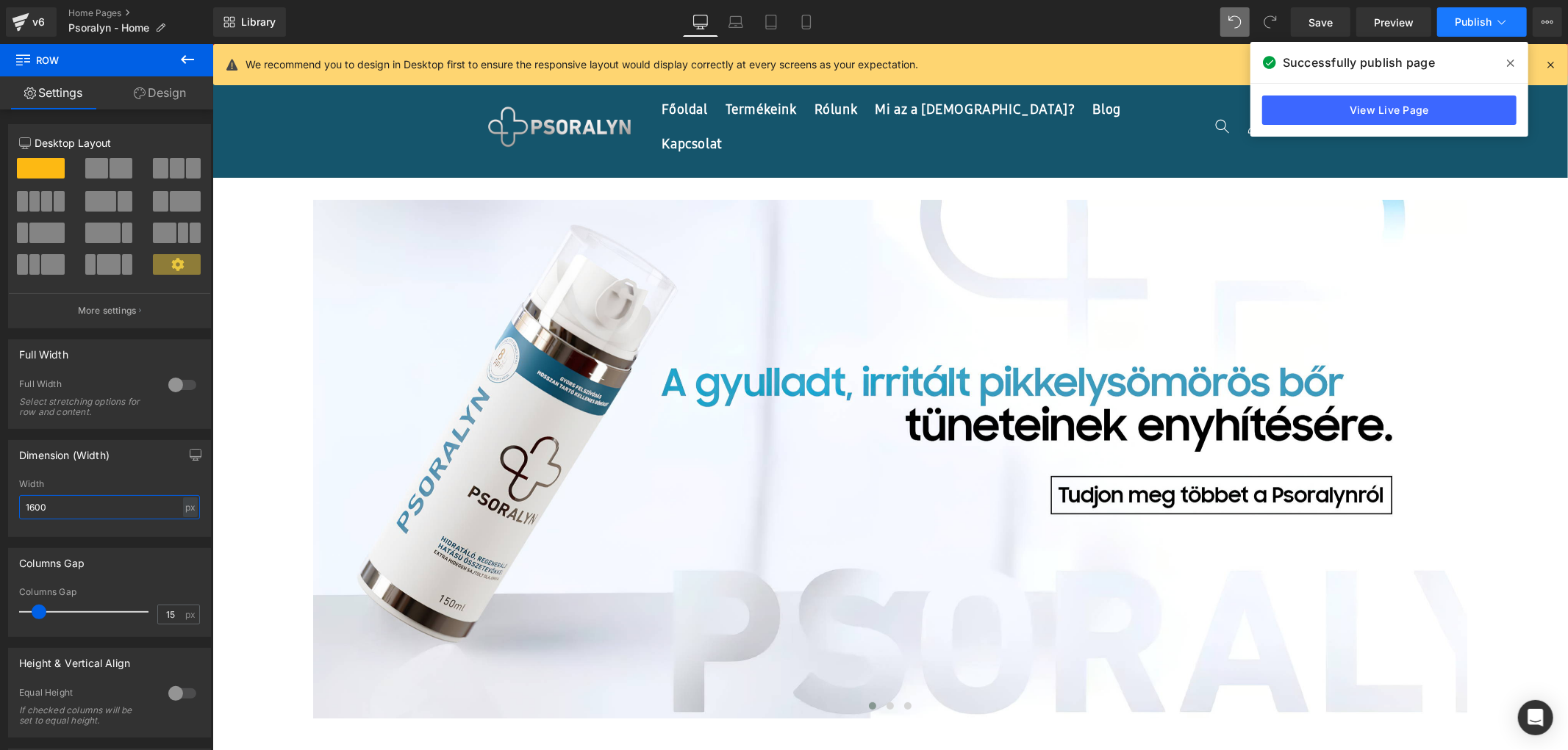
type input "1600"
click at [1485, 17] on span "Publish" at bounding box center [1473, 22] width 37 height 12
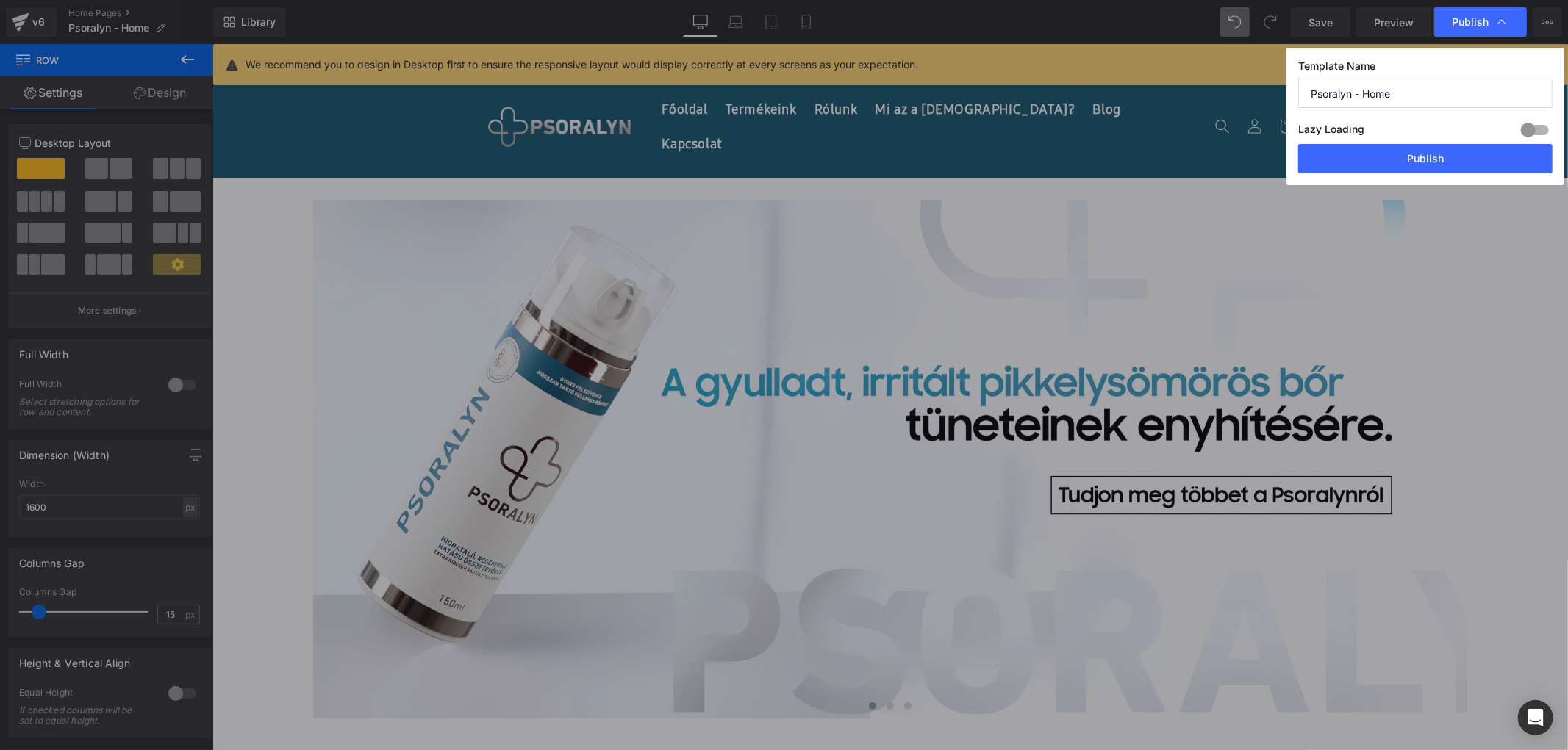
click at [1427, 141] on div "Lazy Loading Build Upgrade plan to unlock" at bounding box center [1425, 132] width 254 height 25
click at [1425, 147] on button "Publish" at bounding box center [1425, 158] width 254 height 29
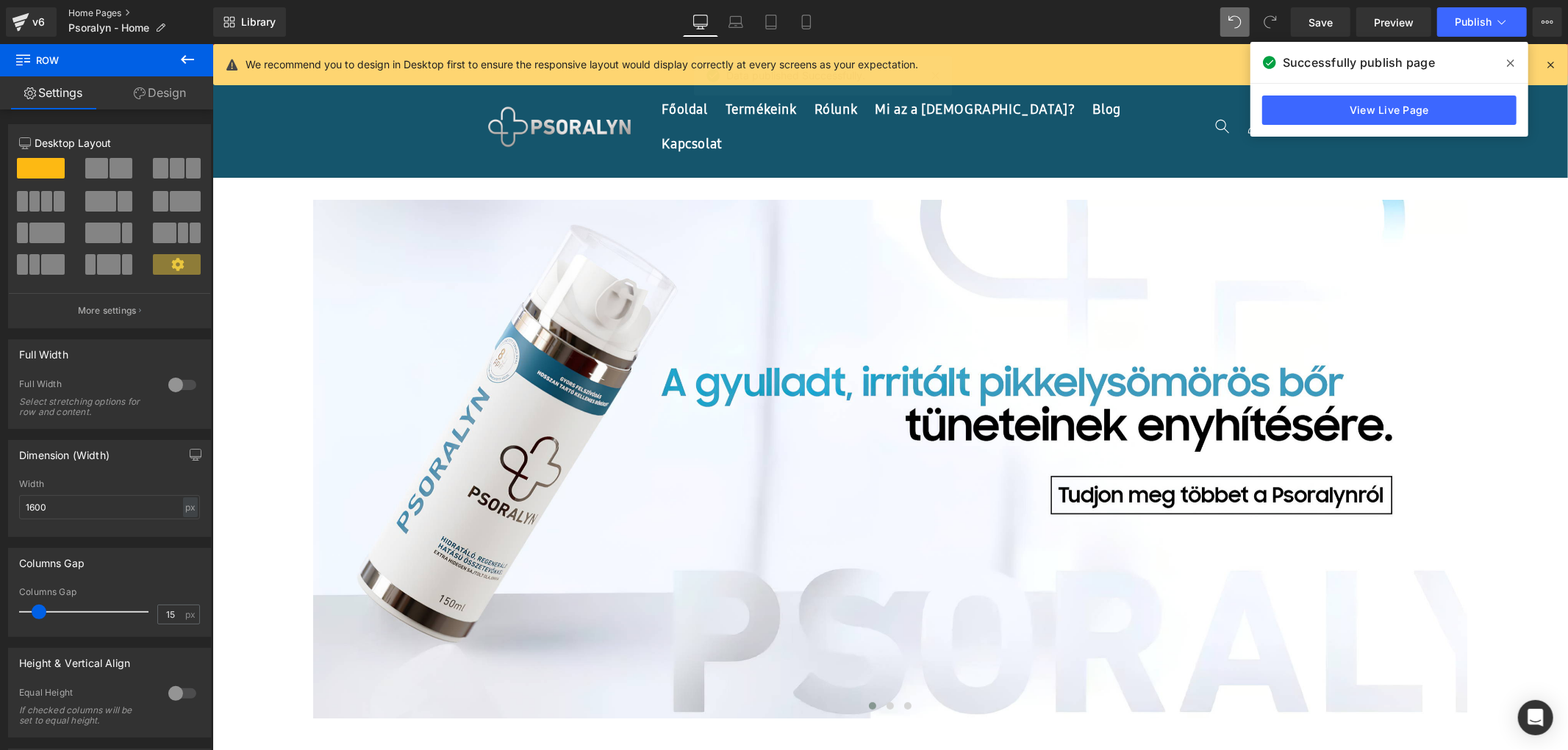
click at [116, 13] on link "Home Pages" at bounding box center [141, 13] width 145 height 12
